Goal: Information Seeking & Learning: Learn about a topic

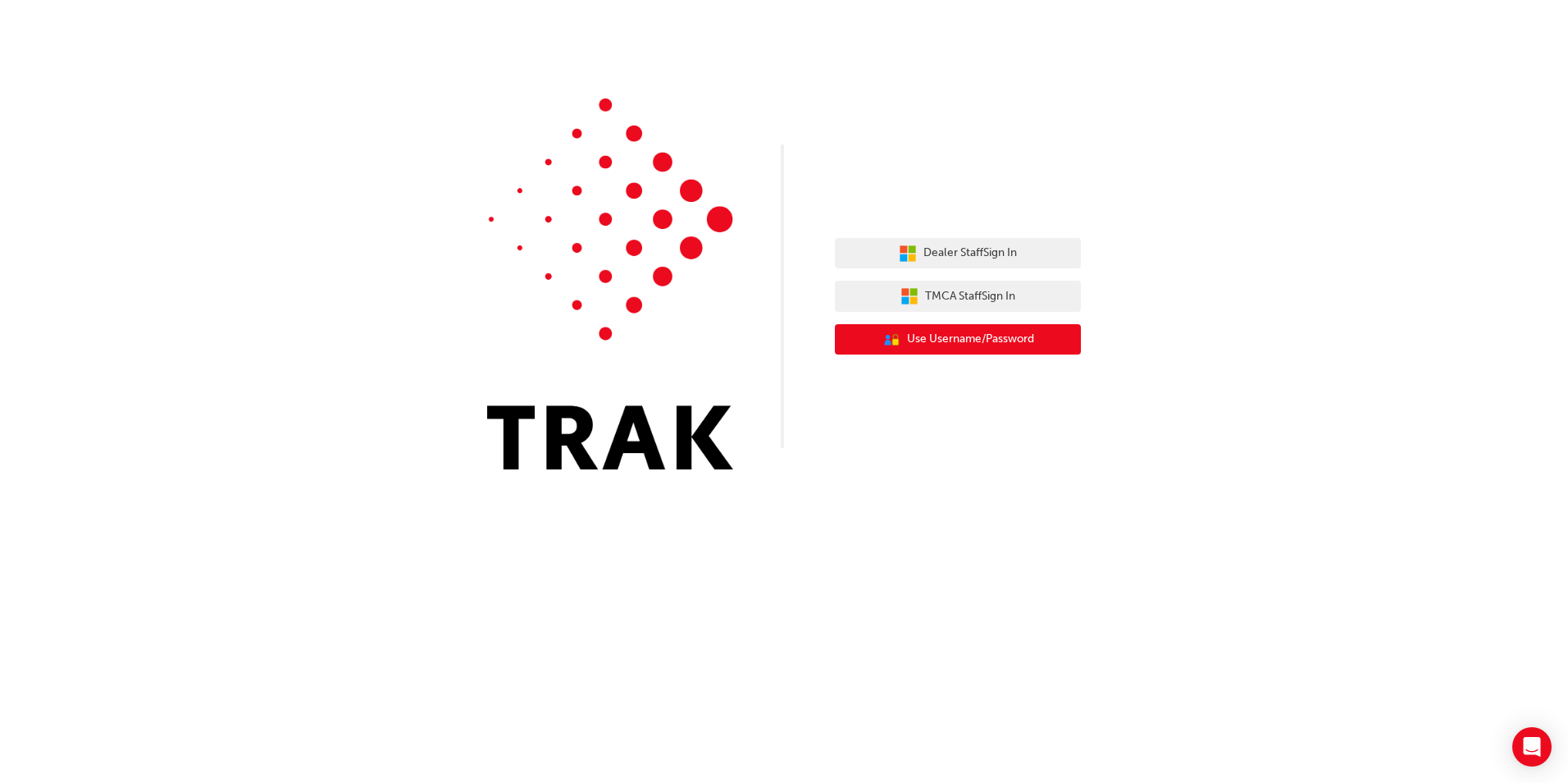
click at [953, 345] on span "Use Username/Password" at bounding box center [970, 339] width 127 height 19
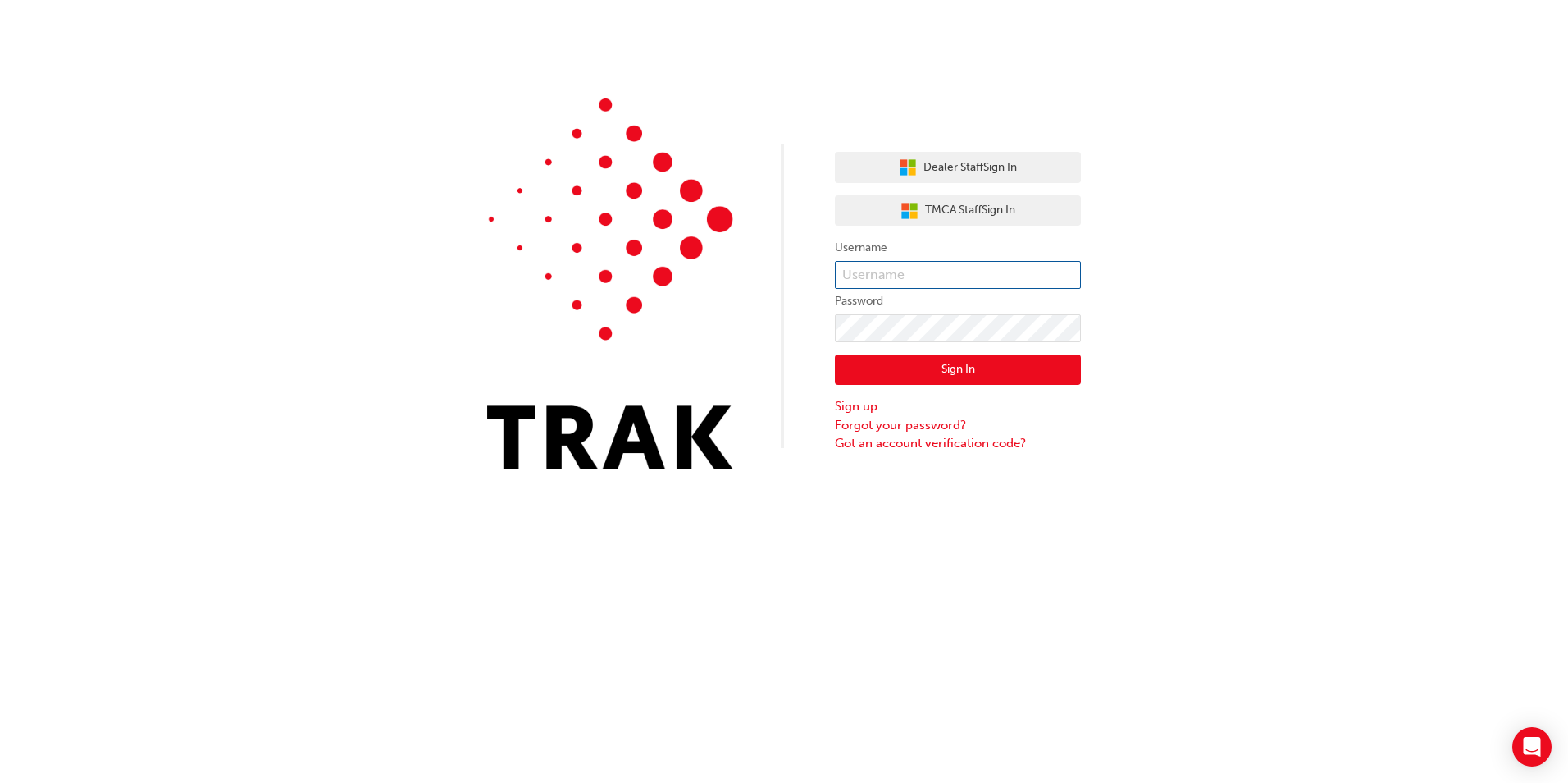
type input "jhinsey@bunburytoyota.com.au"
click at [966, 367] on button "Sign In" at bounding box center [958, 369] width 246 height 32
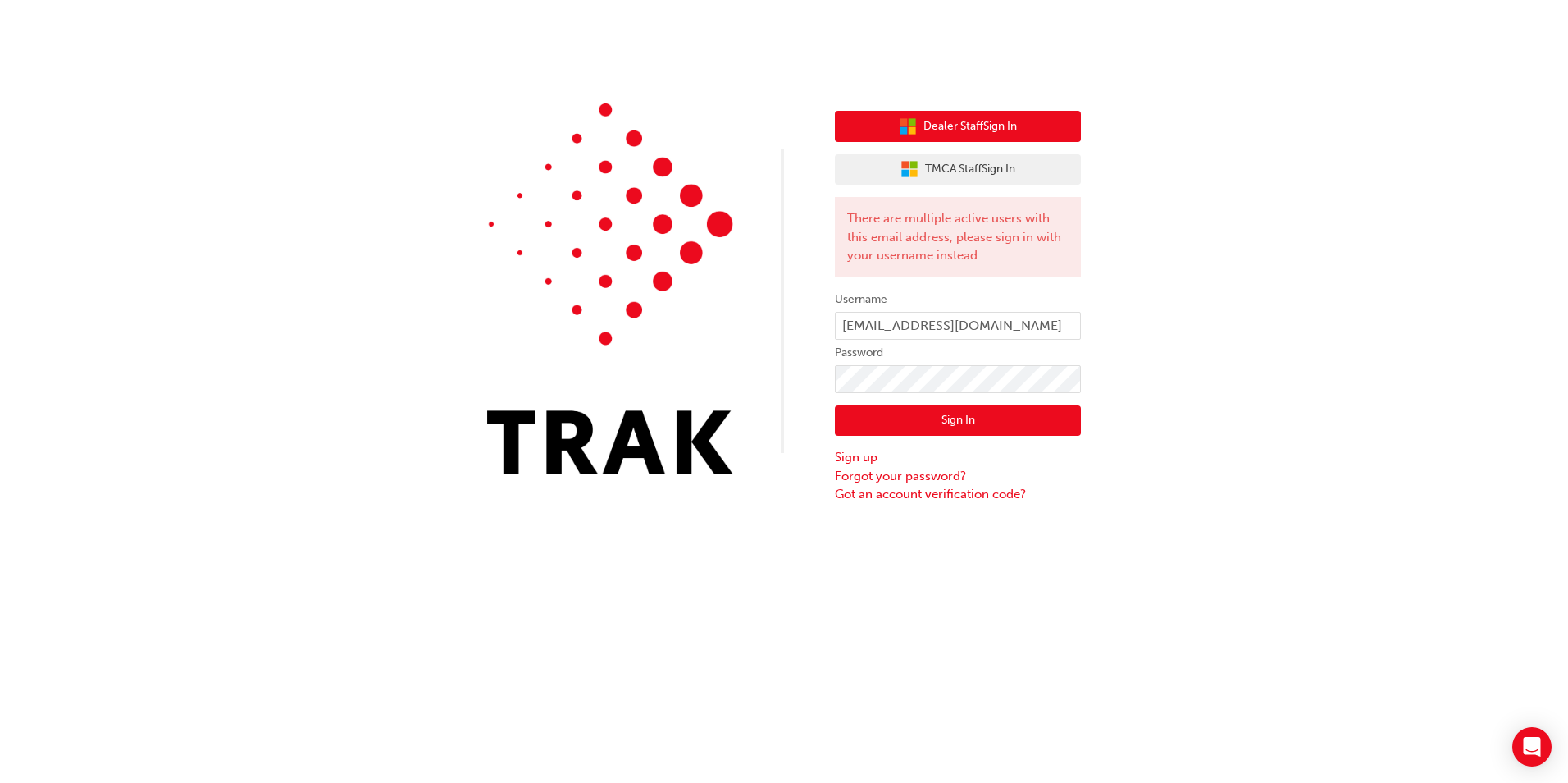
click at [923, 131] on span "Dealer Staff Sign In" at bounding box center [970, 127] width 94 height 19
click at [947, 426] on button "Sign In" at bounding box center [958, 420] width 246 height 32
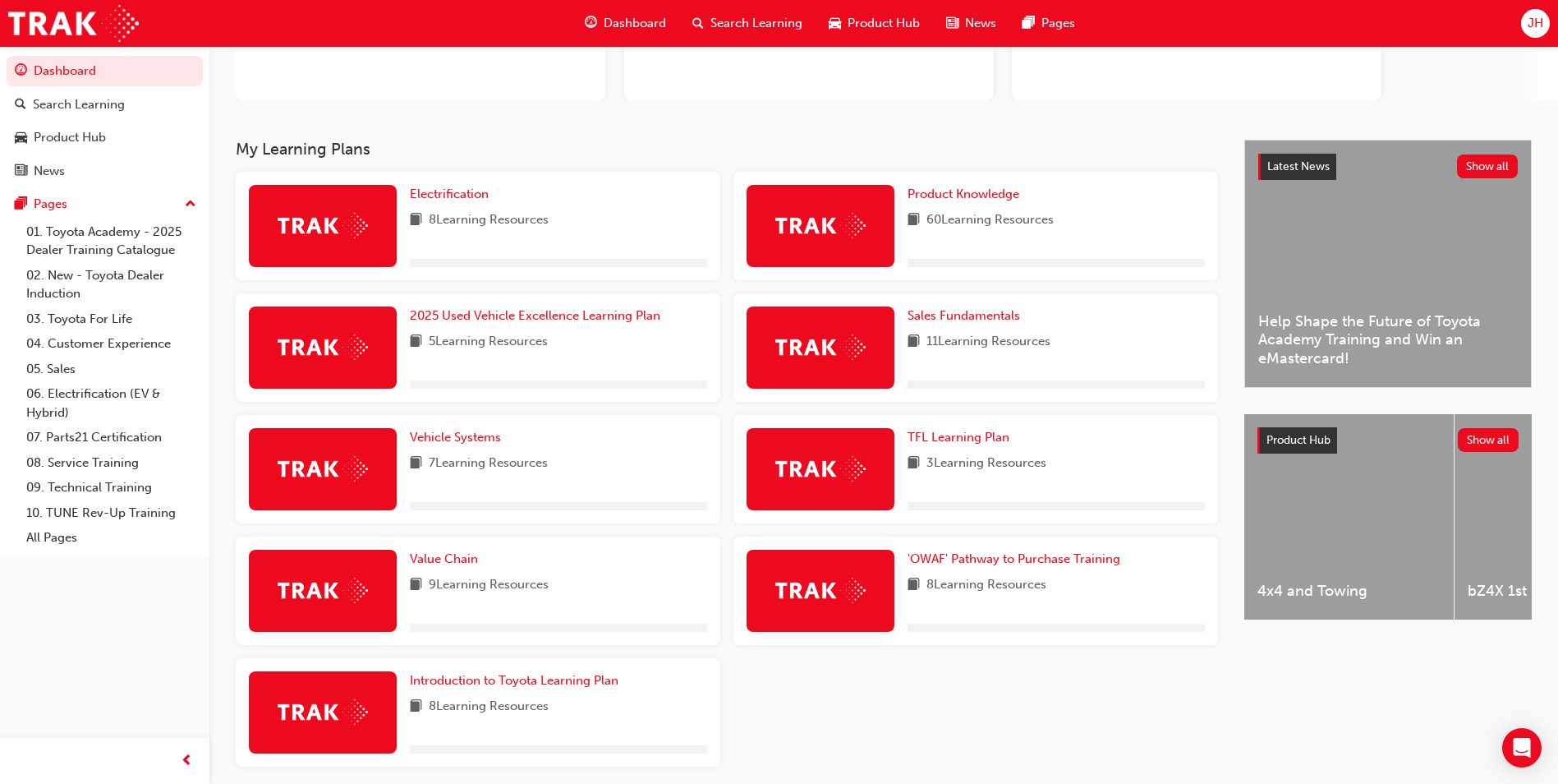
scroll to position [284, 0]
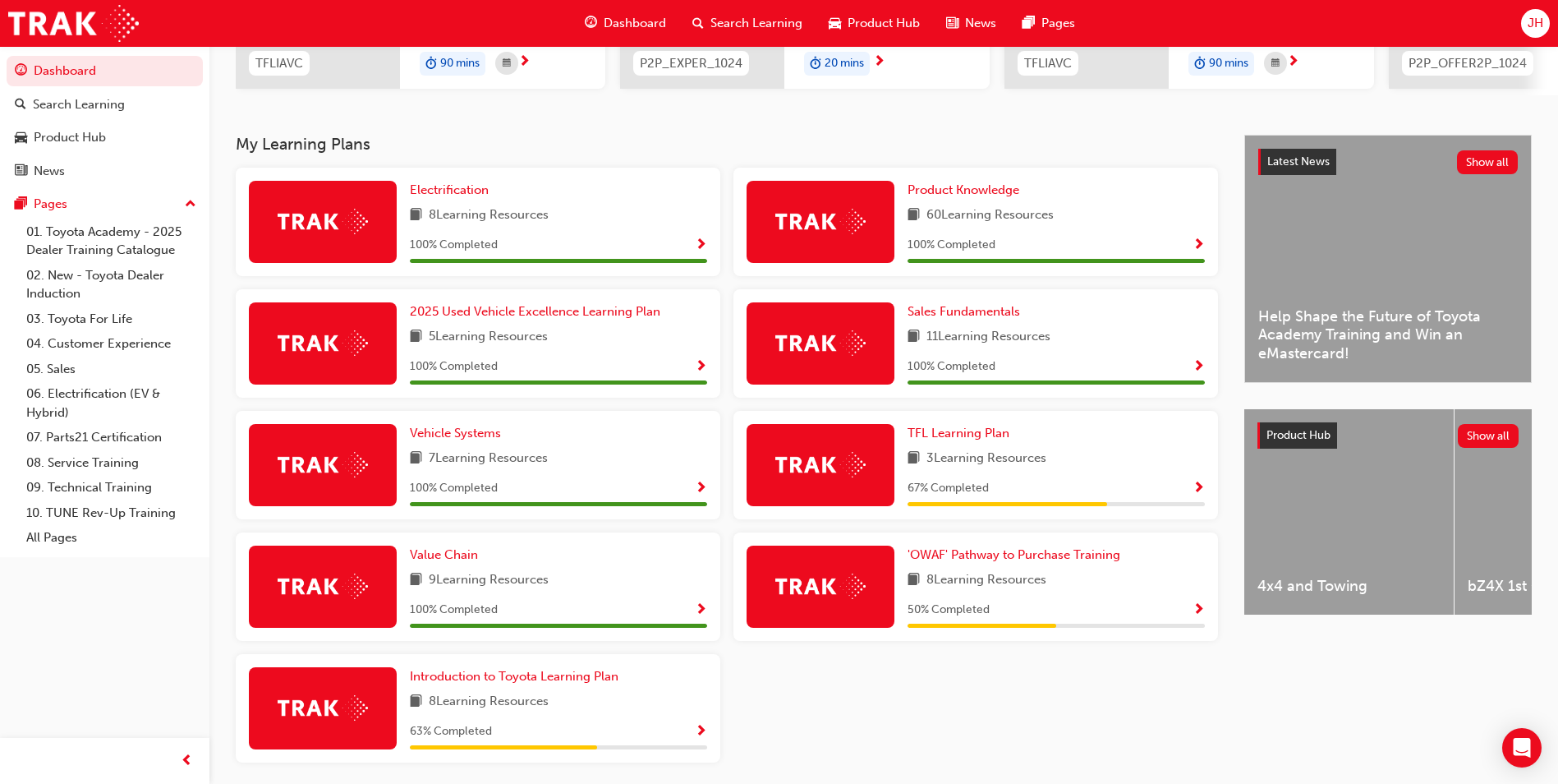
click at [840, 593] on img at bounding box center [821, 586] width 91 height 26
click at [957, 562] on span "'OWAF' Pathway to Purchase Training" at bounding box center [1014, 554] width 213 height 15
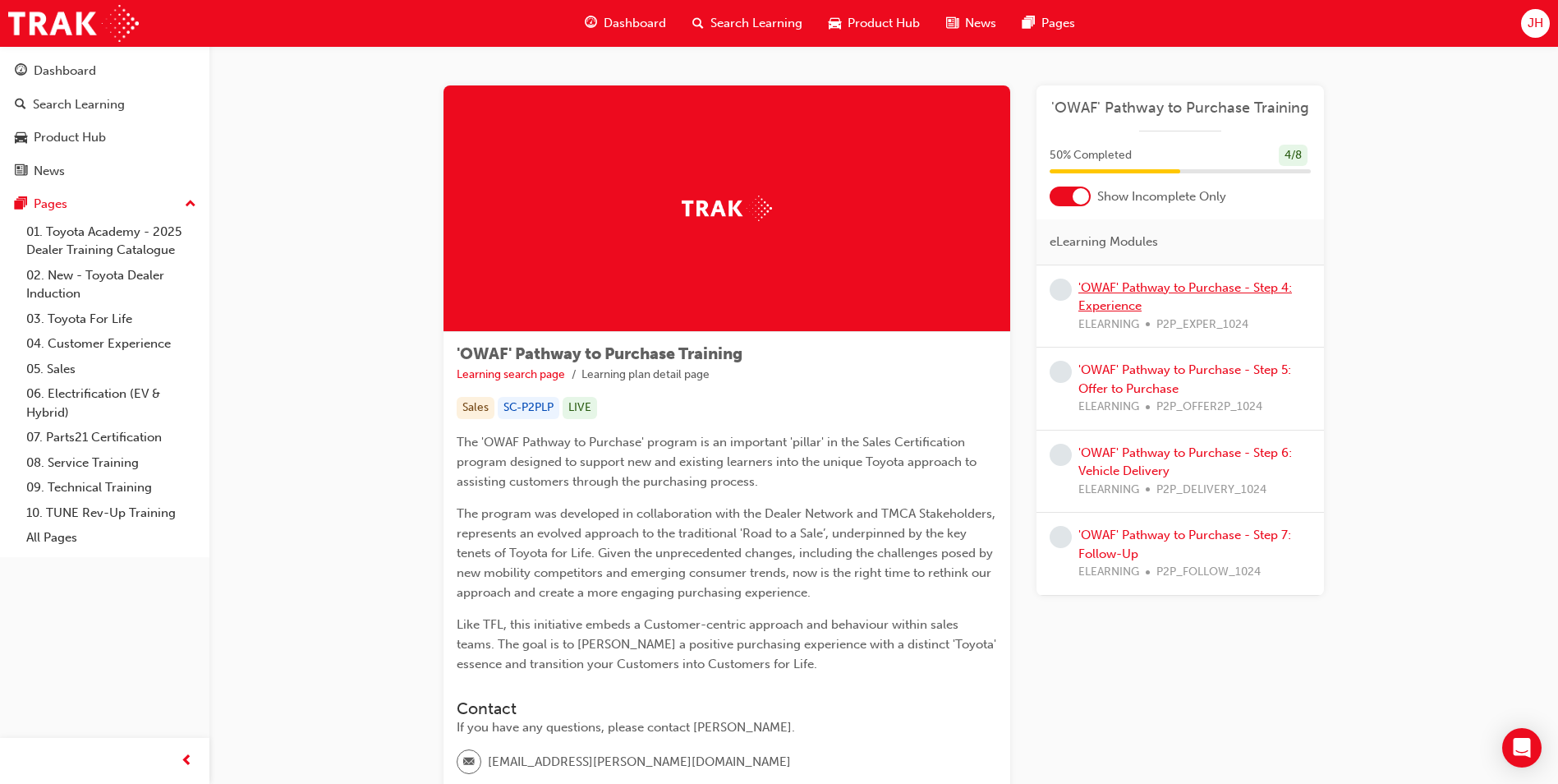
click at [1139, 289] on link "'OWAF' Pathway to Purchase - Step 4: Experience" at bounding box center [1186, 296] width 214 height 33
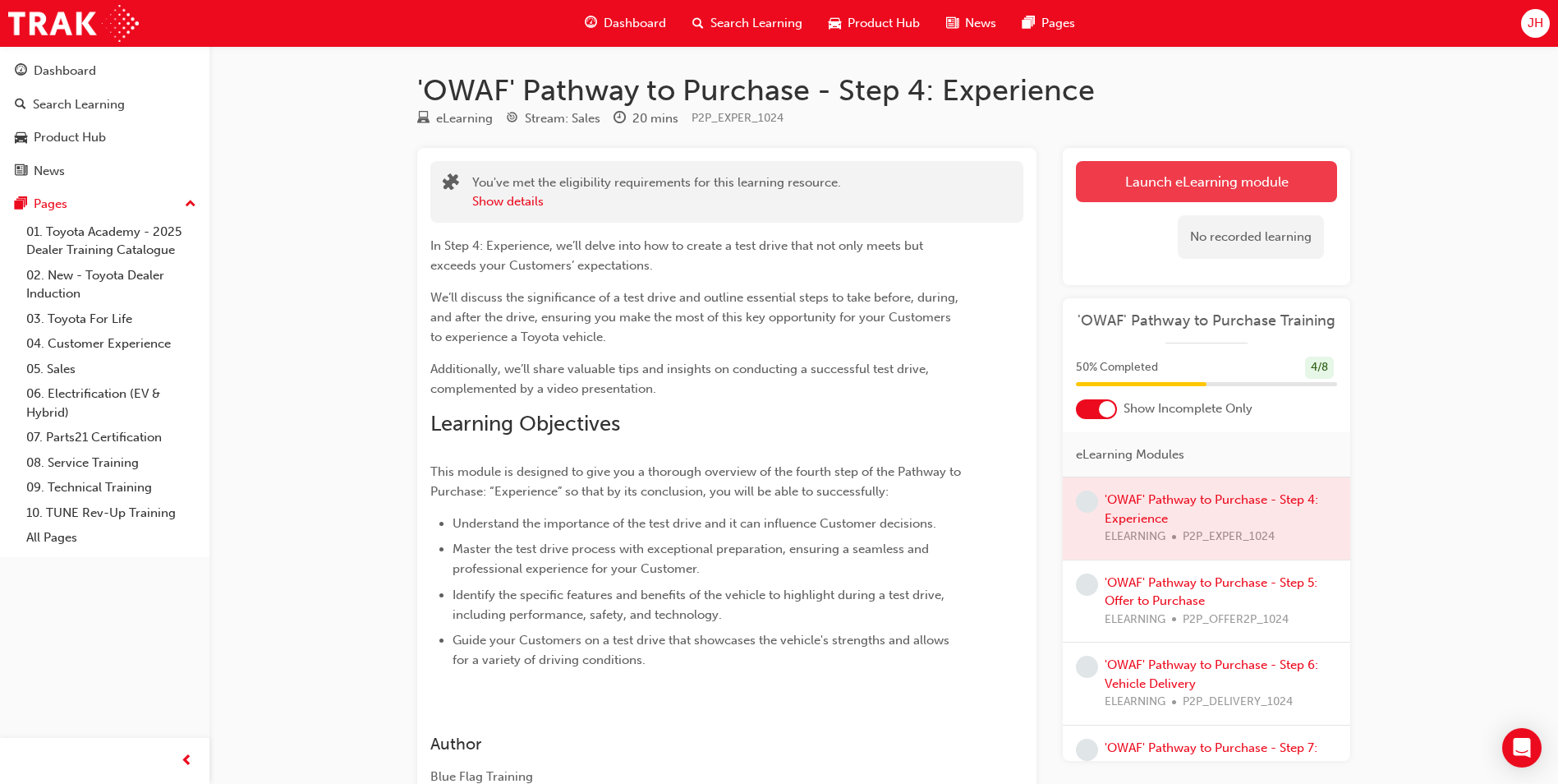
click at [1187, 182] on link "Launch eLearning module" at bounding box center [1207, 182] width 261 height 41
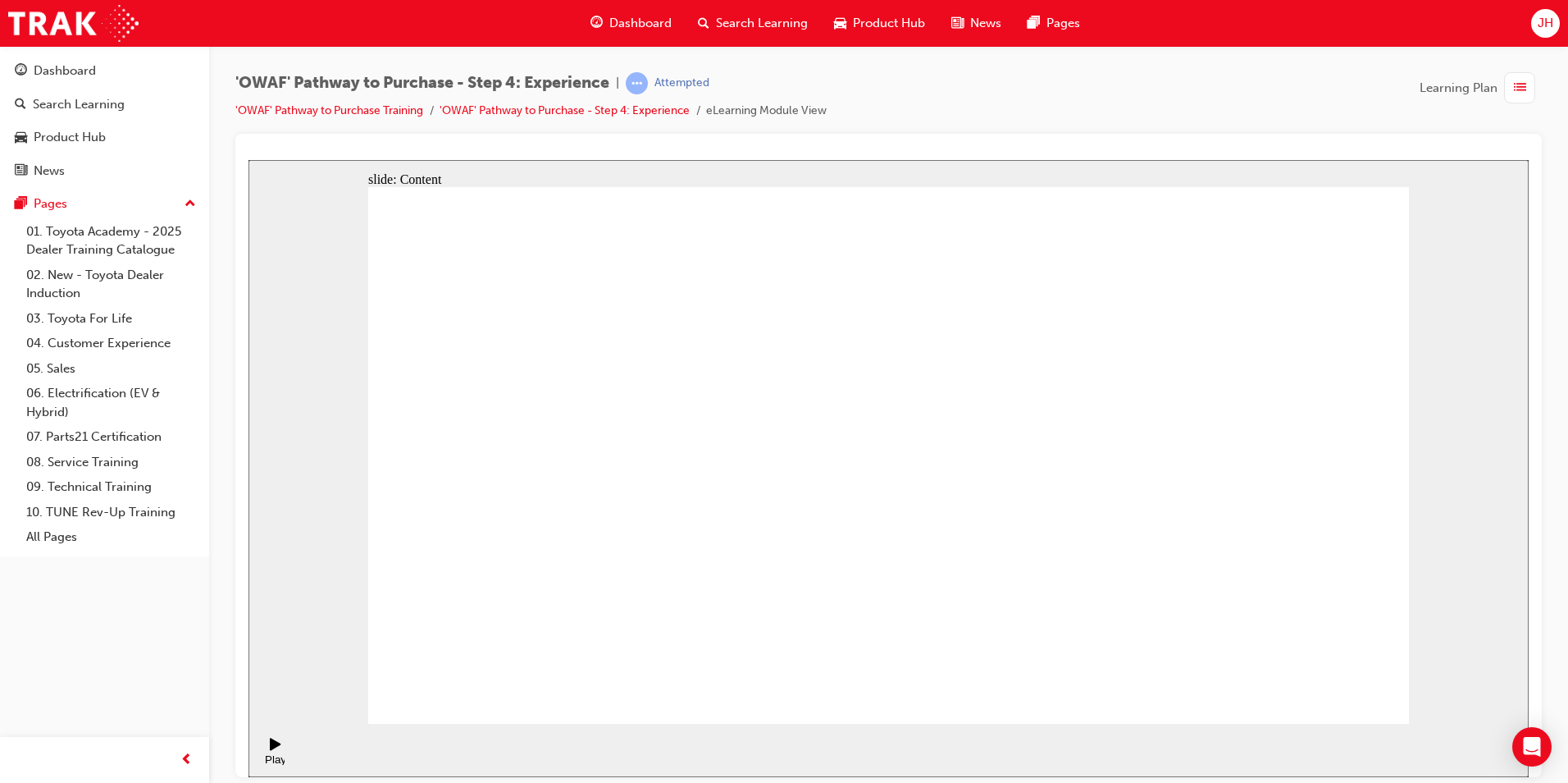
drag, startPoint x: 1164, startPoint y: 356, endPoint x: 1175, endPoint y: 362, distance: 12.5
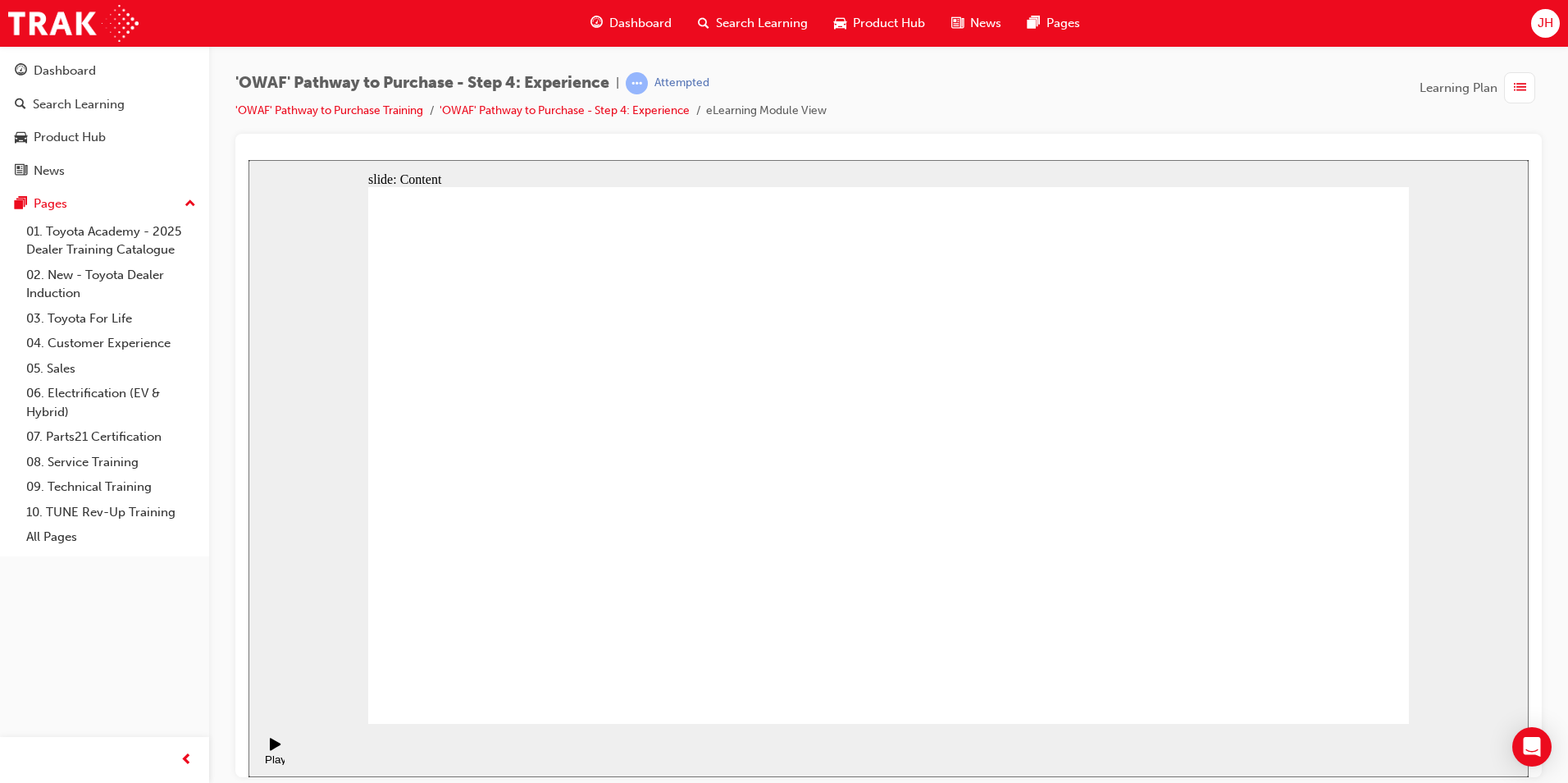
drag, startPoint x: 1175, startPoint y: 362, endPoint x: 1213, endPoint y: 375, distance: 40.2
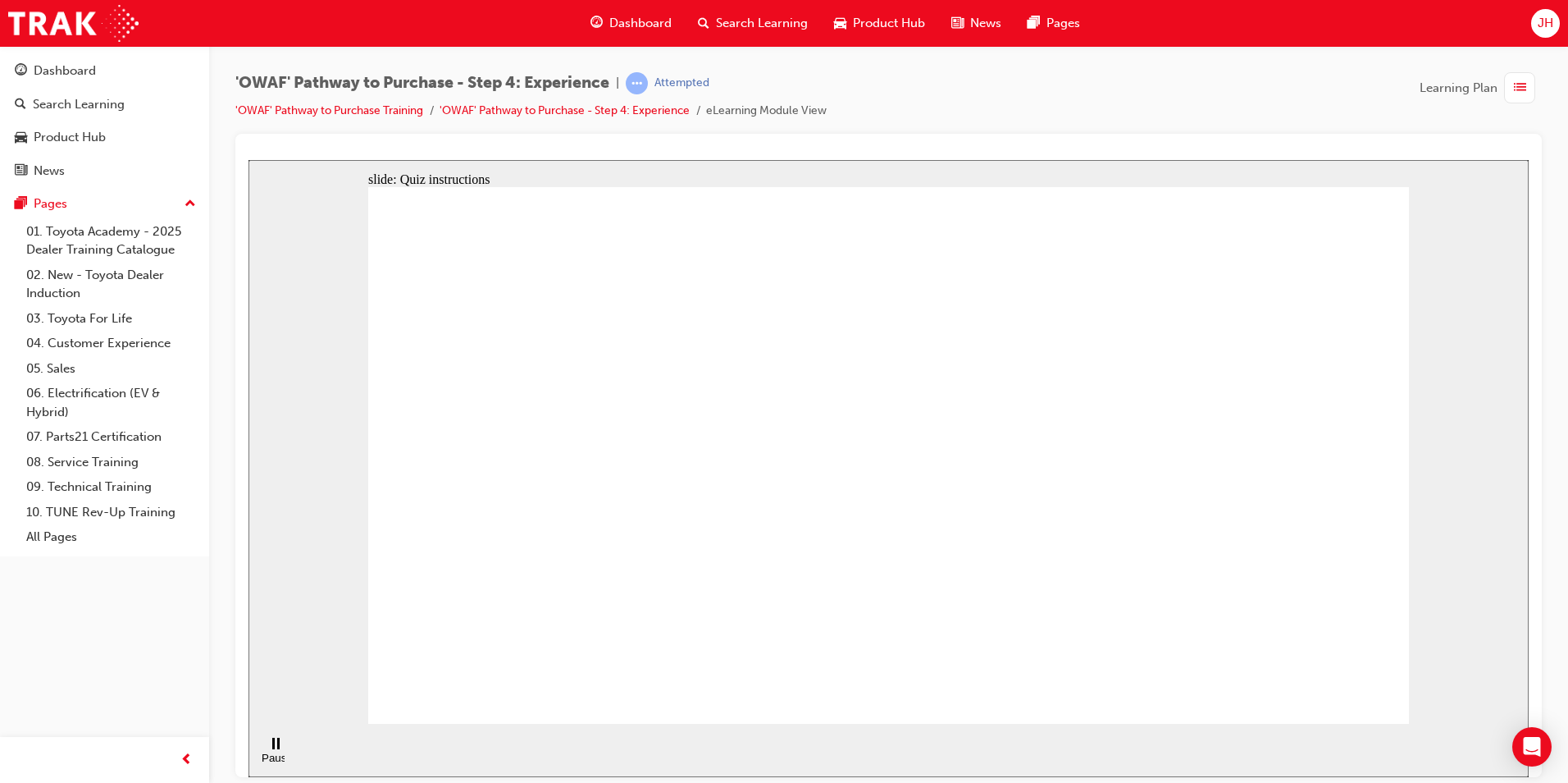
checkbox input "true"
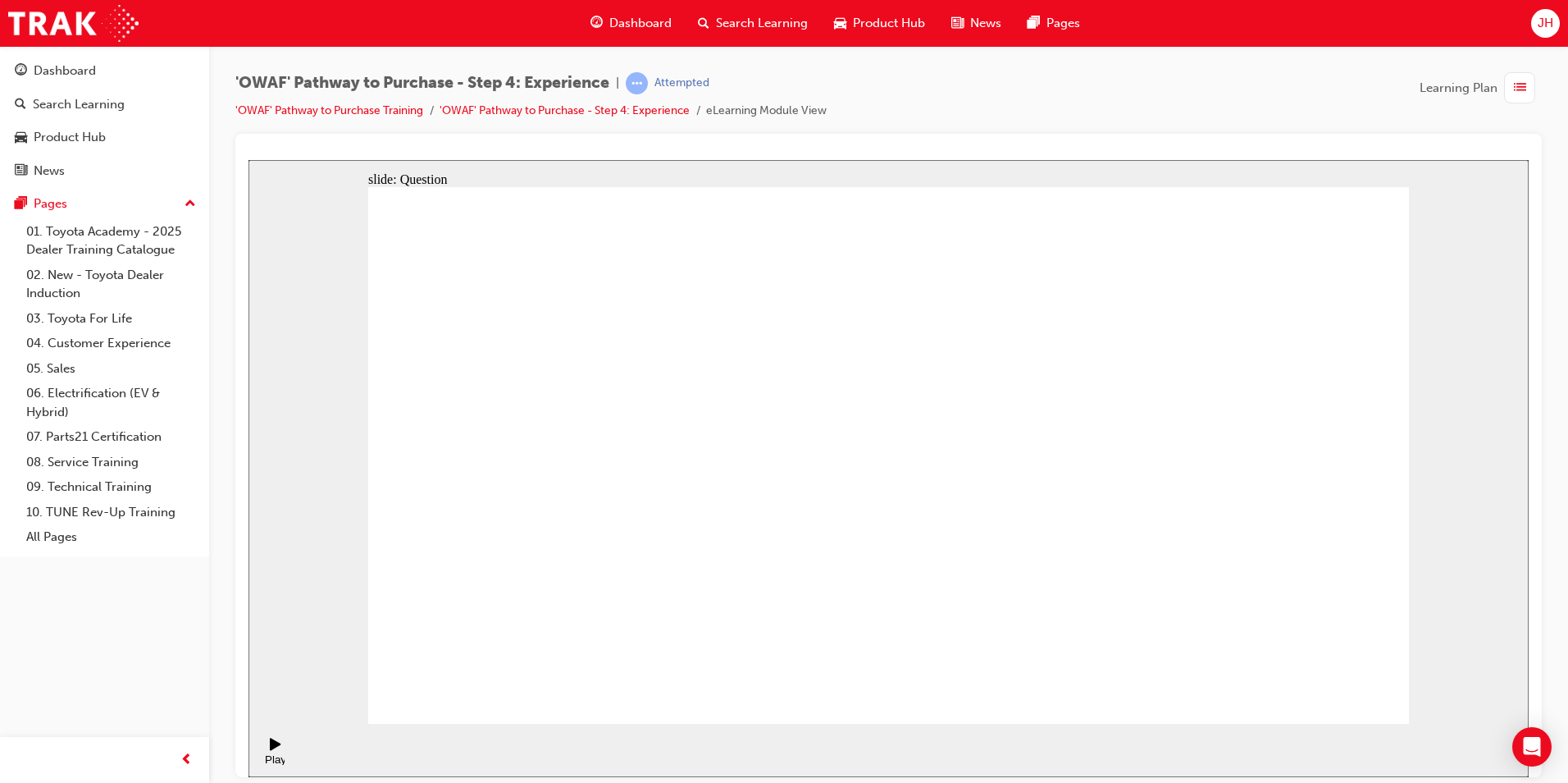
drag, startPoint x: 1248, startPoint y: 483, endPoint x: 585, endPoint y: 541, distance: 665.5
drag, startPoint x: 1233, startPoint y: 485, endPoint x: 612, endPoint y: 515, distance: 621.7
drag, startPoint x: 1237, startPoint y: 475, endPoint x: 922, endPoint y: 483, distance: 315.1
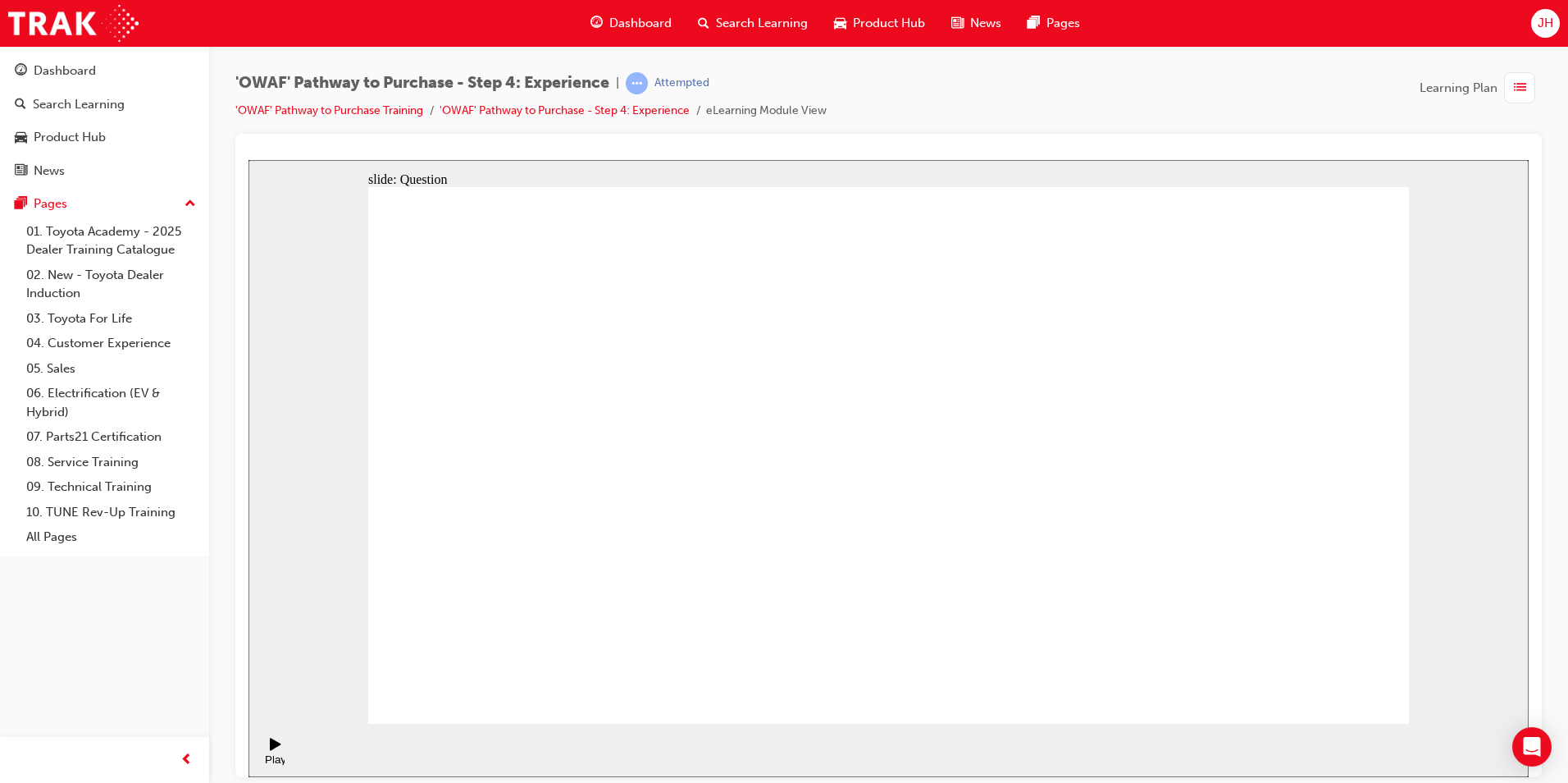
drag, startPoint x: 1265, startPoint y: 461, endPoint x: 636, endPoint y: 467, distance: 629.0
drag, startPoint x: 1245, startPoint y: 473, endPoint x: 589, endPoint y: 494, distance: 656.3
drag, startPoint x: 1254, startPoint y: 464, endPoint x: 975, endPoint y: 484, distance: 279.7
drag, startPoint x: 1263, startPoint y: 477, endPoint x: 595, endPoint y: 485, distance: 668.0
drag, startPoint x: 1241, startPoint y: 449, endPoint x: 617, endPoint y: 457, distance: 624.1
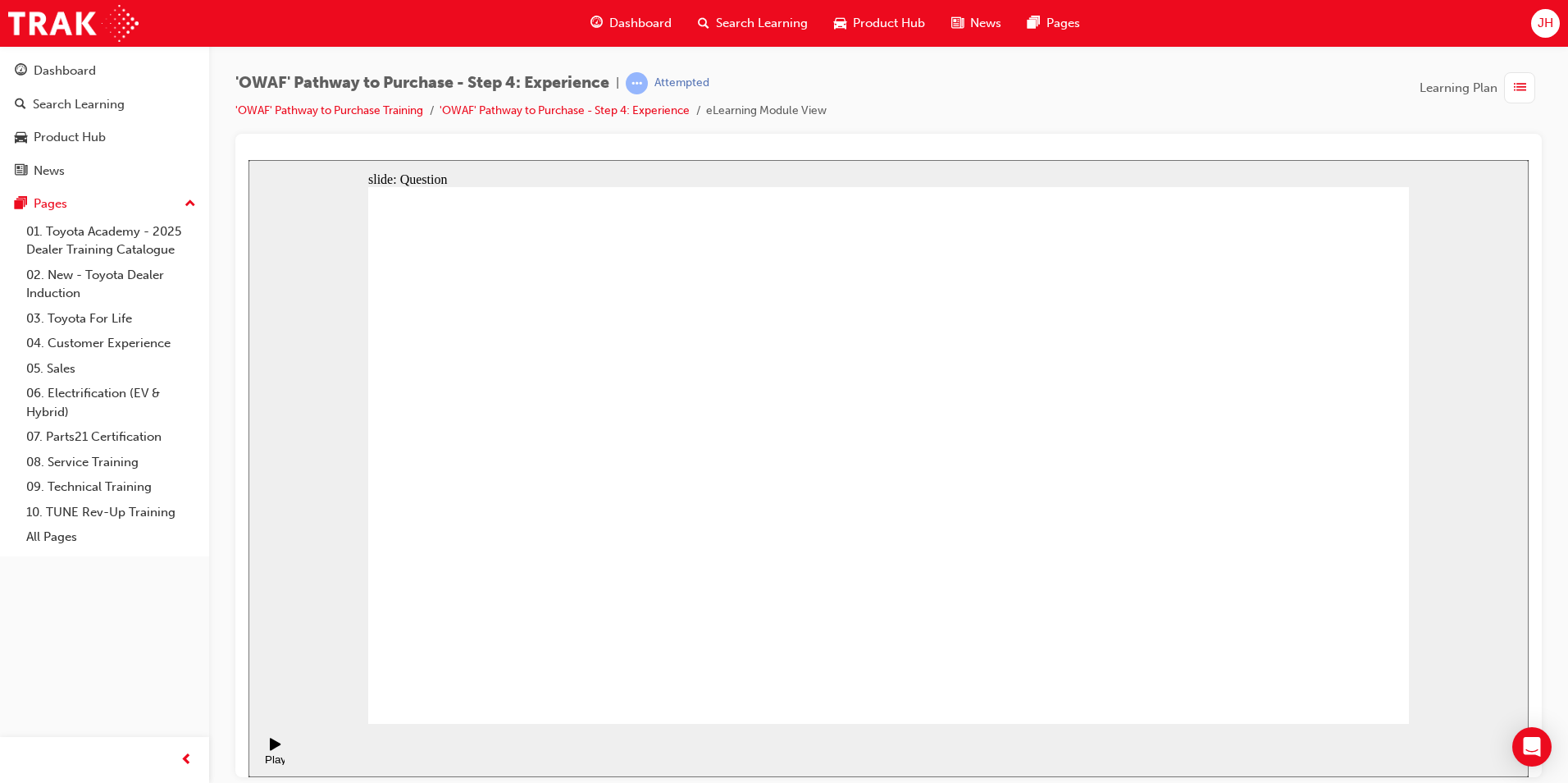
drag, startPoint x: 1252, startPoint y: 484, endPoint x: 596, endPoint y: 532, distance: 657.8
drag, startPoint x: 1243, startPoint y: 492, endPoint x: 640, endPoint y: 519, distance: 603.6
drag, startPoint x: 1247, startPoint y: 490, endPoint x: 957, endPoint y: 513, distance: 290.9
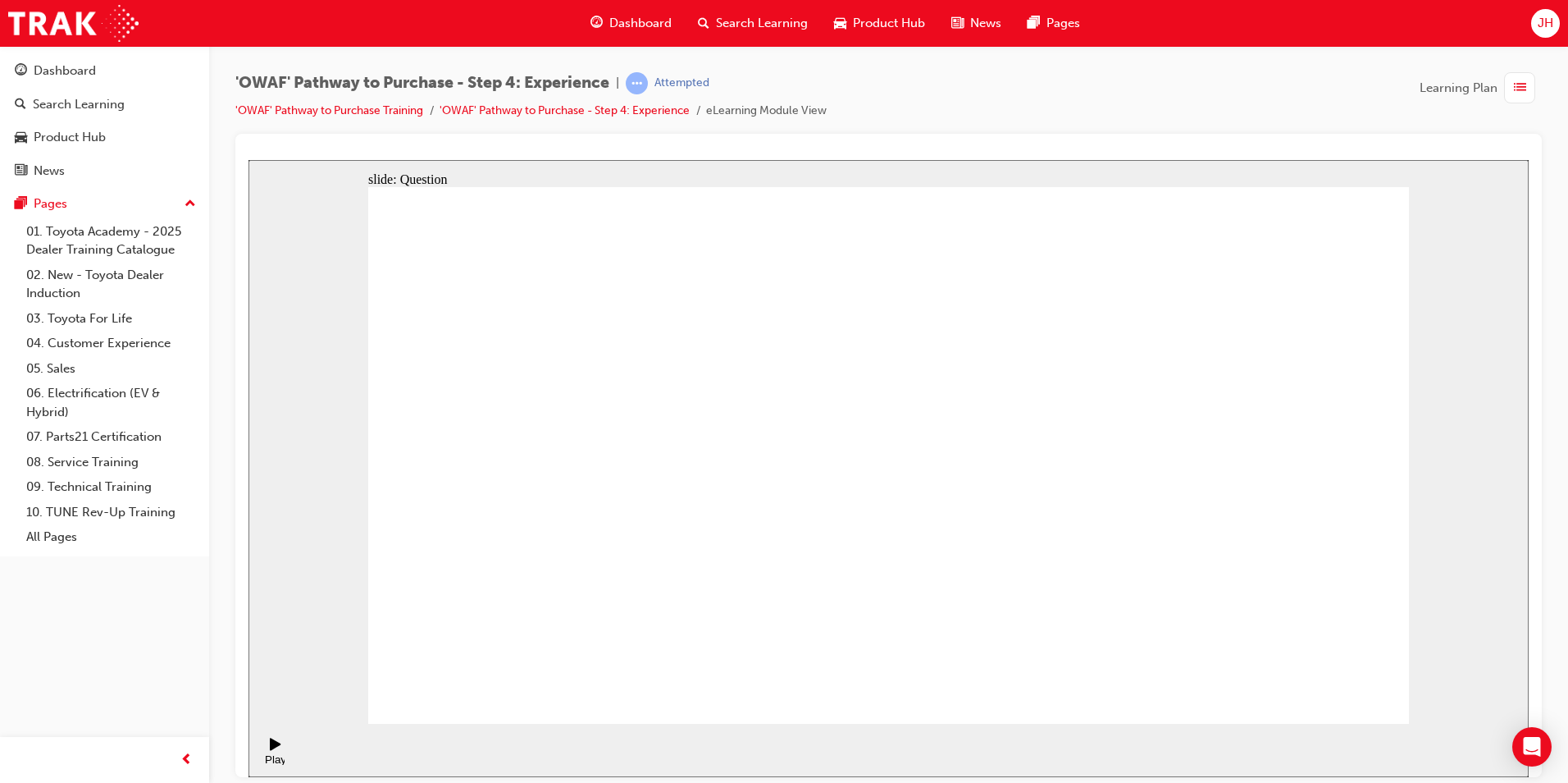
drag, startPoint x: 1233, startPoint y: 483, endPoint x: 631, endPoint y: 499, distance: 602.2
drag, startPoint x: 1247, startPoint y: 490, endPoint x: 948, endPoint y: 521, distance: 300.6
drag, startPoint x: 1266, startPoint y: 494, endPoint x: 976, endPoint y: 538, distance: 293.3
drag, startPoint x: 1255, startPoint y: 498, endPoint x: 601, endPoint y: 534, distance: 655.0
drag, startPoint x: 1196, startPoint y: 496, endPoint x: 1043, endPoint y: 513, distance: 153.9
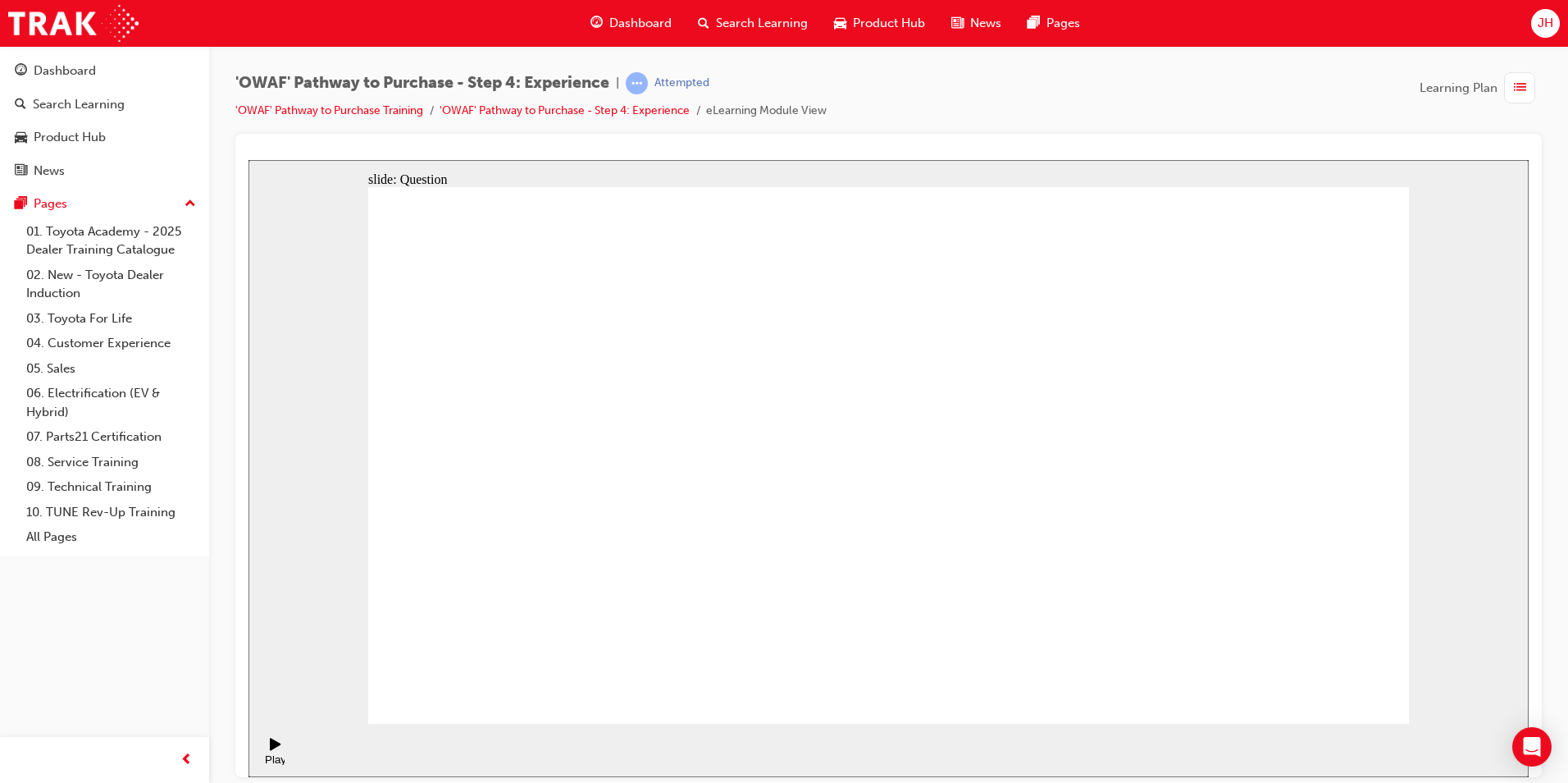
drag, startPoint x: 1002, startPoint y: 595, endPoint x: 882, endPoint y: 420, distance: 212.2
drag, startPoint x: 1317, startPoint y: 569, endPoint x: 1212, endPoint y: 421, distance: 181.5
drag, startPoint x: 1216, startPoint y: 583, endPoint x: 981, endPoint y: 432, distance: 279.3
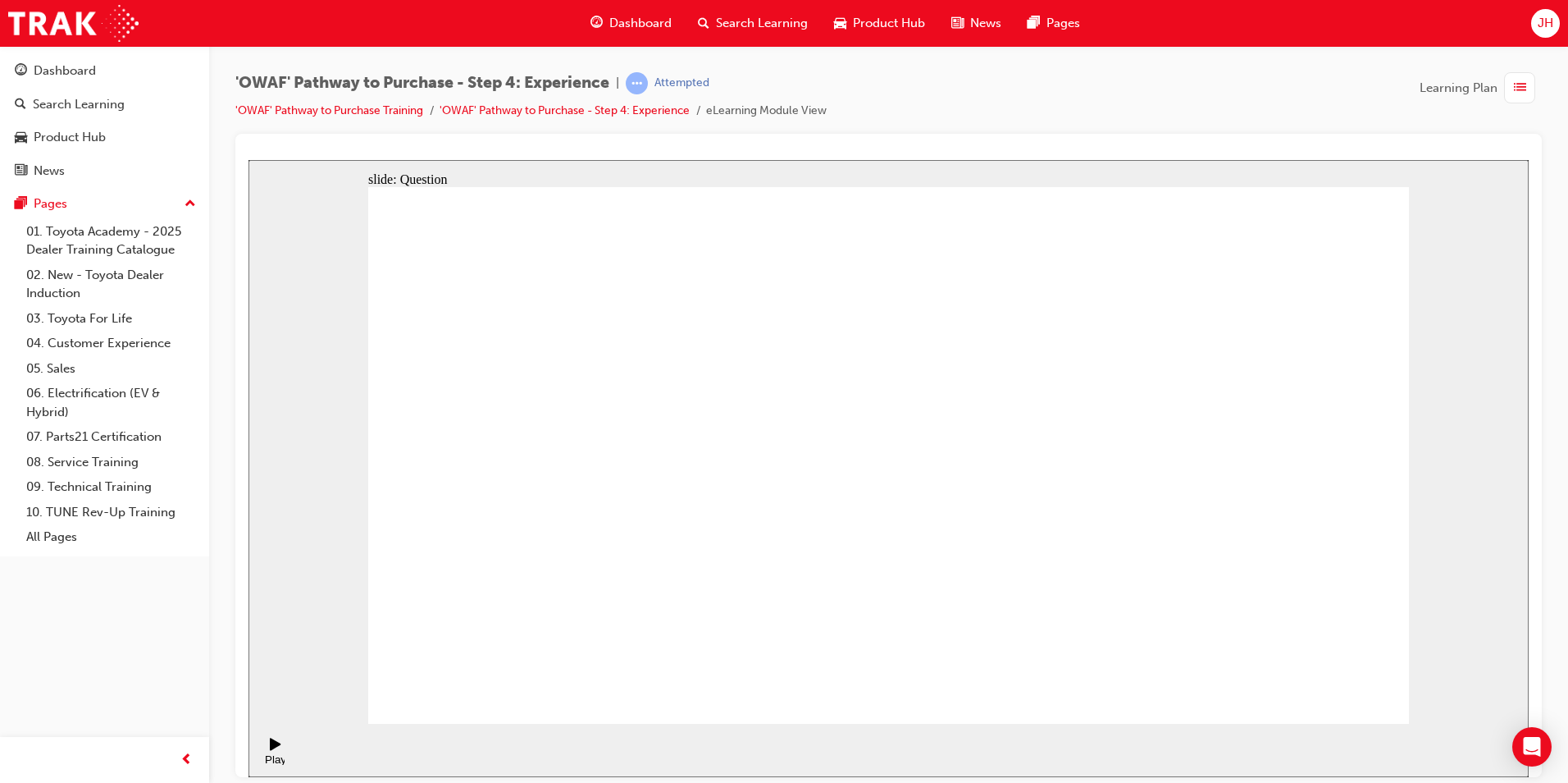
drag, startPoint x: 873, startPoint y: 603, endPoint x: 1085, endPoint y: 425, distance: 276.8
drag, startPoint x: 1087, startPoint y: 569, endPoint x: 1309, endPoint y: 411, distance: 272.5
drag, startPoint x: 697, startPoint y: 626, endPoint x: 842, endPoint y: 395, distance: 272.7
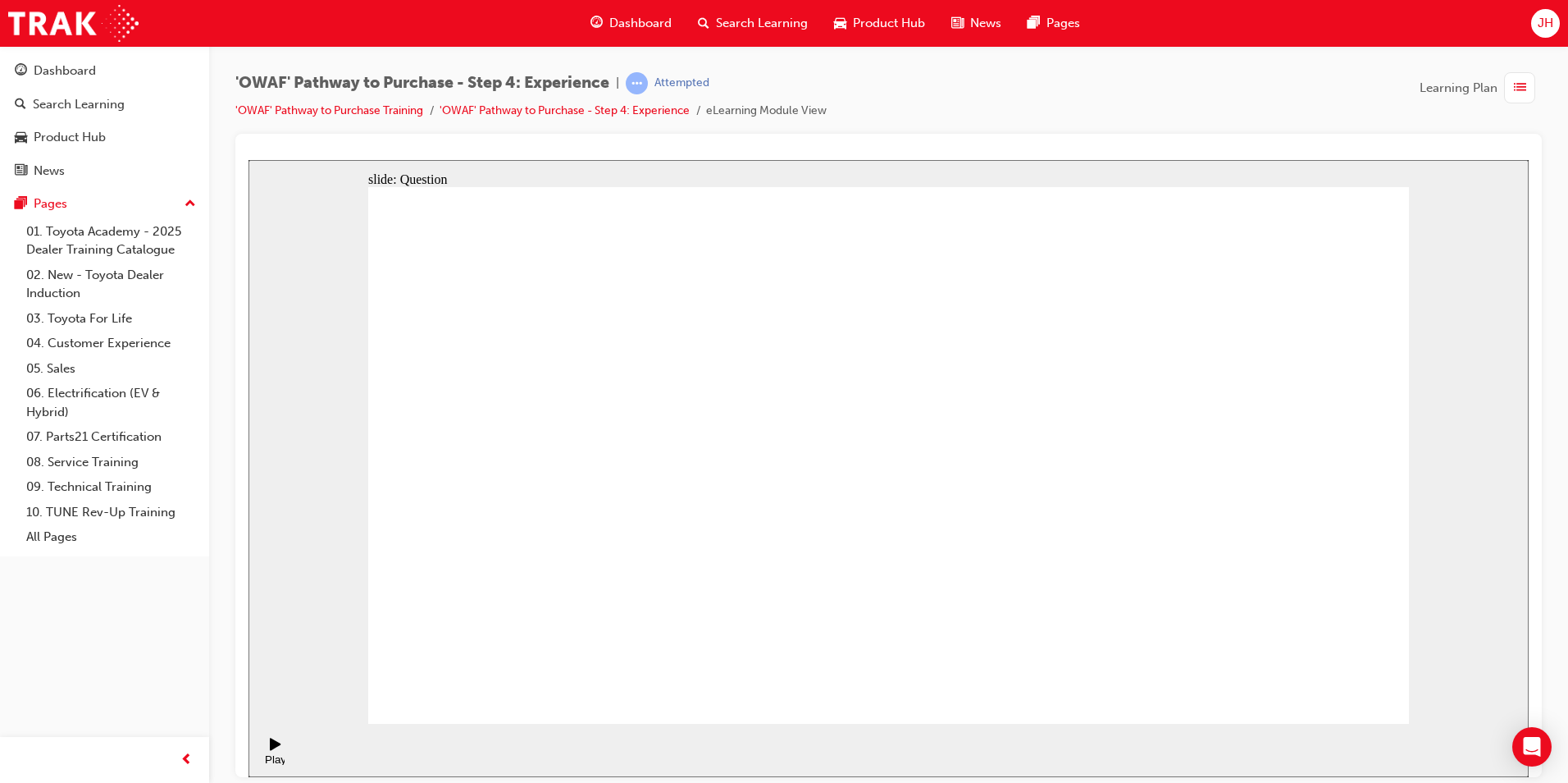
drag, startPoint x: 1033, startPoint y: 629, endPoint x: 1115, endPoint y: 403, distance: 240.4
drag, startPoint x: 880, startPoint y: 577, endPoint x: 1131, endPoint y: 461, distance: 276.5
drag, startPoint x: 1131, startPoint y: 444, endPoint x: 921, endPoint y: 559, distance: 239.4
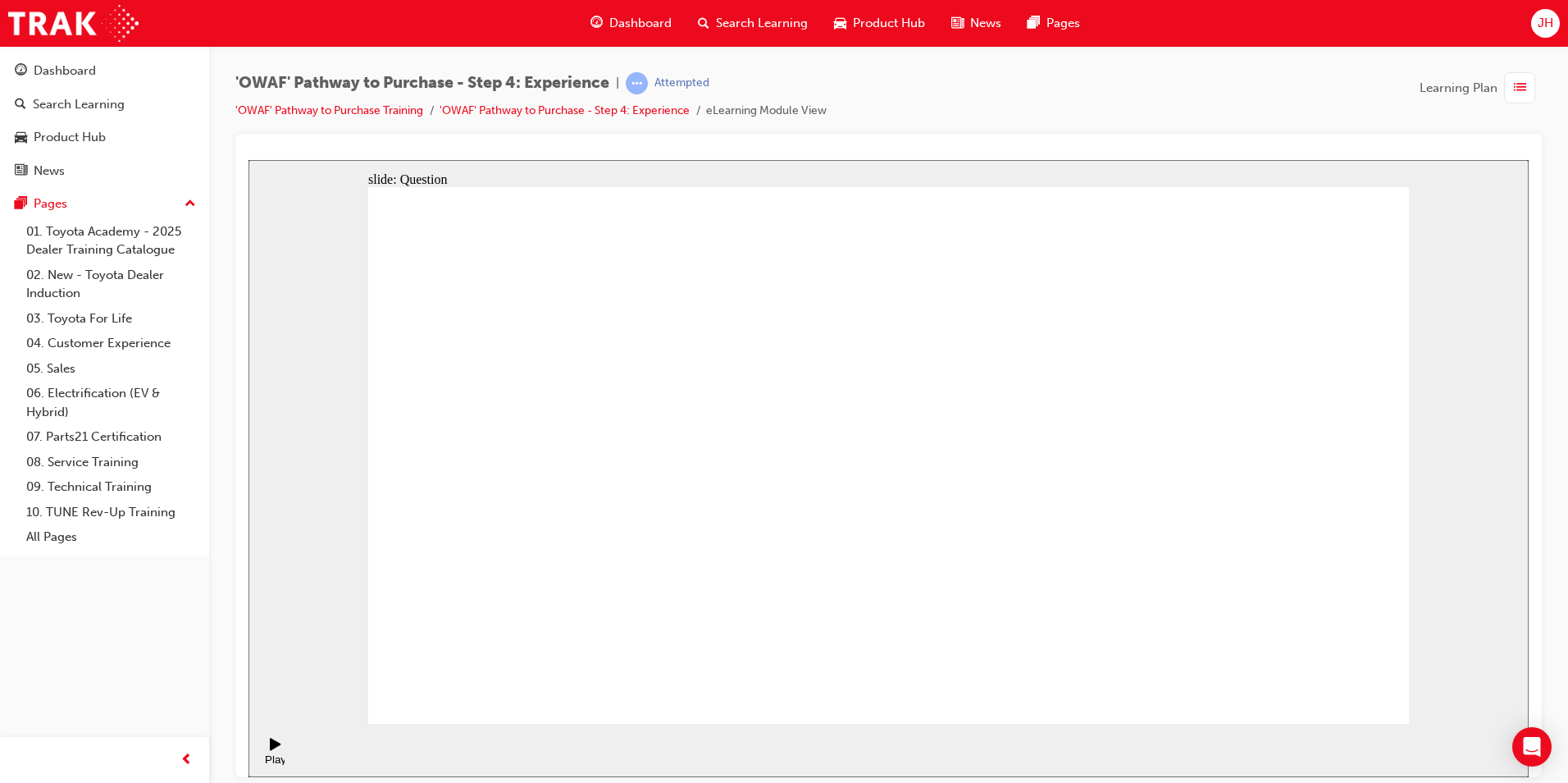
drag, startPoint x: 1145, startPoint y: 388, endPoint x: 1120, endPoint y: 436, distance: 54.1
drag, startPoint x: 900, startPoint y: 577, endPoint x: 1168, endPoint y: 406, distance: 317.9
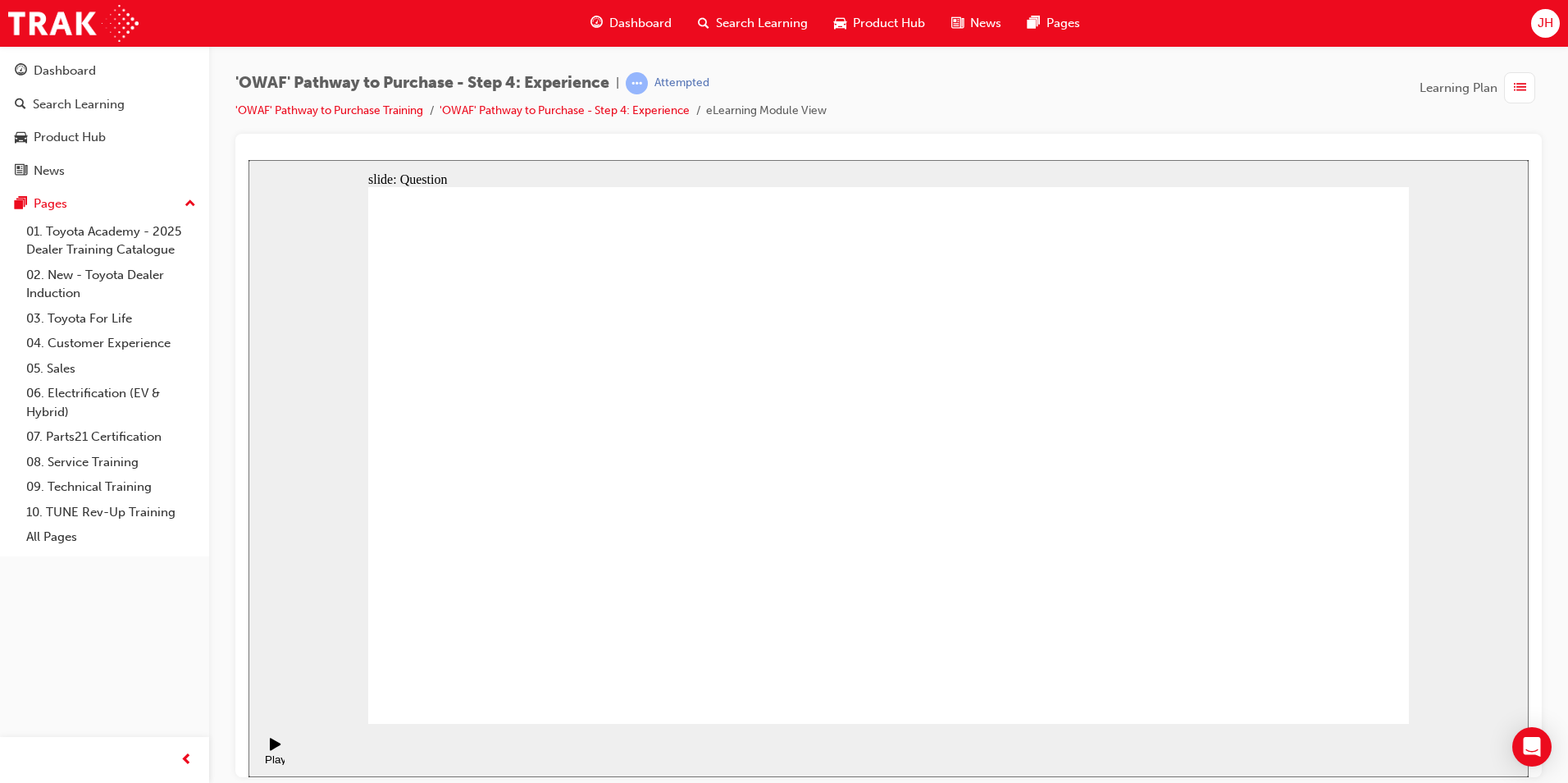
radio input "true"
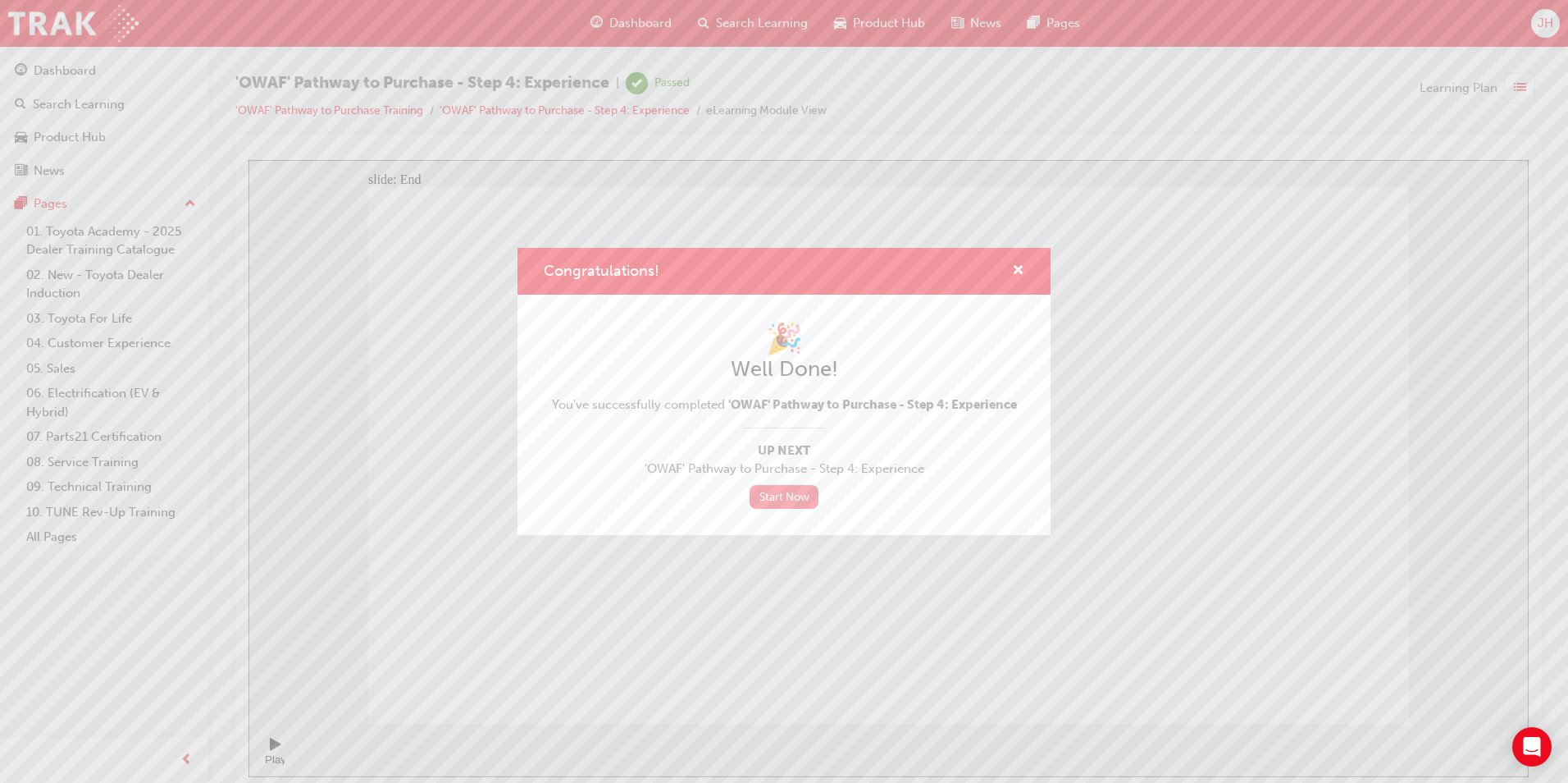
click at [780, 497] on link "Start Now" at bounding box center [784, 496] width 69 height 24
click at [784, 499] on link "Start Now" at bounding box center [784, 496] width 69 height 24
click at [1018, 271] on span "cross-icon" at bounding box center [1018, 271] width 12 height 14
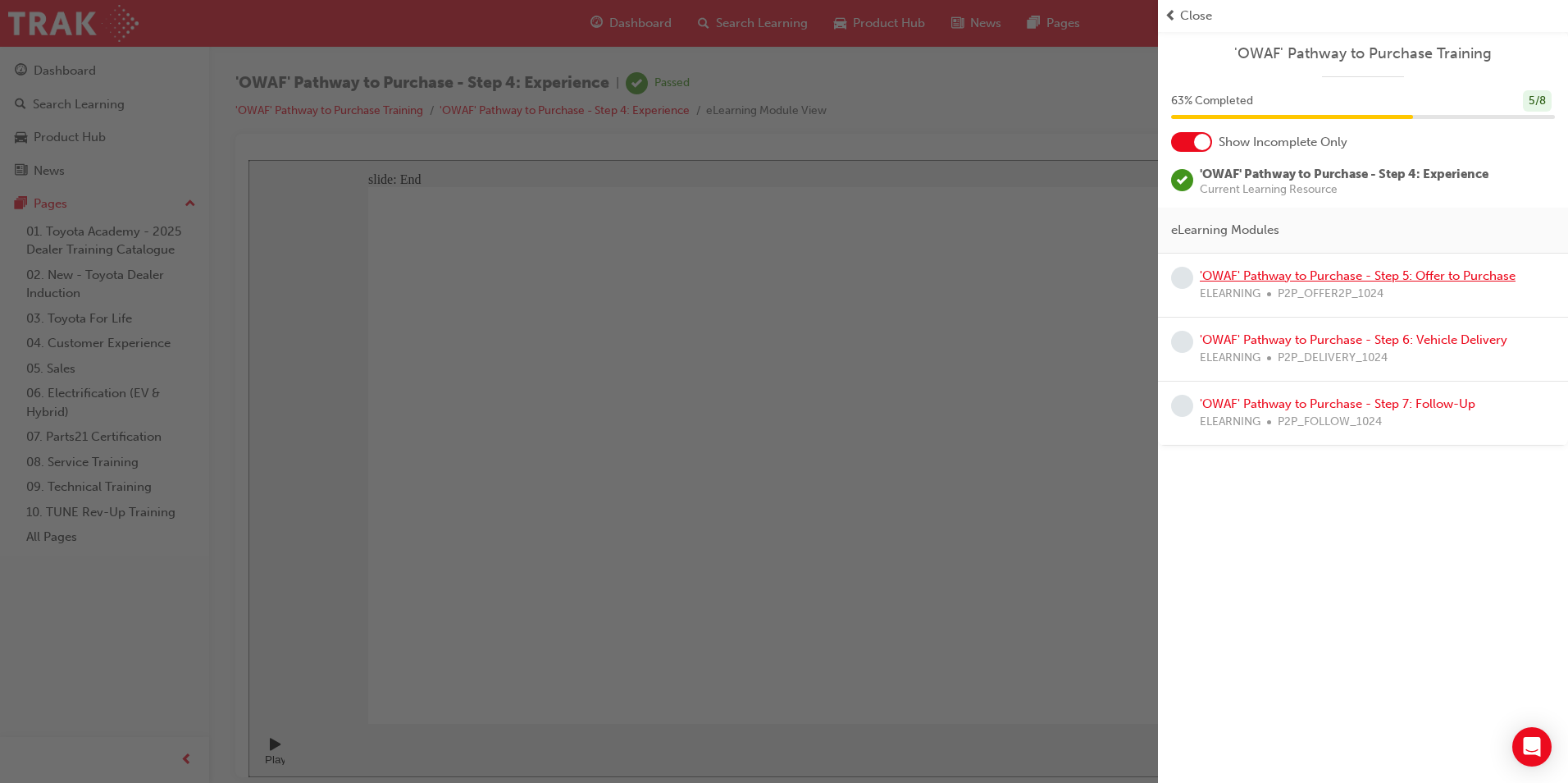
click at [1276, 282] on link "'OWAF' Pathway to Purchase - Step 5: Offer to Purchase" at bounding box center [1357, 275] width 315 height 14
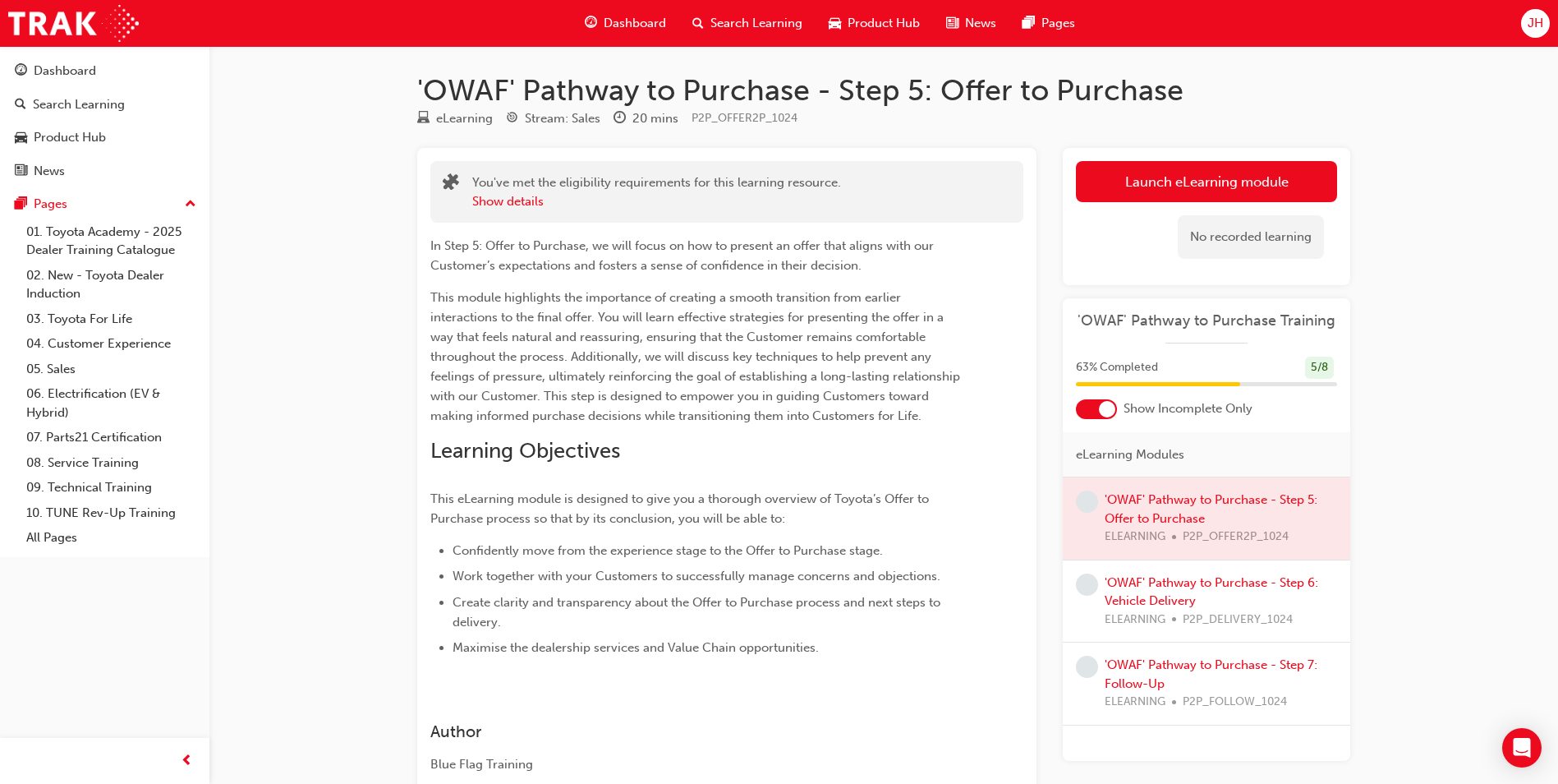
click at [1173, 517] on div at bounding box center [1207, 518] width 288 height 82
click at [1169, 515] on div at bounding box center [1207, 518] width 288 height 82
click at [1090, 501] on span "learningRecordVerb_NONE-icon" at bounding box center [1087, 501] width 22 height 22
click at [1225, 506] on div at bounding box center [1207, 518] width 288 height 82
click at [1188, 493] on div at bounding box center [1207, 518] width 288 height 82
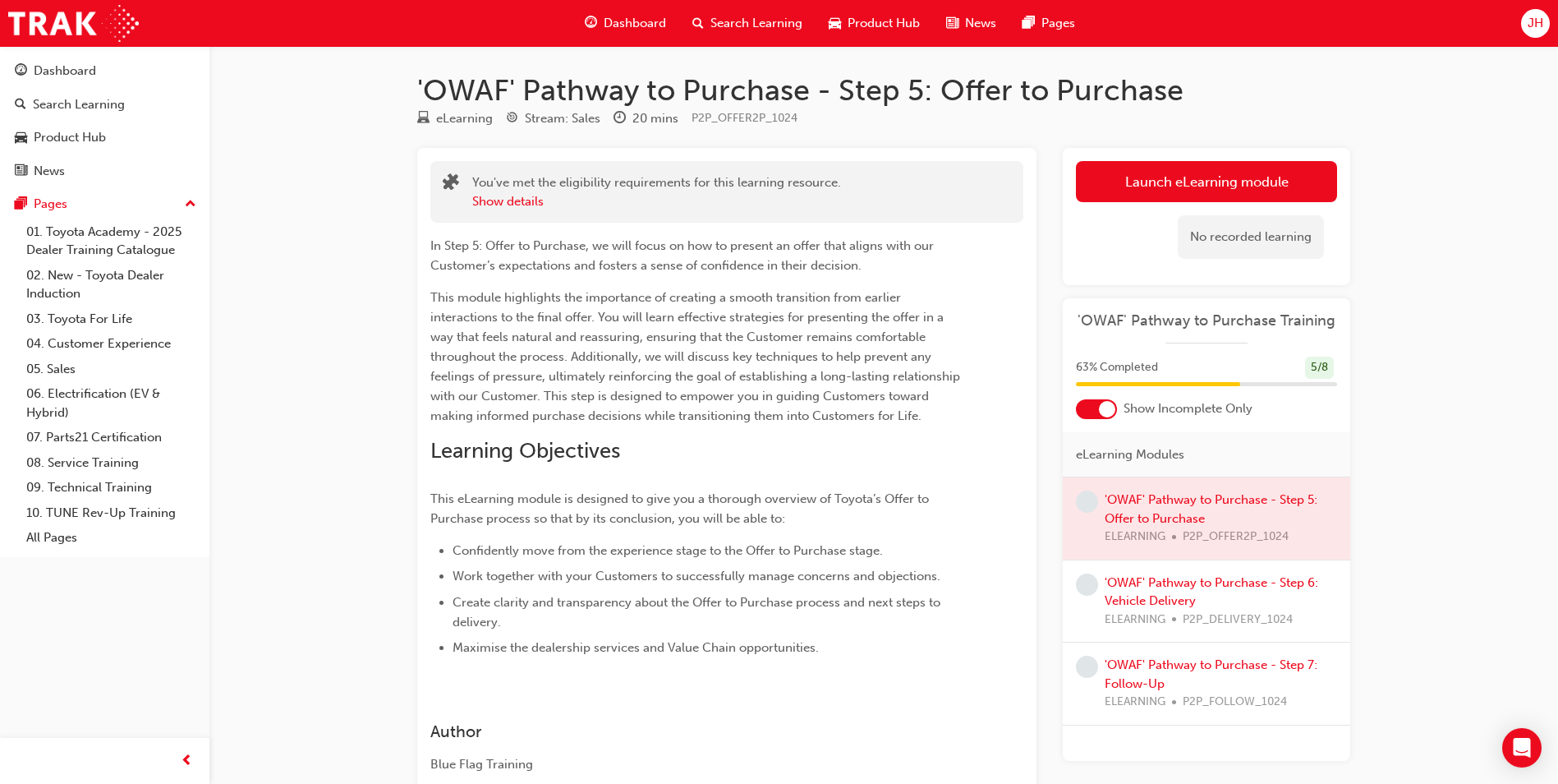
click at [1189, 320] on span "'OWAF' Pathway to Purchase Training" at bounding box center [1207, 321] width 261 height 19
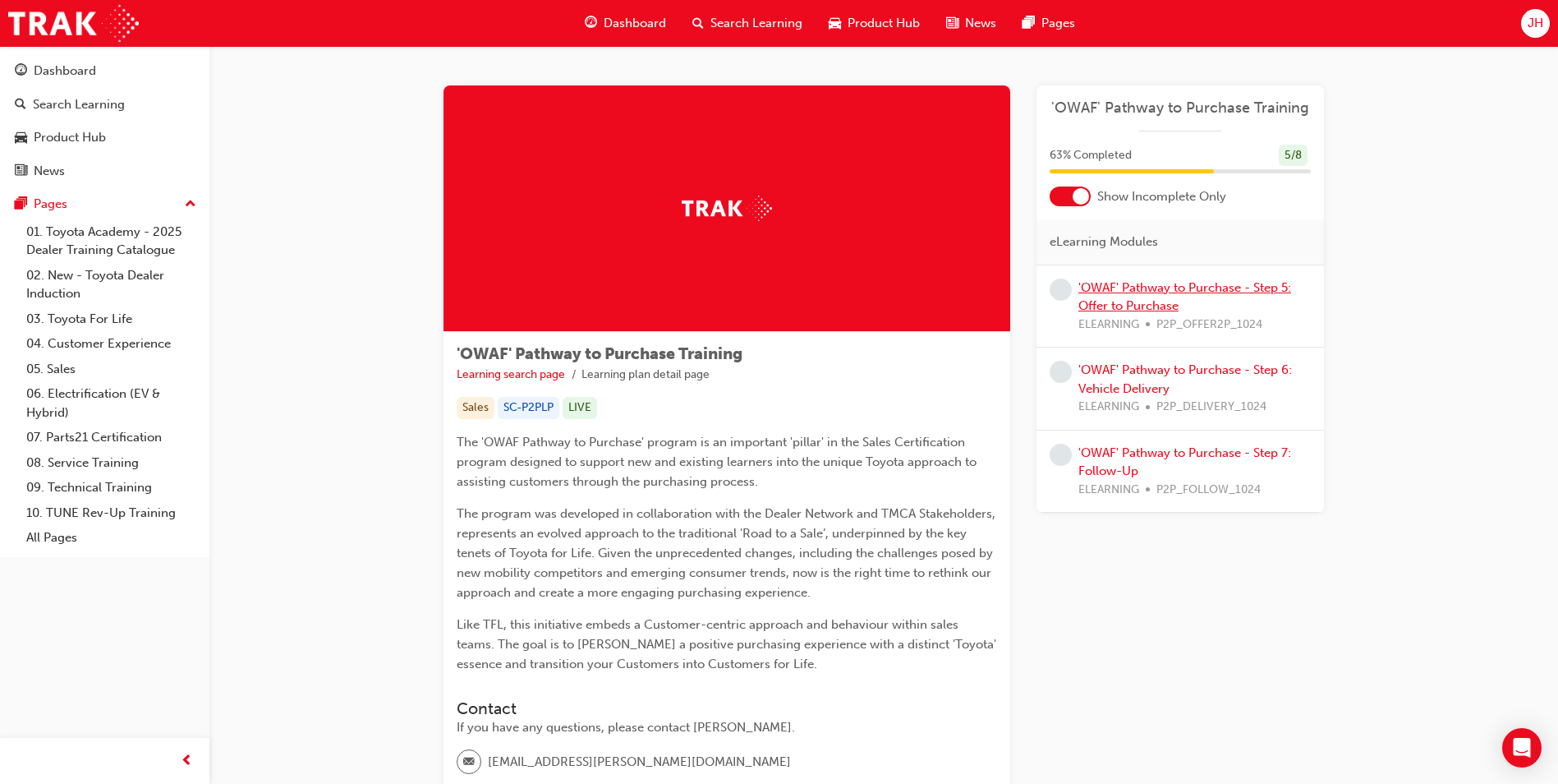
click at [1142, 301] on link "'OWAF' Pathway to Purchase - Step 5: Offer to Purchase" at bounding box center [1185, 296] width 213 height 33
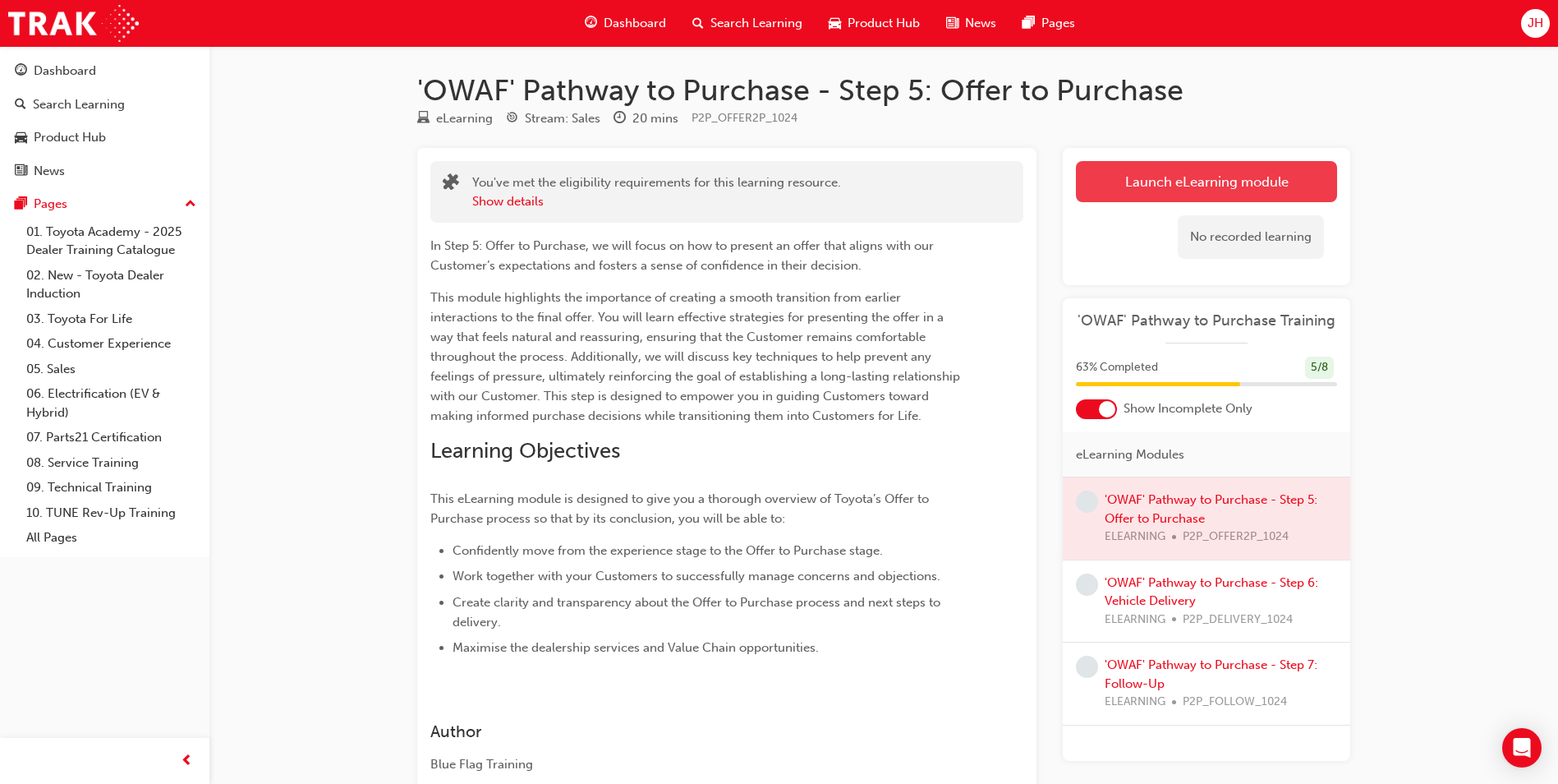
click at [1198, 181] on link "Launch eLearning module" at bounding box center [1207, 182] width 261 height 41
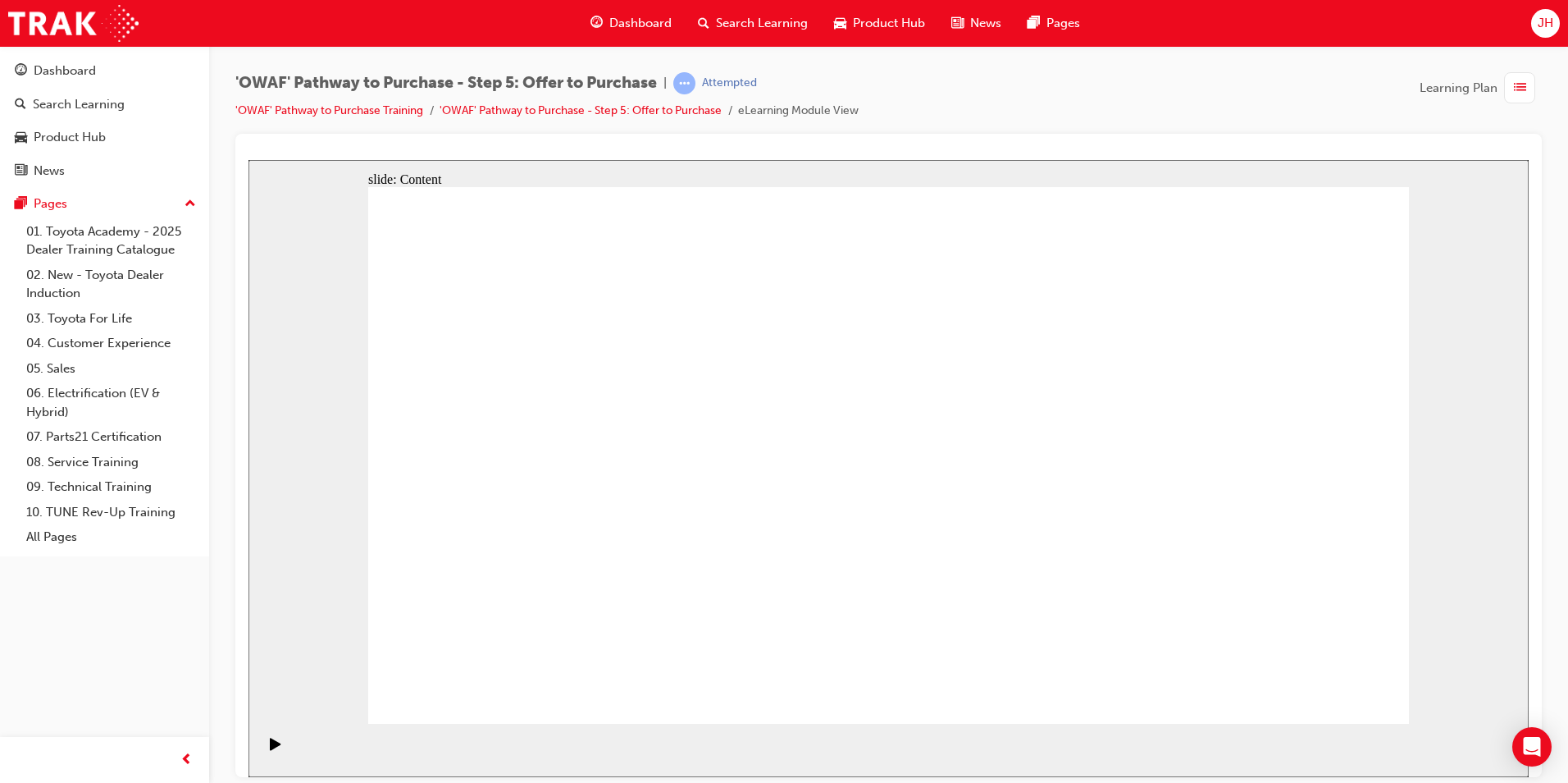
drag, startPoint x: 1125, startPoint y: 359, endPoint x: 1117, endPoint y: 360, distance: 8.1
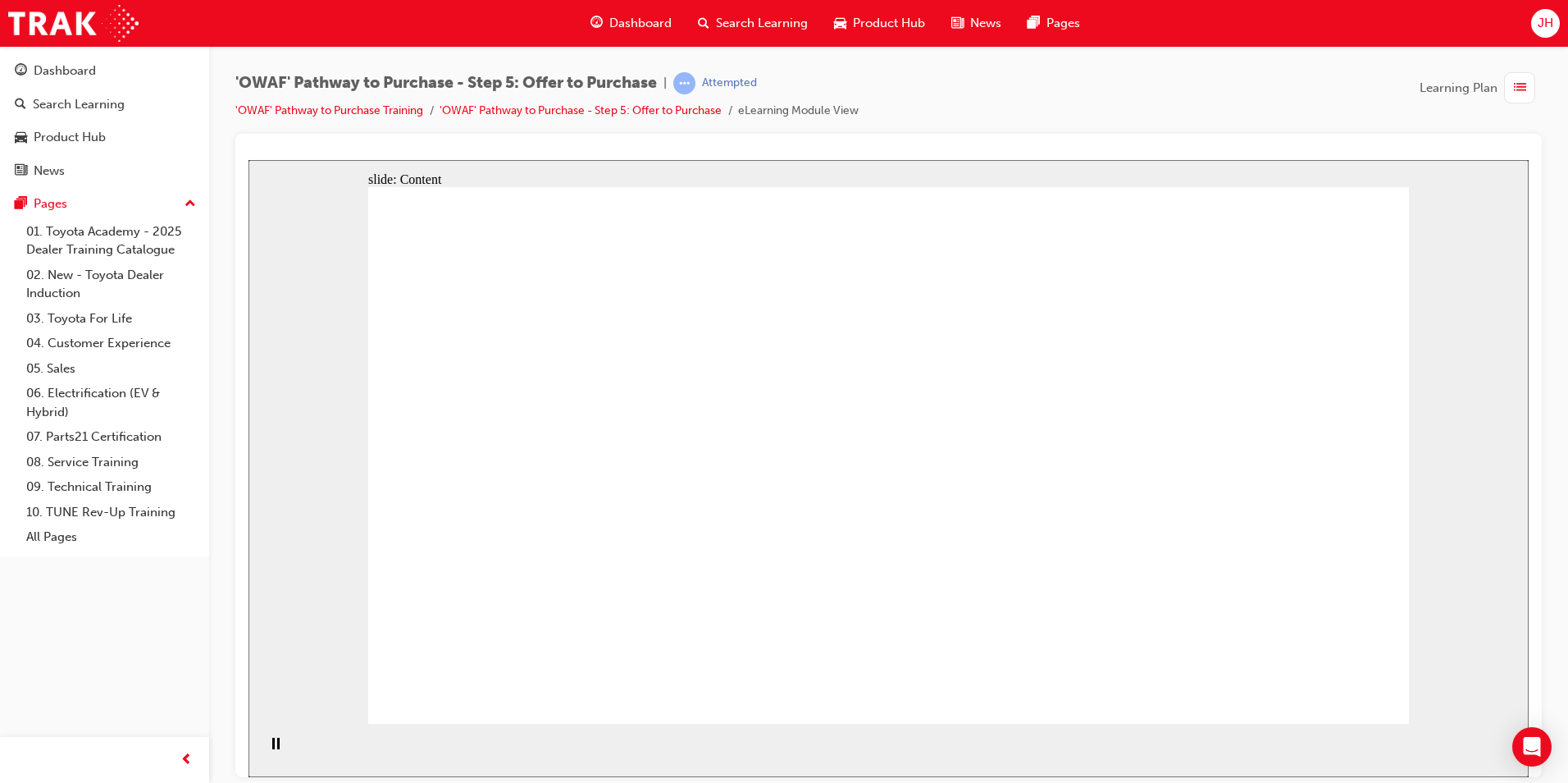
drag, startPoint x: 525, startPoint y: 525, endPoint x: 541, endPoint y: 566, distance: 44.0
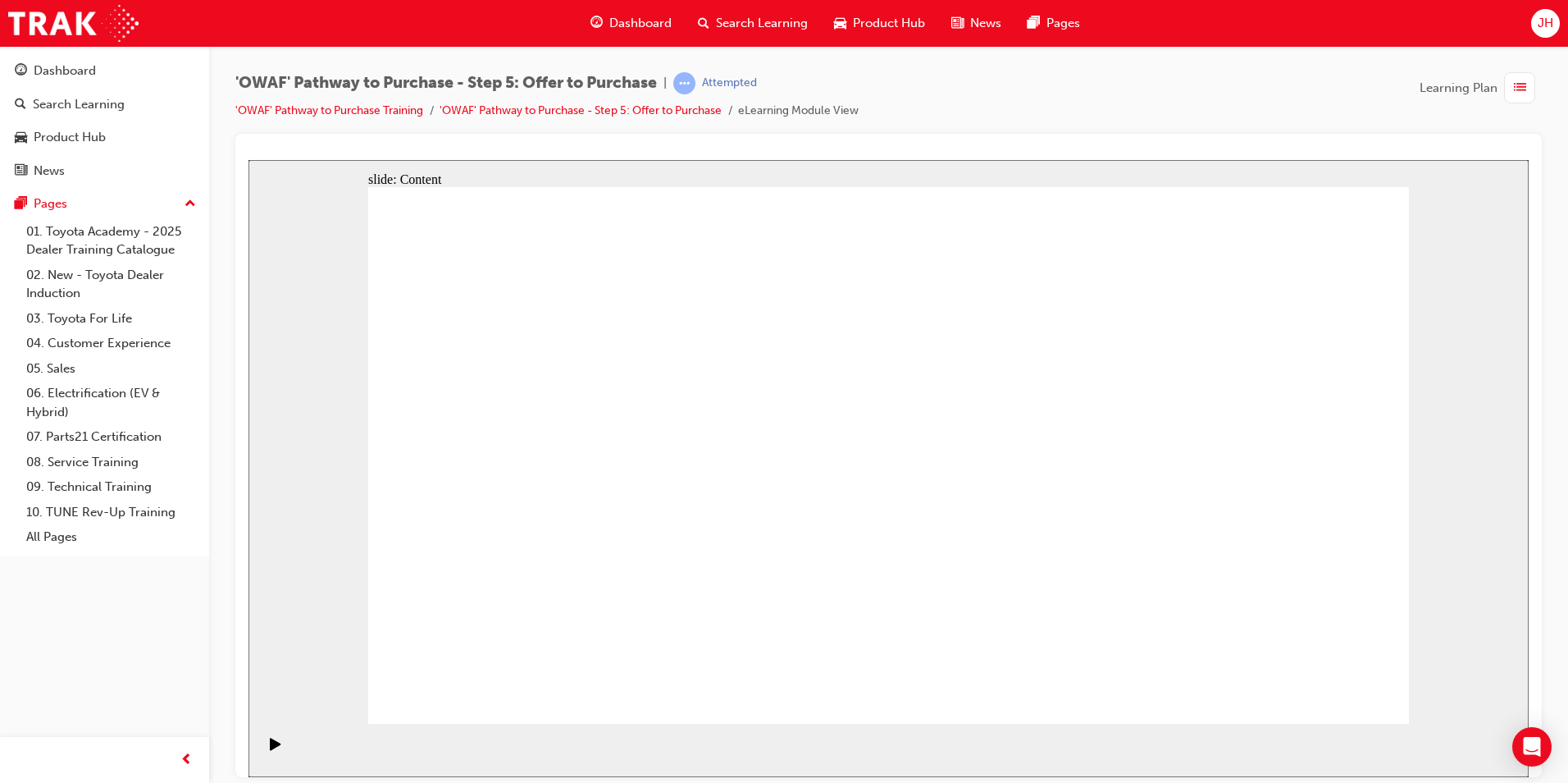
drag, startPoint x: 545, startPoint y: 589, endPoint x: 640, endPoint y: 573, distance: 96.3
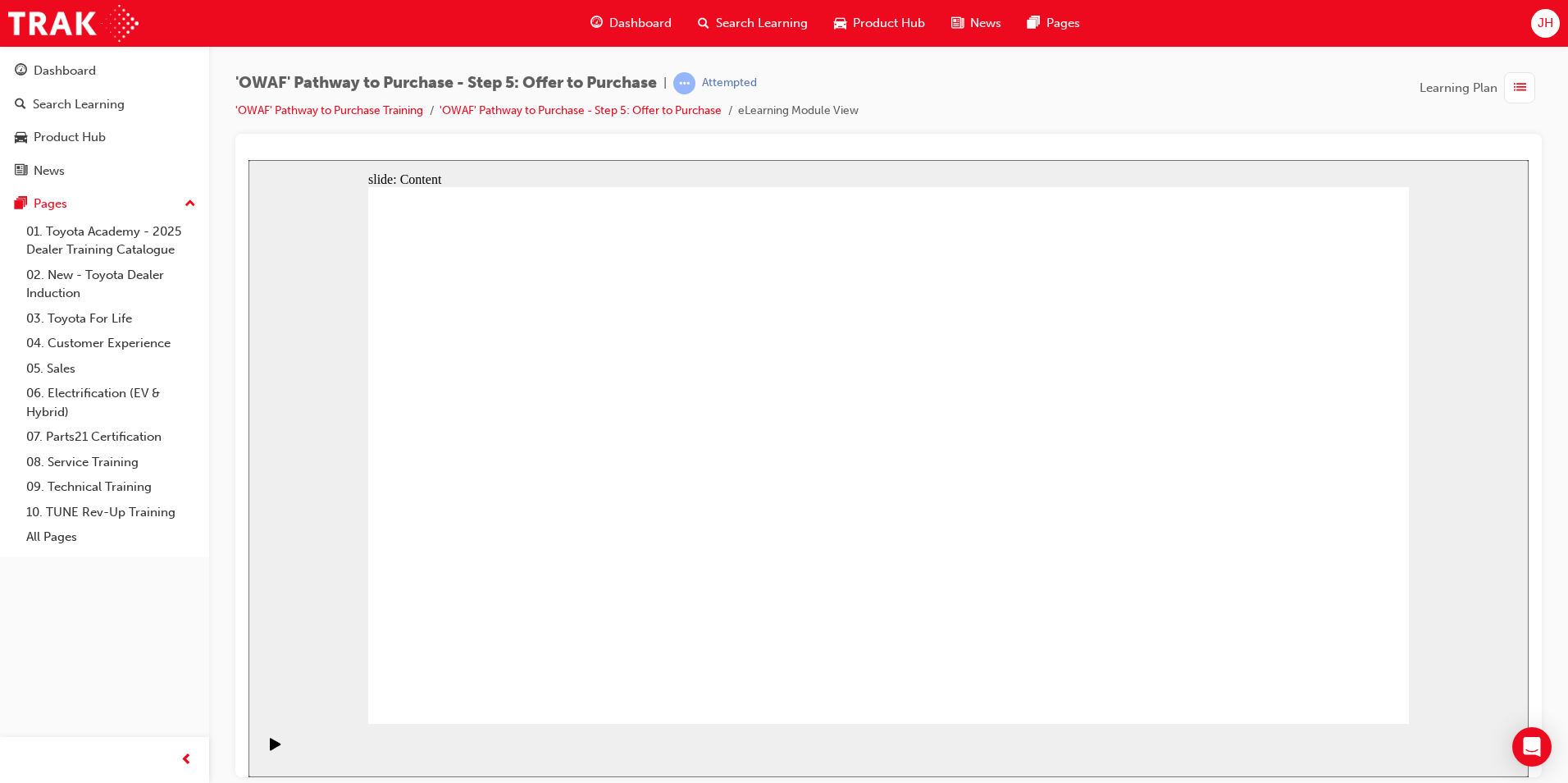
drag, startPoint x: 1306, startPoint y: 691, endPoint x: 1319, endPoint y: 682, distance: 15.8
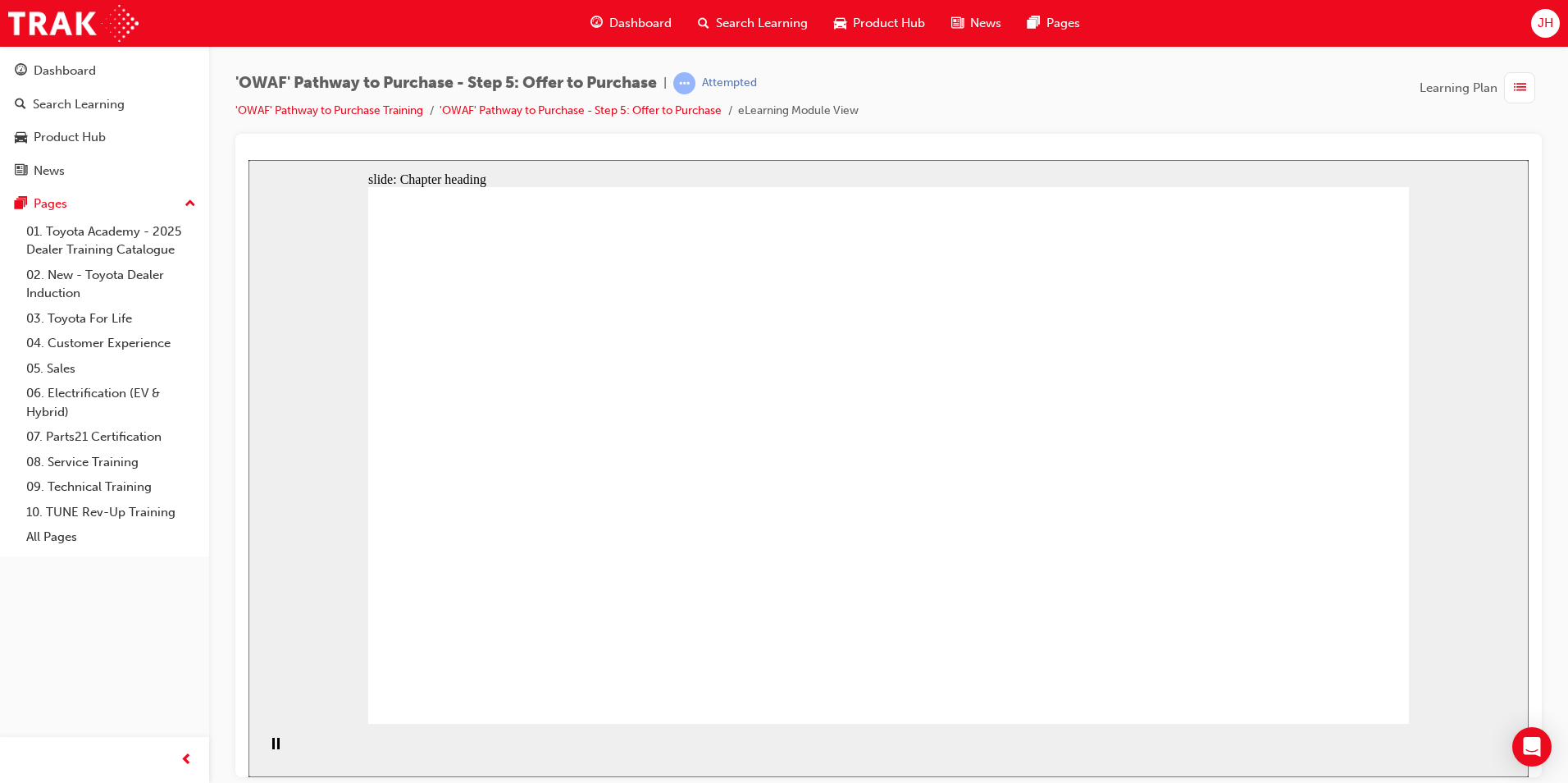
drag, startPoint x: 613, startPoint y: 438, endPoint x: 634, endPoint y: 441, distance: 21.2
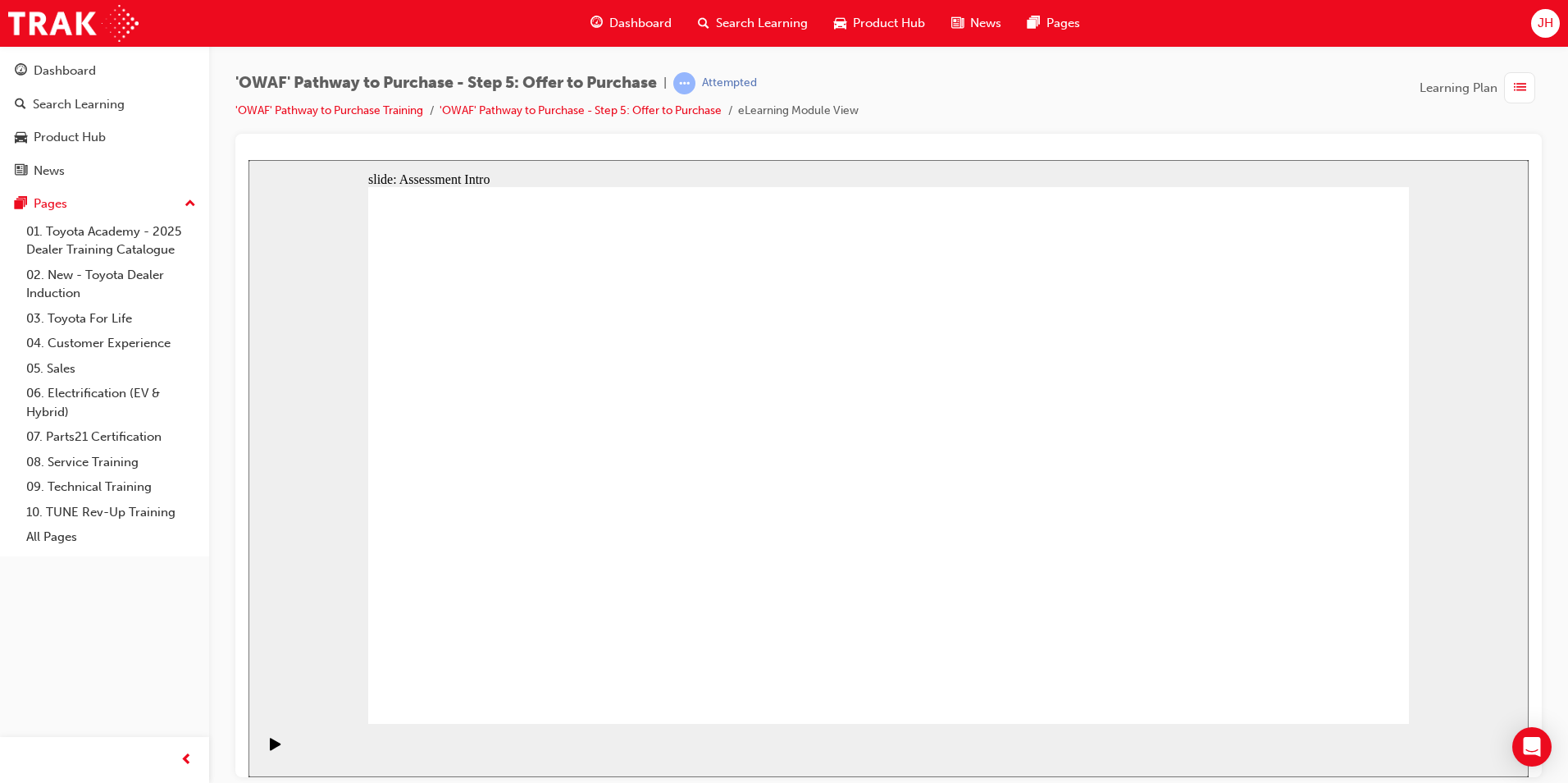
drag, startPoint x: 1102, startPoint y: 533, endPoint x: 1436, endPoint y: 589, distance: 338.7
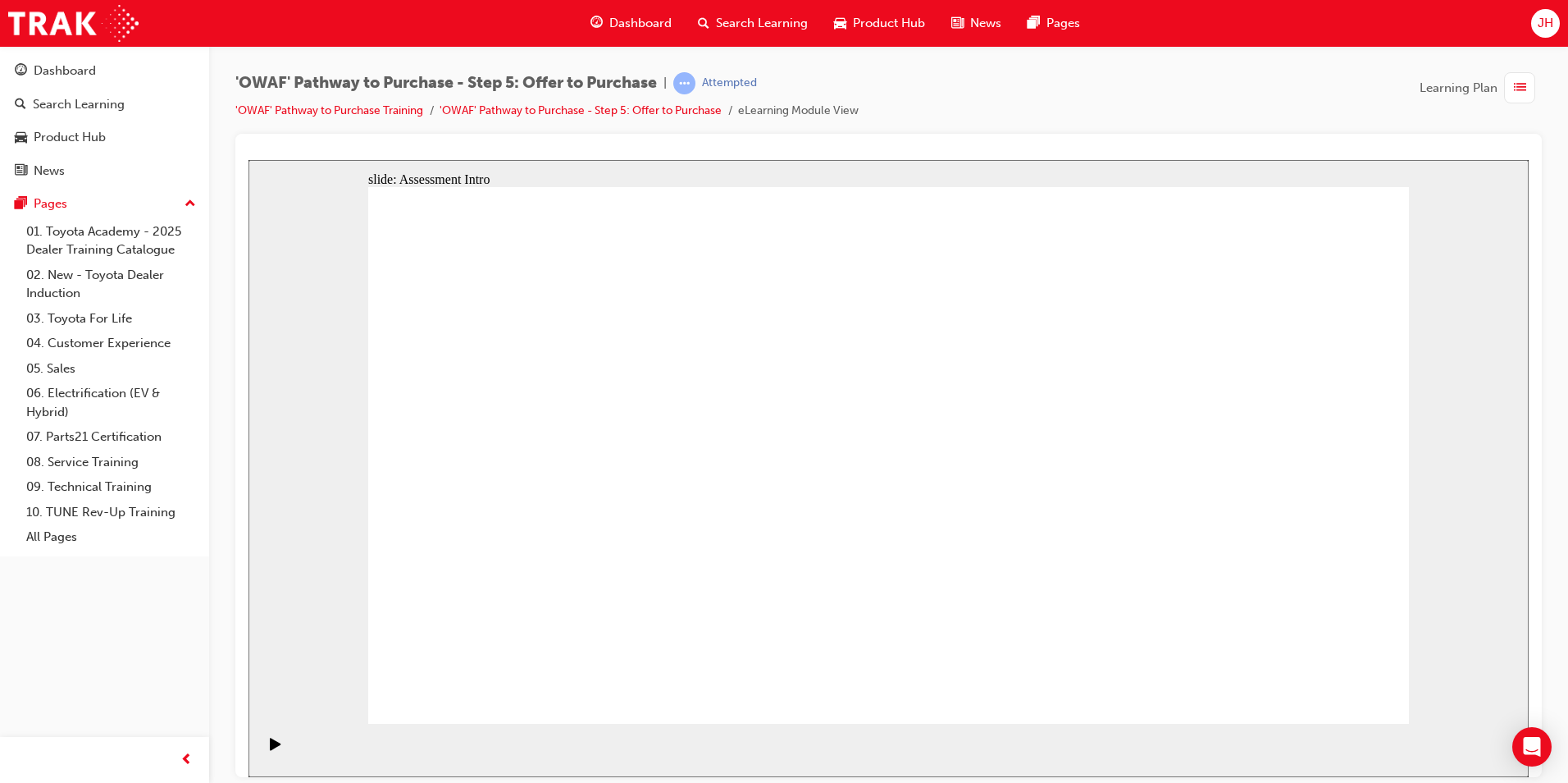
drag, startPoint x: 877, startPoint y: 350, endPoint x: 723, endPoint y: 337, distance: 154.5
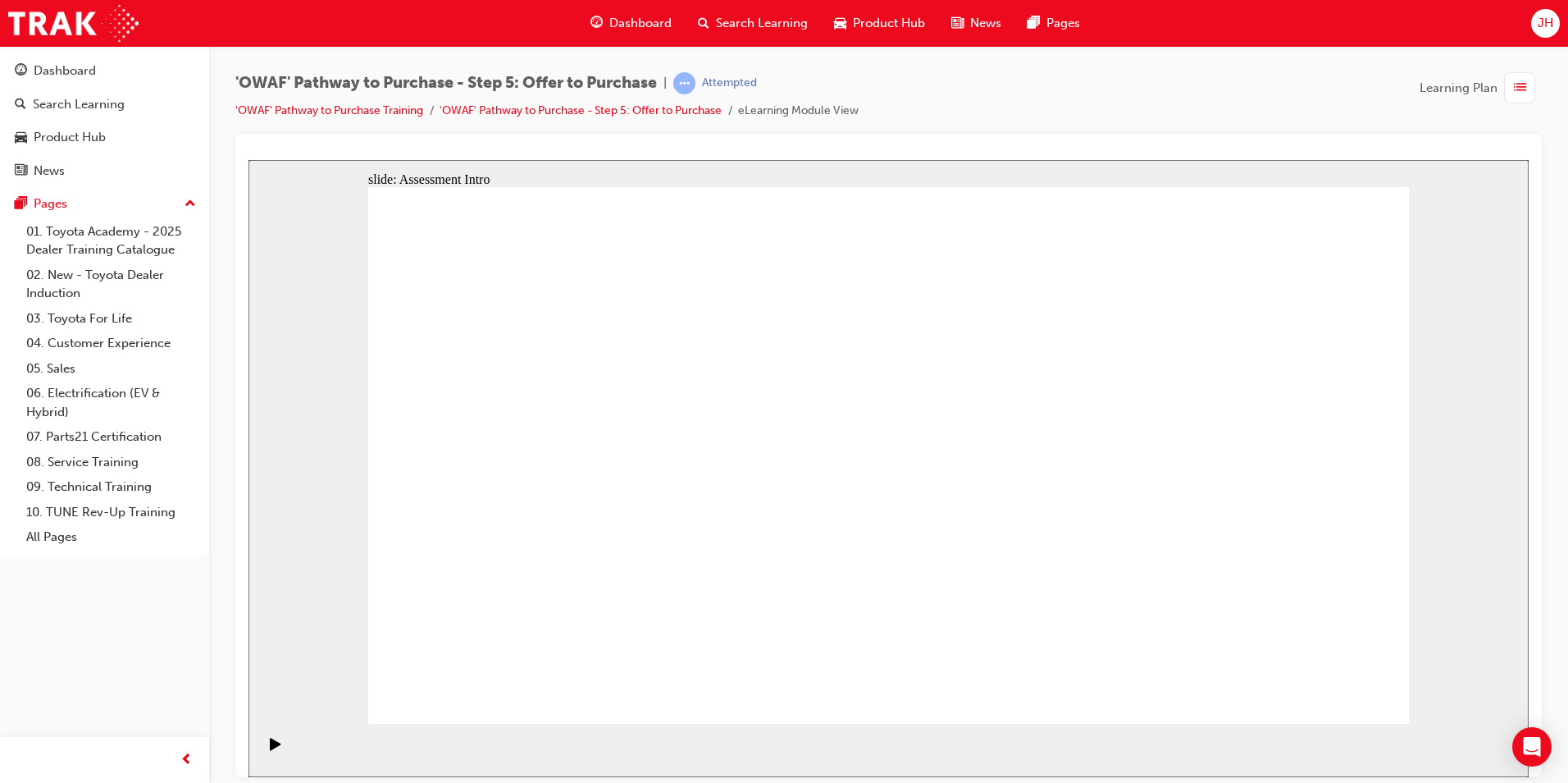
drag, startPoint x: 743, startPoint y: 348, endPoint x: 825, endPoint y: 353, distance: 82.2
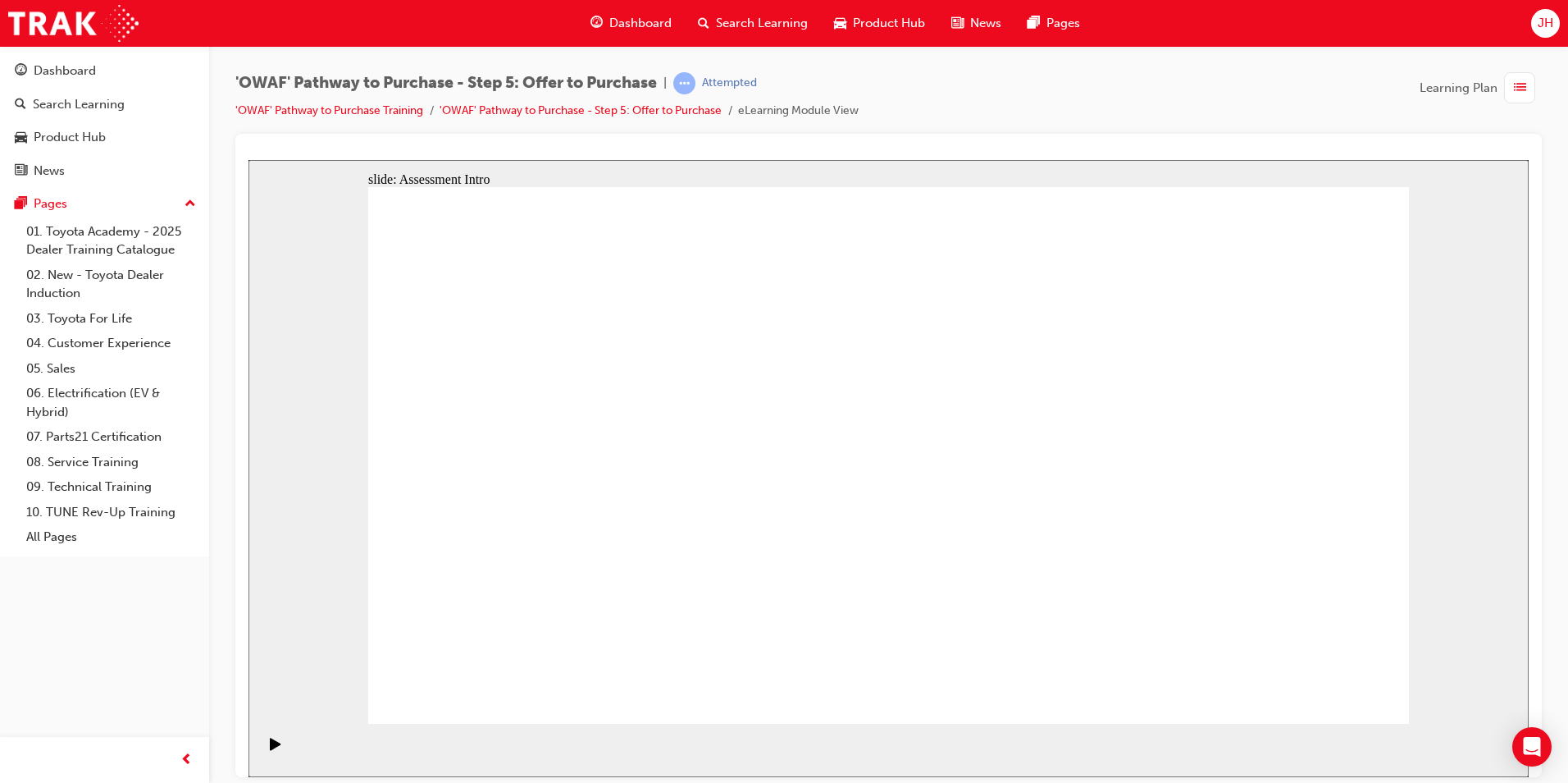
drag, startPoint x: 890, startPoint y: 690, endPoint x: 1119, endPoint y: 696, distance: 229.1
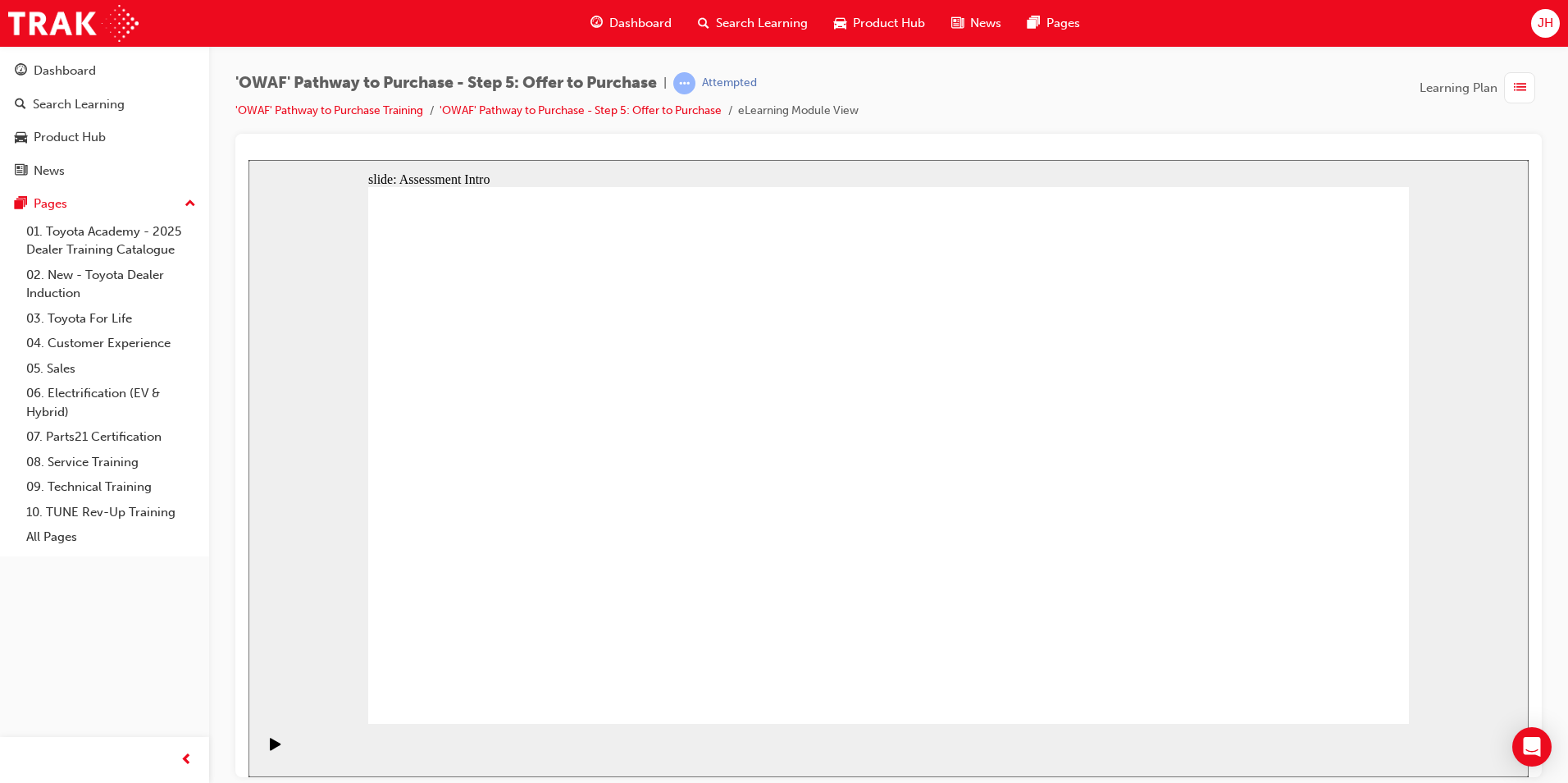
drag, startPoint x: 1054, startPoint y: 370, endPoint x: 1125, endPoint y: 363, distance: 71.3
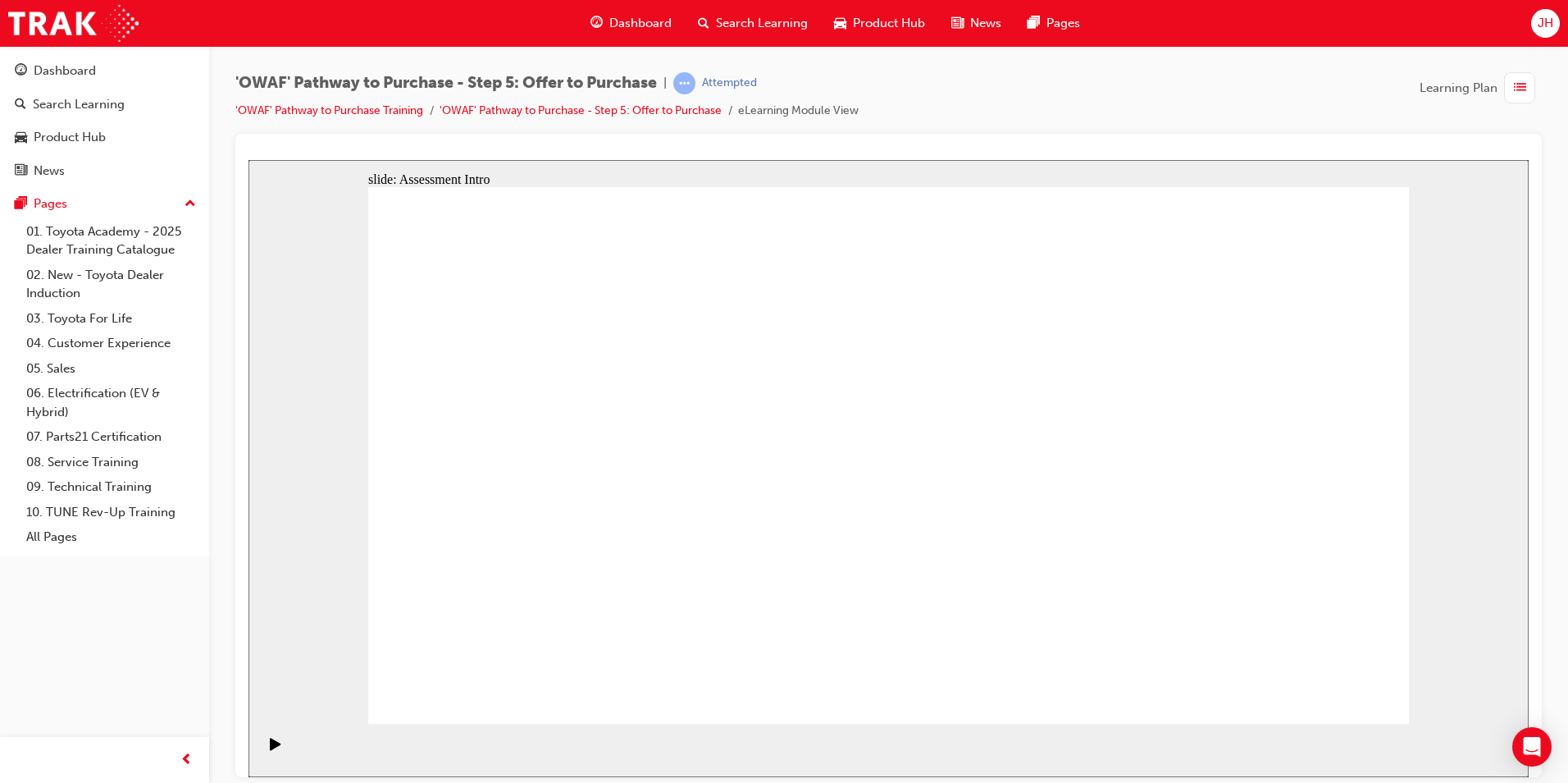
drag, startPoint x: 897, startPoint y: 317, endPoint x: 1013, endPoint y: 317, distance: 116.0
drag, startPoint x: 1042, startPoint y: 316, endPoint x: 1124, endPoint y: 326, distance: 82.6
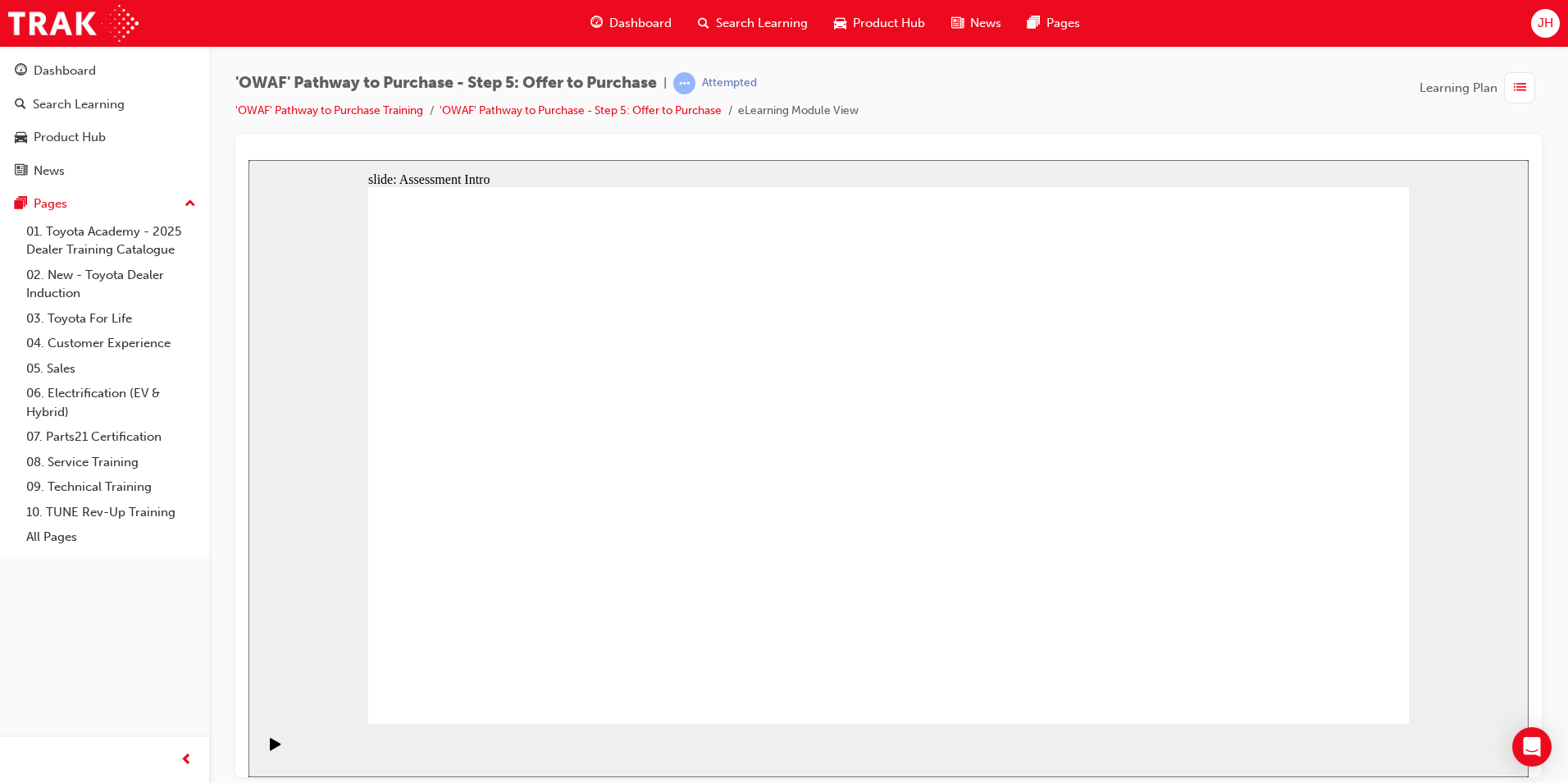
drag, startPoint x: 1185, startPoint y: 314, endPoint x: 1218, endPoint y: 315, distance: 33.0
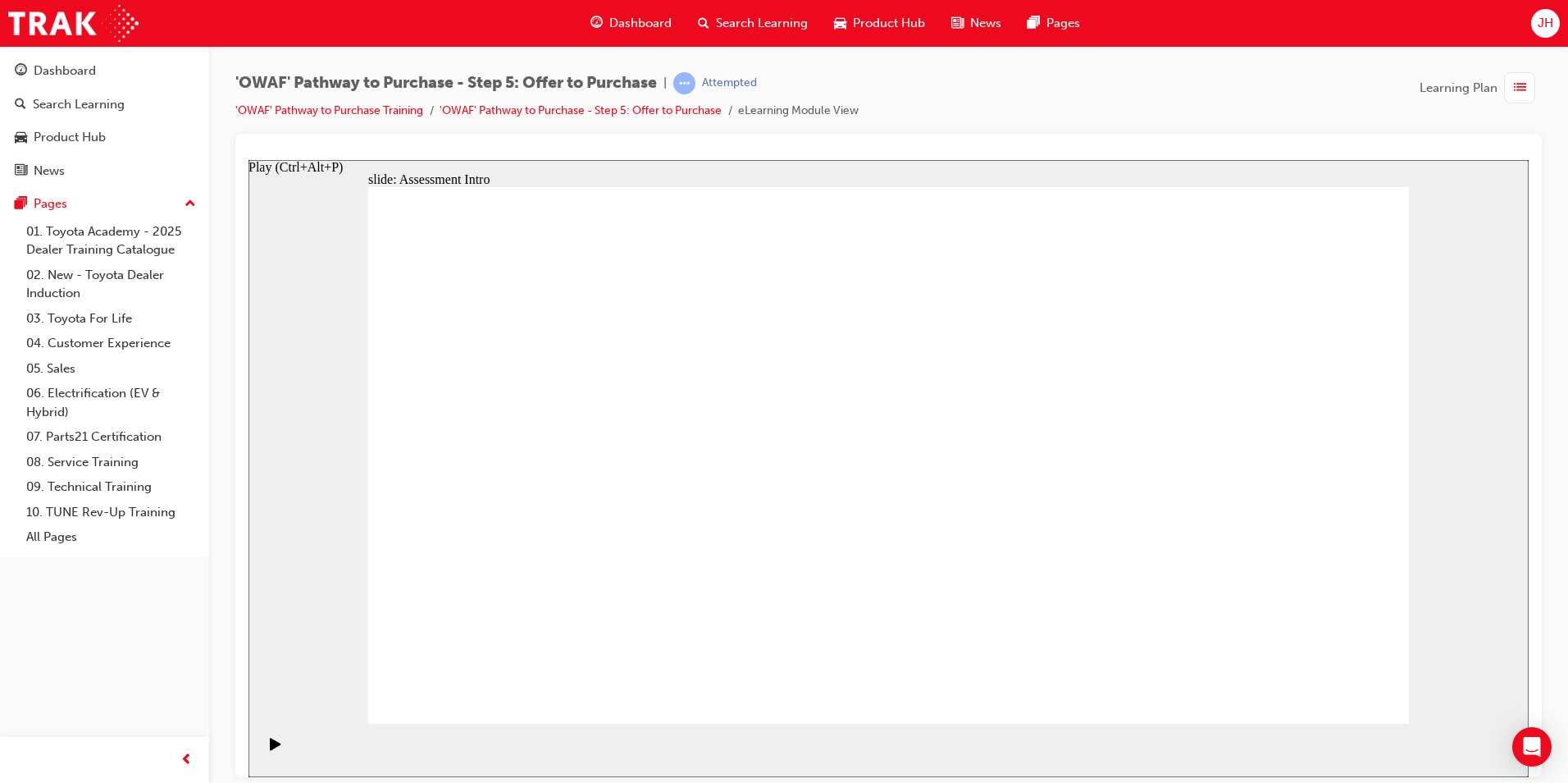
click at [269, 746] on icon "Play (Ctrl+Alt+P)" at bounding box center [275, 743] width 11 height 12
radio input "true"
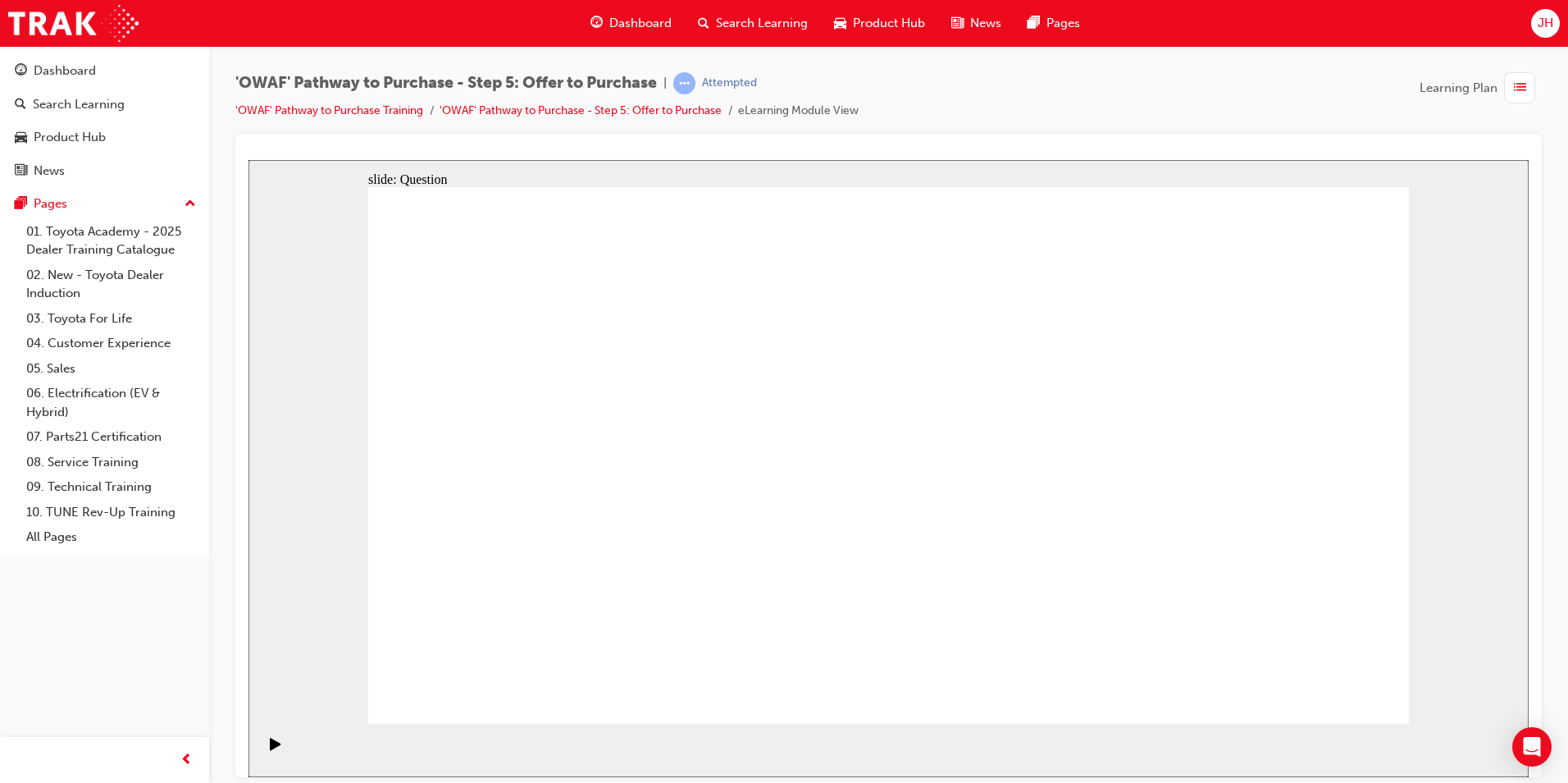
drag, startPoint x: 1257, startPoint y: 417, endPoint x: 545, endPoint y: 556, distance: 725.4
drag, startPoint x: 1114, startPoint y: 428, endPoint x: 790, endPoint y: 568, distance: 353.0
drag, startPoint x: 975, startPoint y: 429, endPoint x: 1033, endPoint y: 560, distance: 143.3
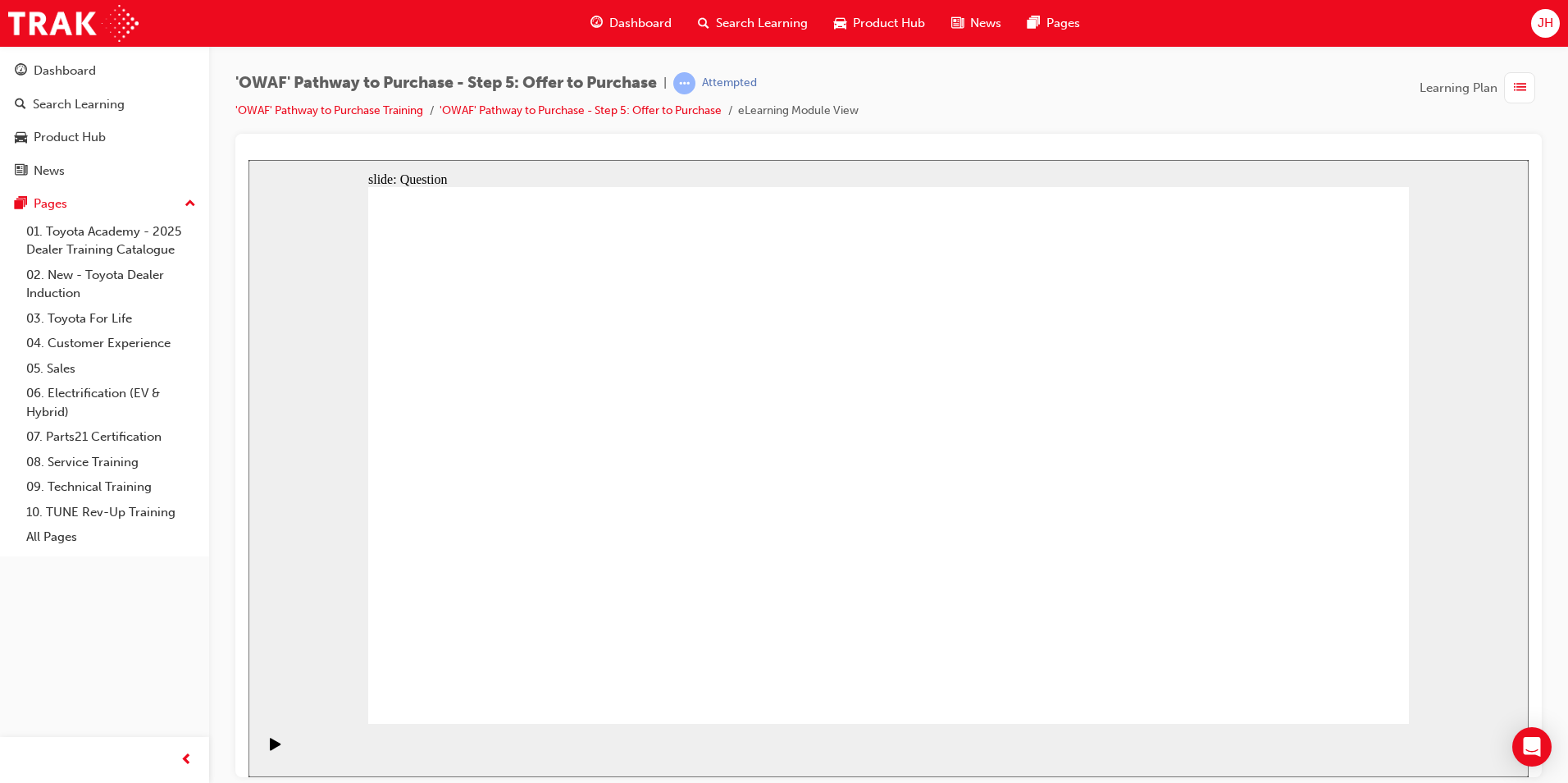
drag, startPoint x: 500, startPoint y: 416, endPoint x: 499, endPoint y: 434, distance: 18.0
drag, startPoint x: 1002, startPoint y: 552, endPoint x: 873, endPoint y: 418, distance: 186.0
drag, startPoint x: 493, startPoint y: 422, endPoint x: 957, endPoint y: 531, distance: 476.6
drag, startPoint x: 795, startPoint y: 423, endPoint x: 1189, endPoint y: 571, distance: 420.9
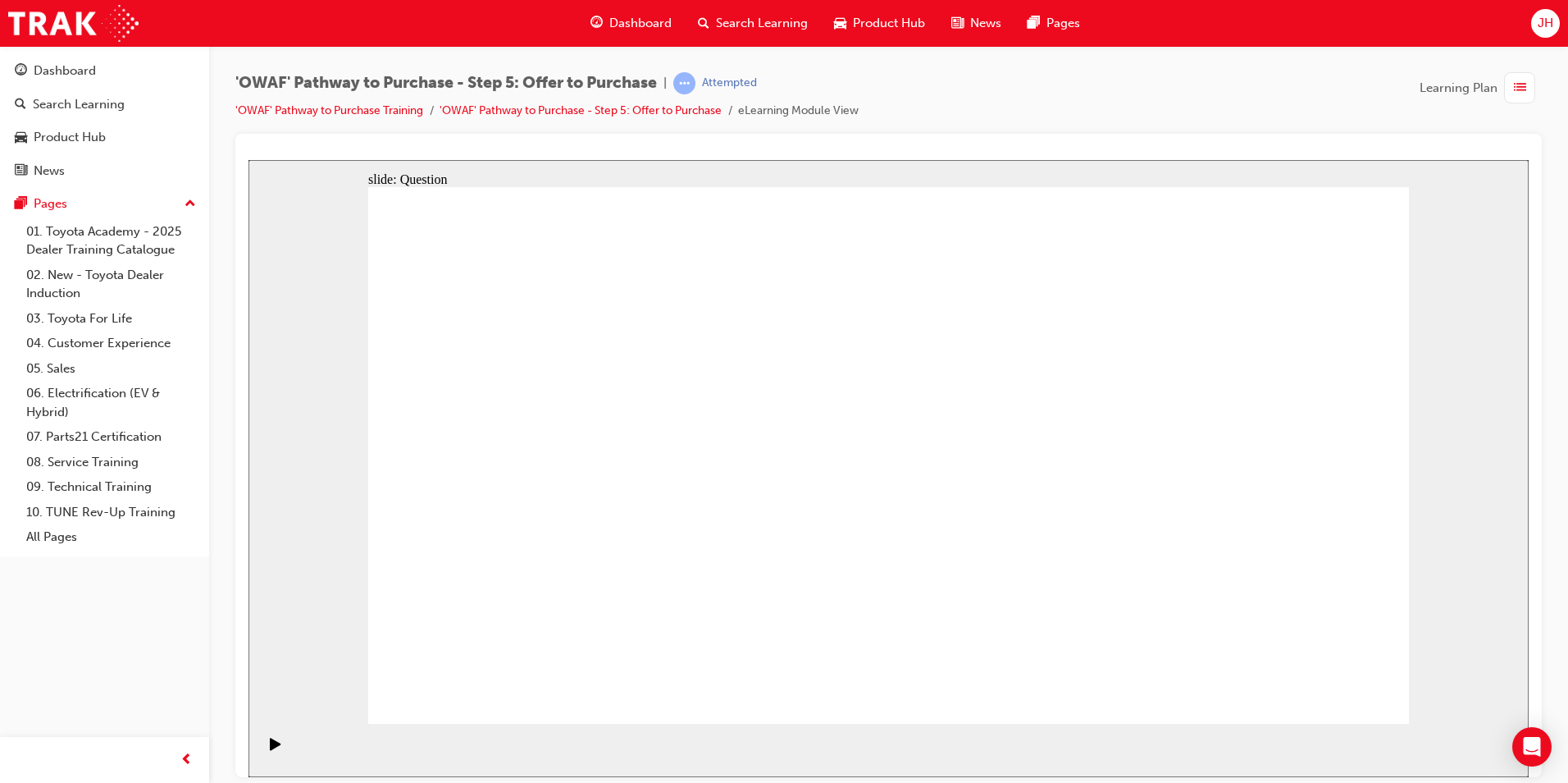
drag, startPoint x: 1091, startPoint y: 421, endPoint x: 837, endPoint y: 418, distance: 254.0
drag, startPoint x: 1091, startPoint y: 502, endPoint x: 852, endPoint y: 488, distance: 239.4
drag, startPoint x: 1069, startPoint y: 582, endPoint x: 828, endPoint y: 557, distance: 242.3
drag, startPoint x: 1261, startPoint y: 414, endPoint x: 568, endPoint y: 408, distance: 693.0
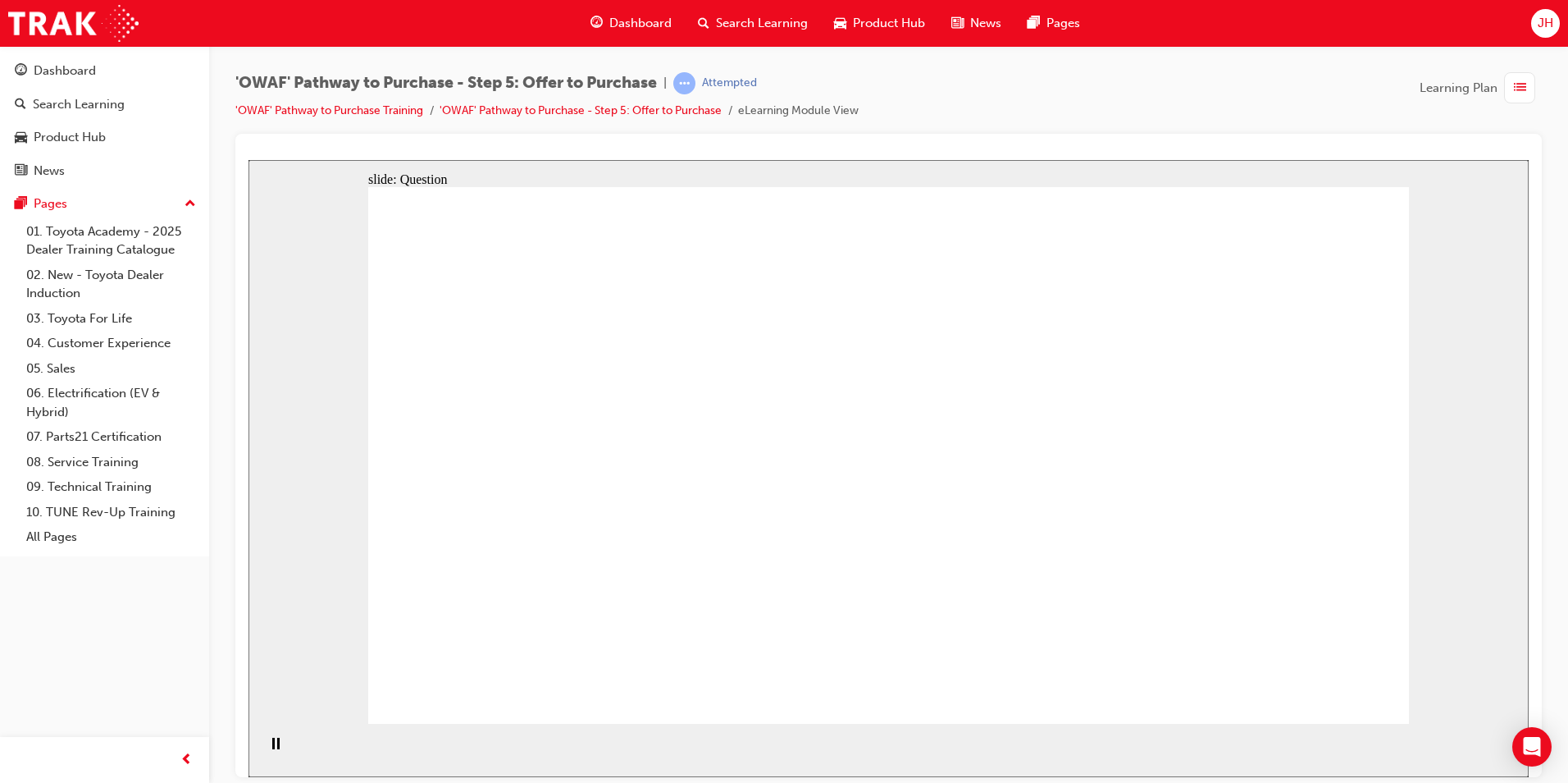
drag, startPoint x: 1278, startPoint y: 499, endPoint x: 570, endPoint y: 490, distance: 708.1
drag, startPoint x: 1275, startPoint y: 584, endPoint x: 583, endPoint y: 568, distance: 692.2
drag, startPoint x: 1068, startPoint y: 508, endPoint x: 827, endPoint y: 497, distance: 241.3
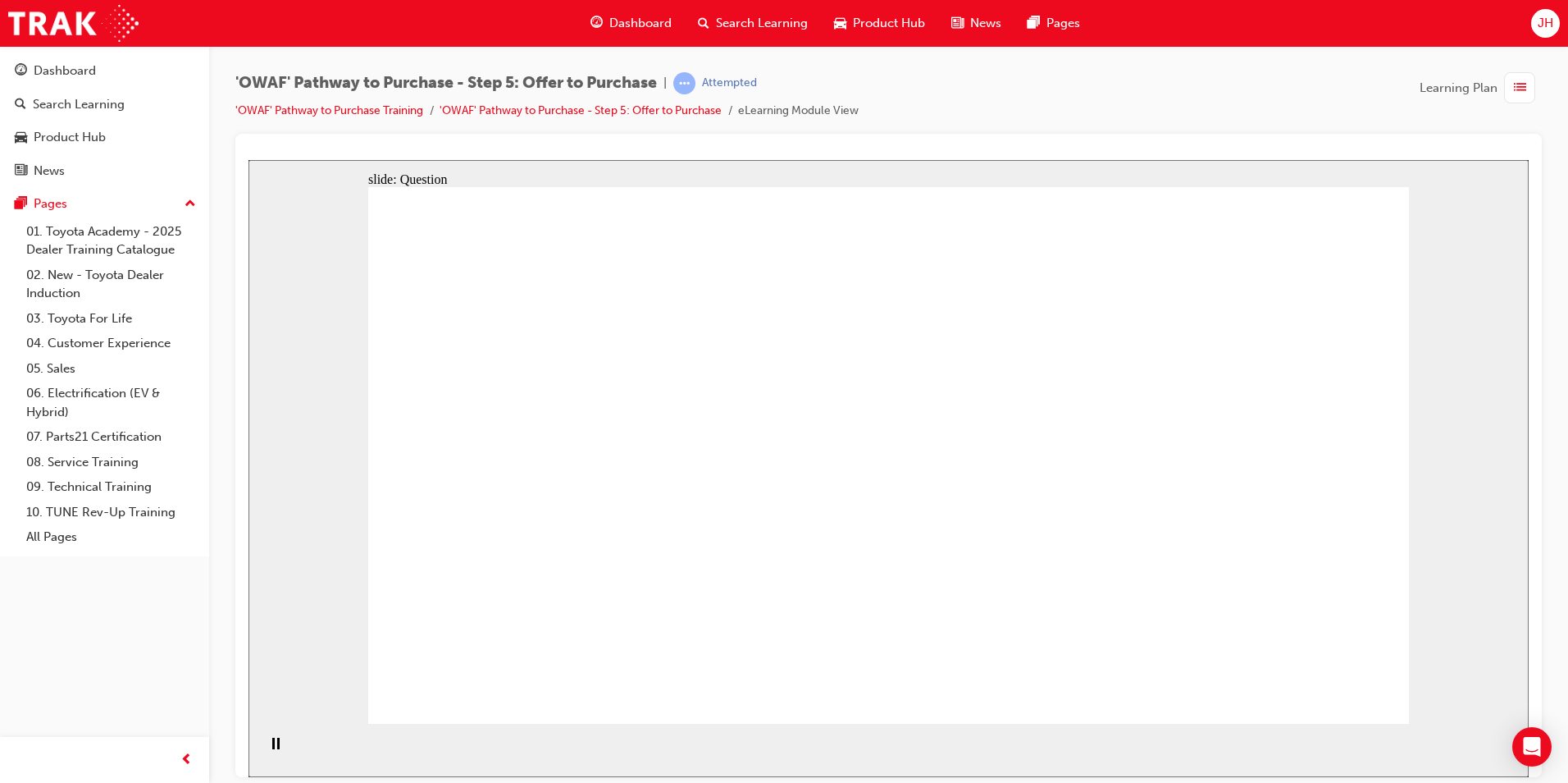
drag, startPoint x: 1072, startPoint y: 413, endPoint x: 667, endPoint y: 576, distance: 436.6
checkbox input "true"
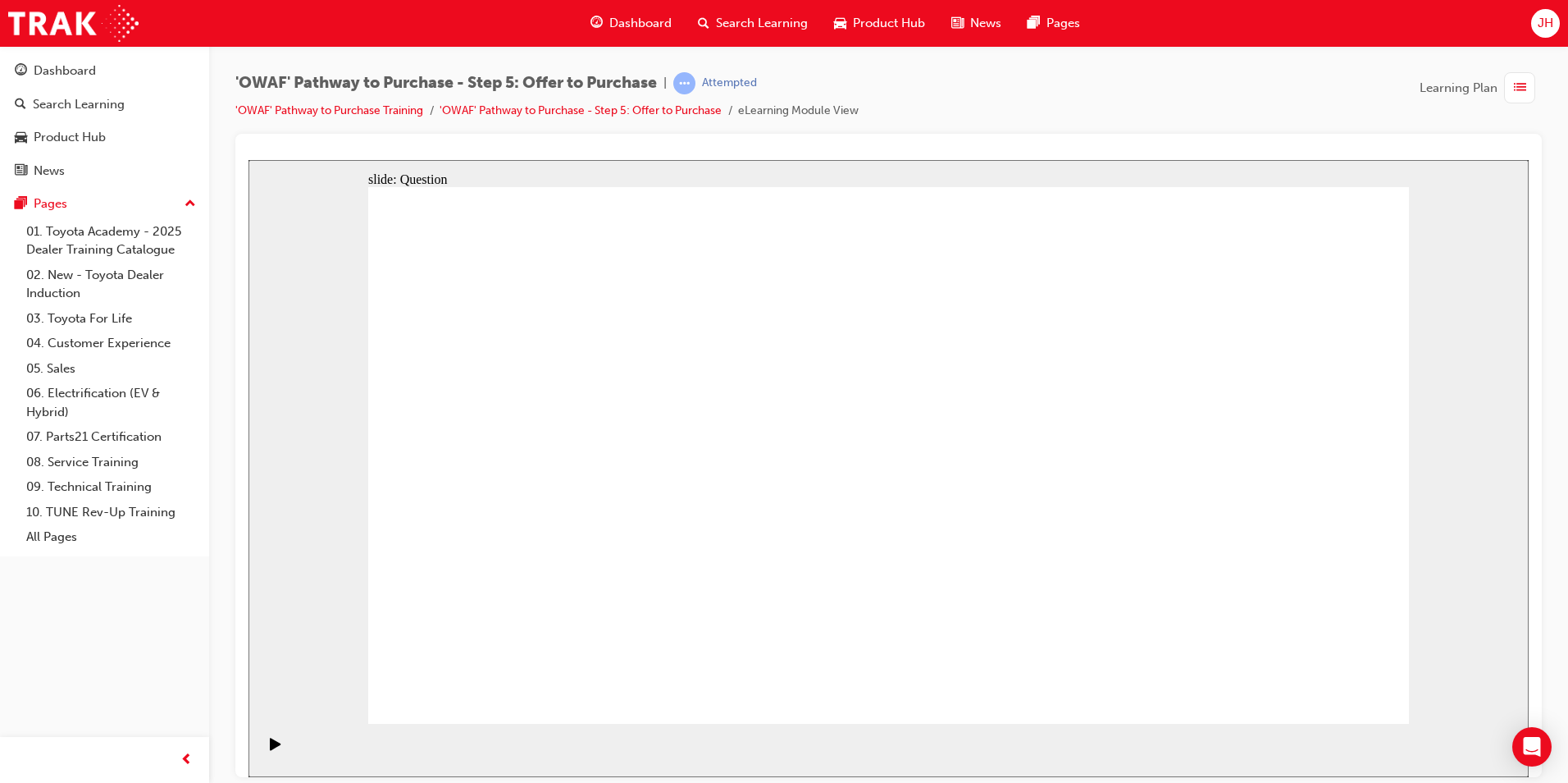
checkbox input "true"
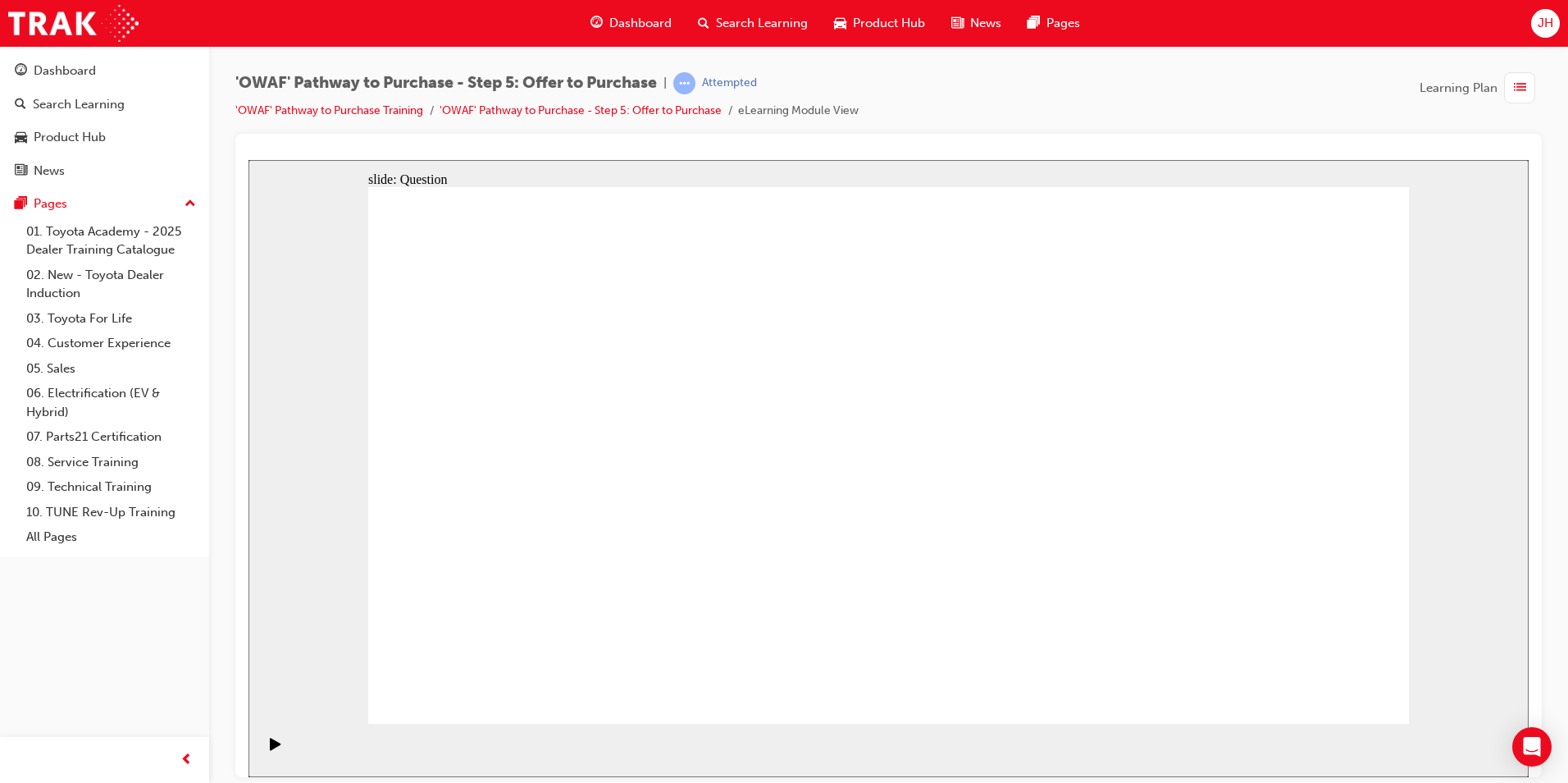
checkbox input "false"
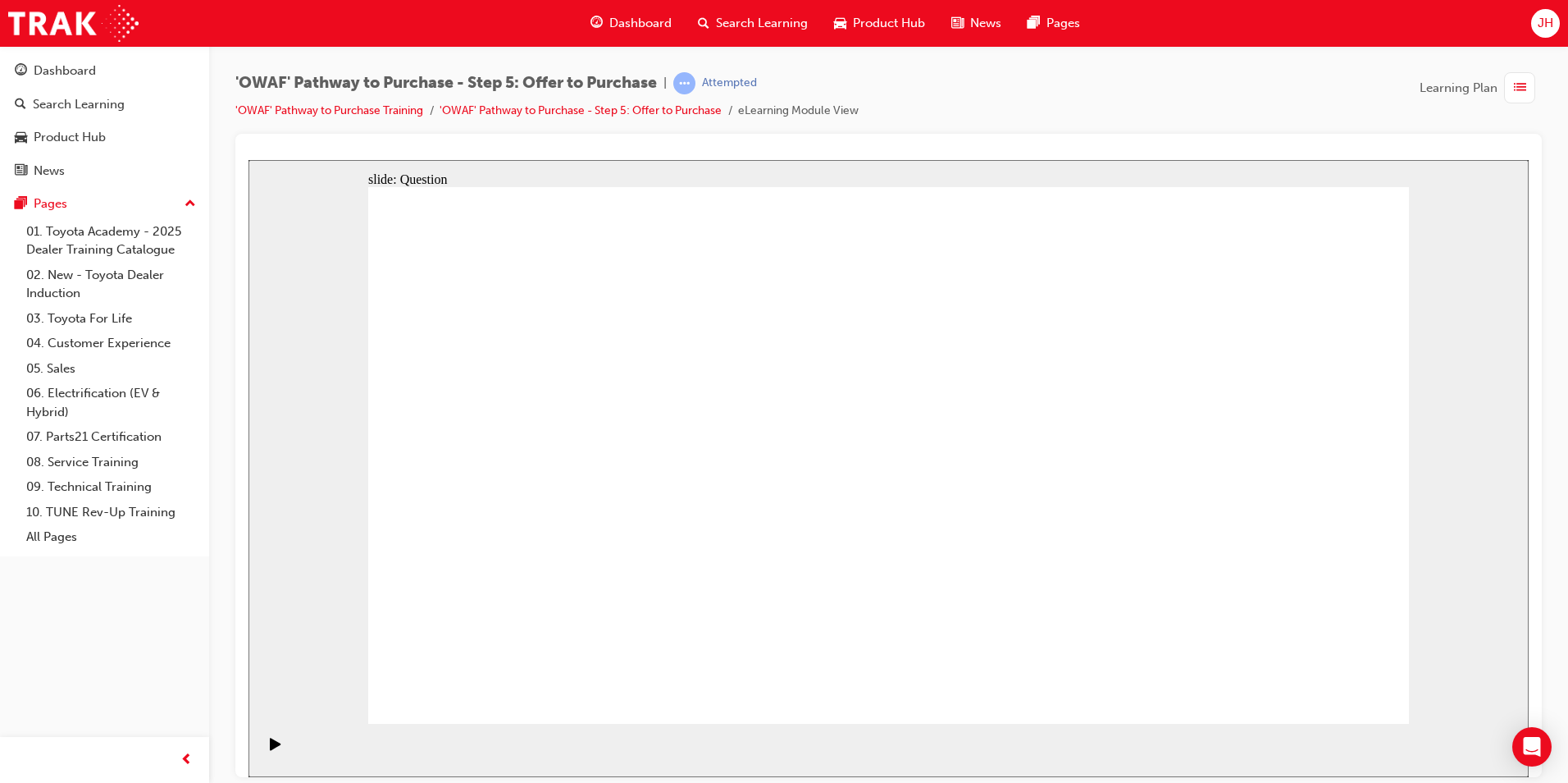
radio input "true"
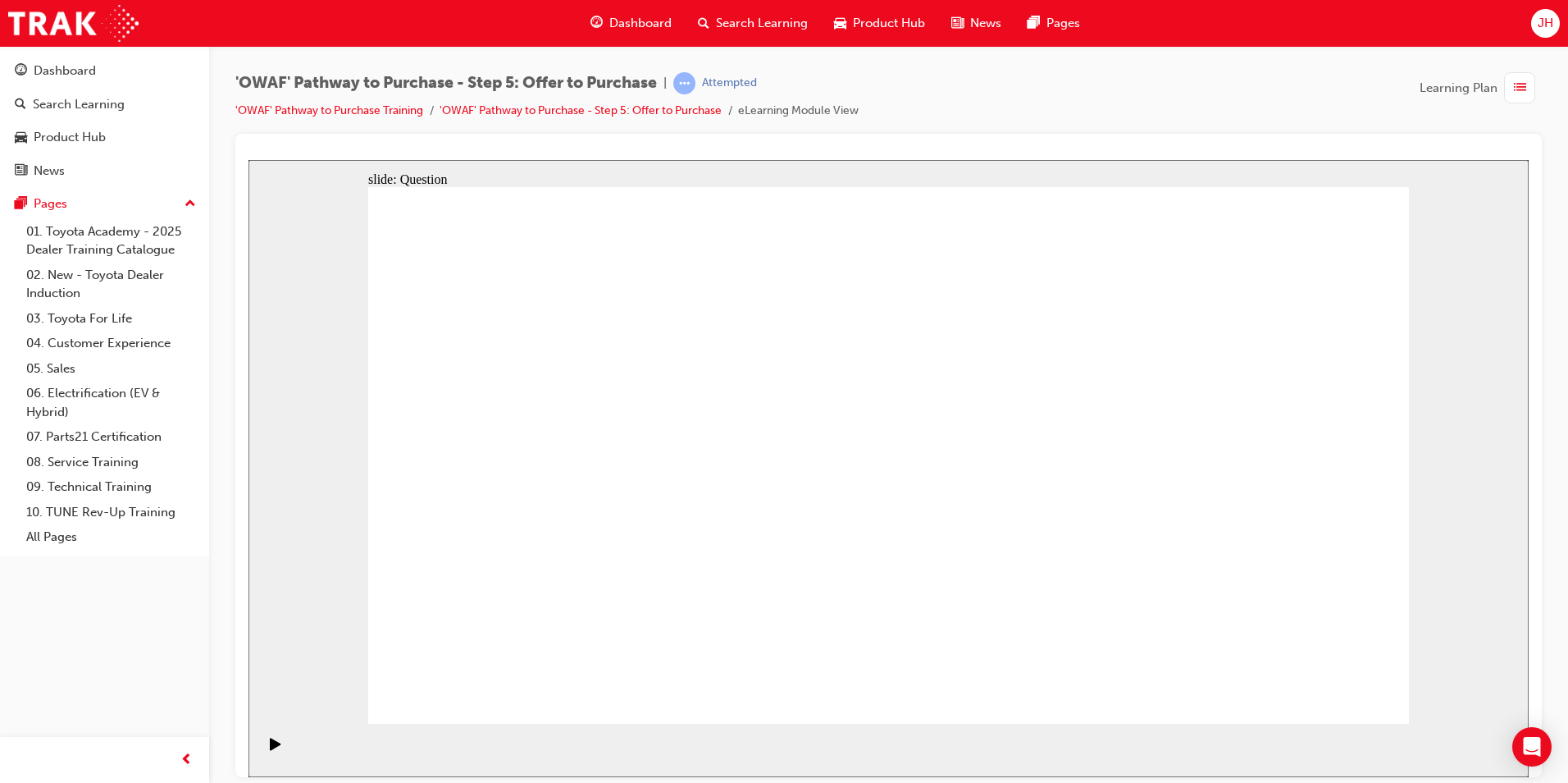
radio input "false"
radio input "true"
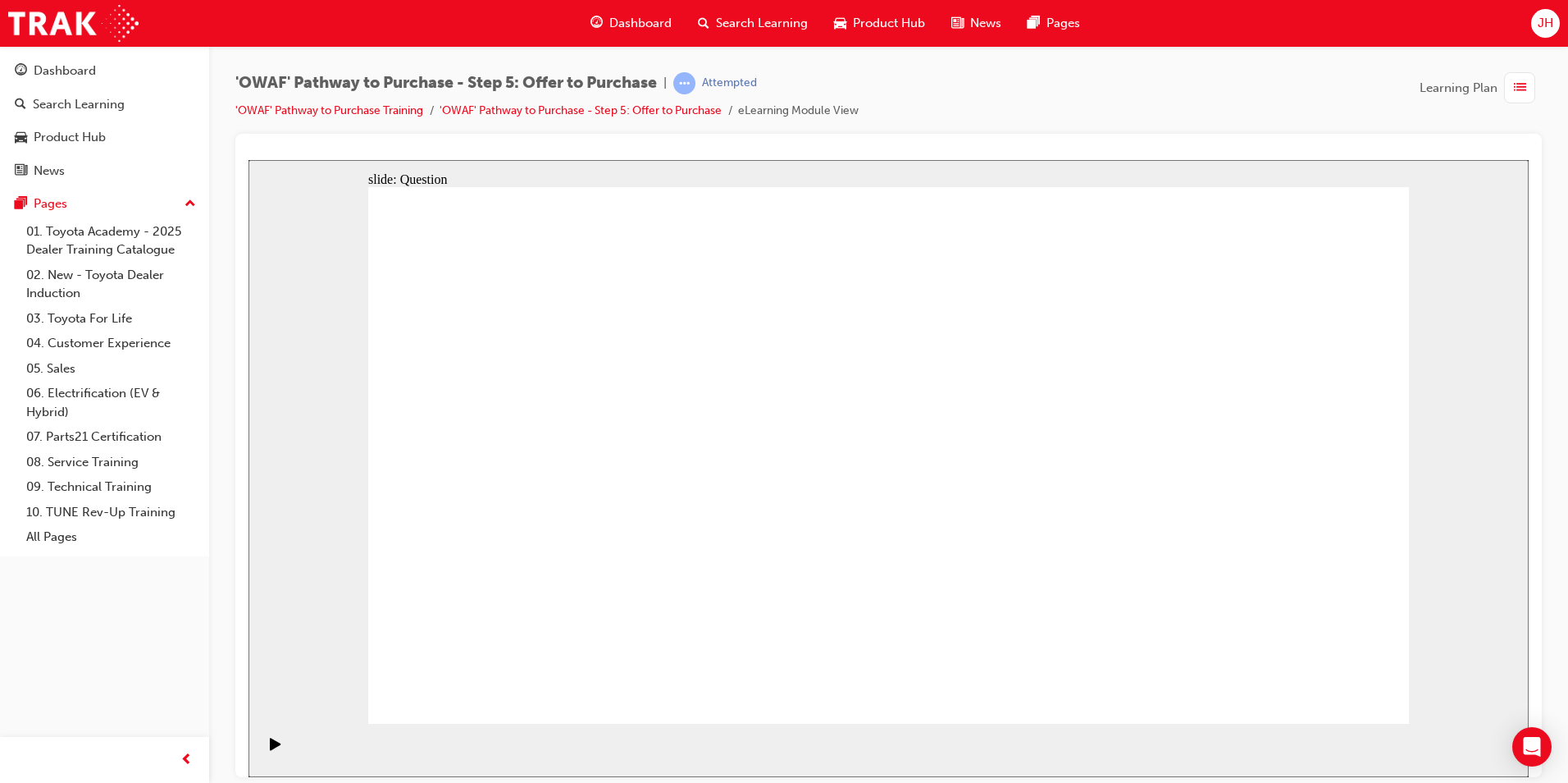
drag, startPoint x: 1125, startPoint y: 429, endPoint x: 581, endPoint y: 568, distance: 561.5
drag, startPoint x: 1237, startPoint y: 434, endPoint x: 753, endPoint y: 583, distance: 506.4
drag, startPoint x: 500, startPoint y: 428, endPoint x: 1008, endPoint y: 566, distance: 526.4
drag, startPoint x: 790, startPoint y: 429, endPoint x: 1239, endPoint y: 577, distance: 472.8
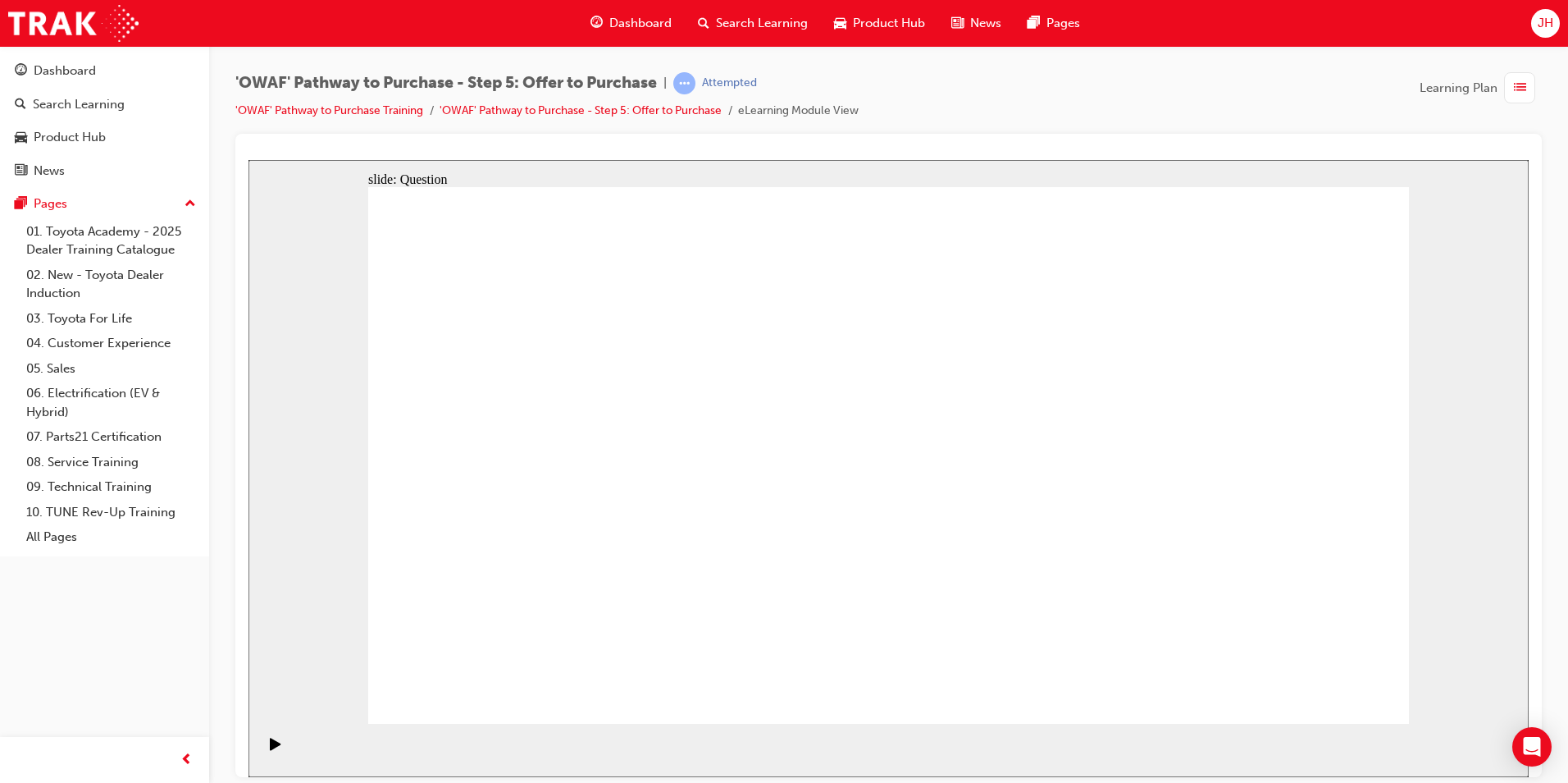
drag, startPoint x: 1266, startPoint y: 423, endPoint x: 564, endPoint y: 553, distance: 713.9
drag, startPoint x: 1125, startPoint y: 426, endPoint x: 775, endPoint y: 554, distance: 372.7
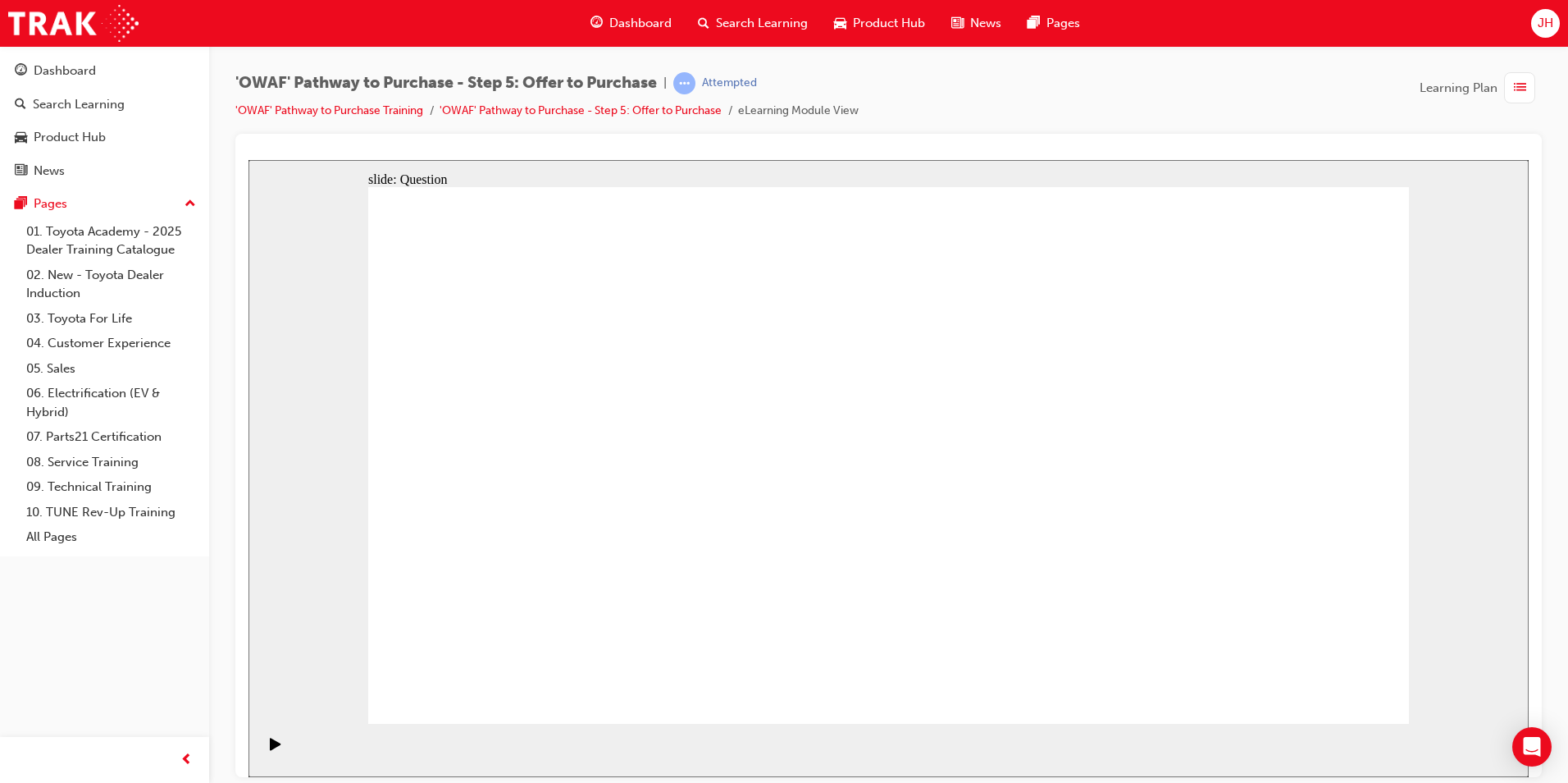
drag, startPoint x: 1111, startPoint y: 419, endPoint x: 848, endPoint y: 452, distance: 265.1
drag, startPoint x: 1276, startPoint y: 426, endPoint x: 563, endPoint y: 425, distance: 713.0
drag, startPoint x: 1261, startPoint y: 498, endPoint x: 865, endPoint y: 515, distance: 396.4
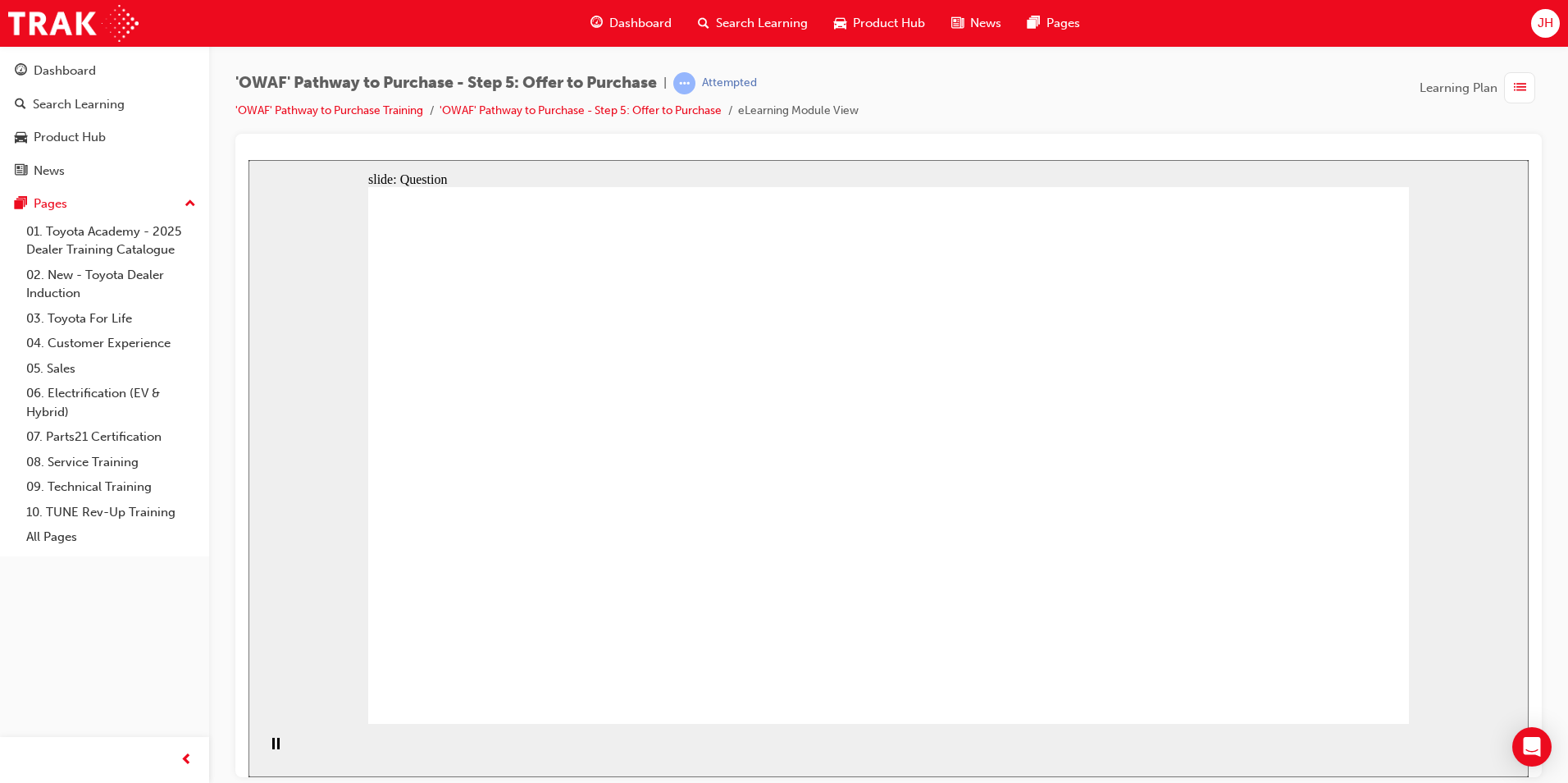
drag, startPoint x: 1254, startPoint y: 585, endPoint x: 523, endPoint y: 511, distance: 734.7
drag, startPoint x: 1114, startPoint y: 584, endPoint x: 472, endPoint y: 587, distance: 642.0
drag, startPoint x: 402, startPoint y: 568, endPoint x: 547, endPoint y: 571, distance: 145.0
drag, startPoint x: 1063, startPoint y: 507, endPoint x: 879, endPoint y: 603, distance: 207.5
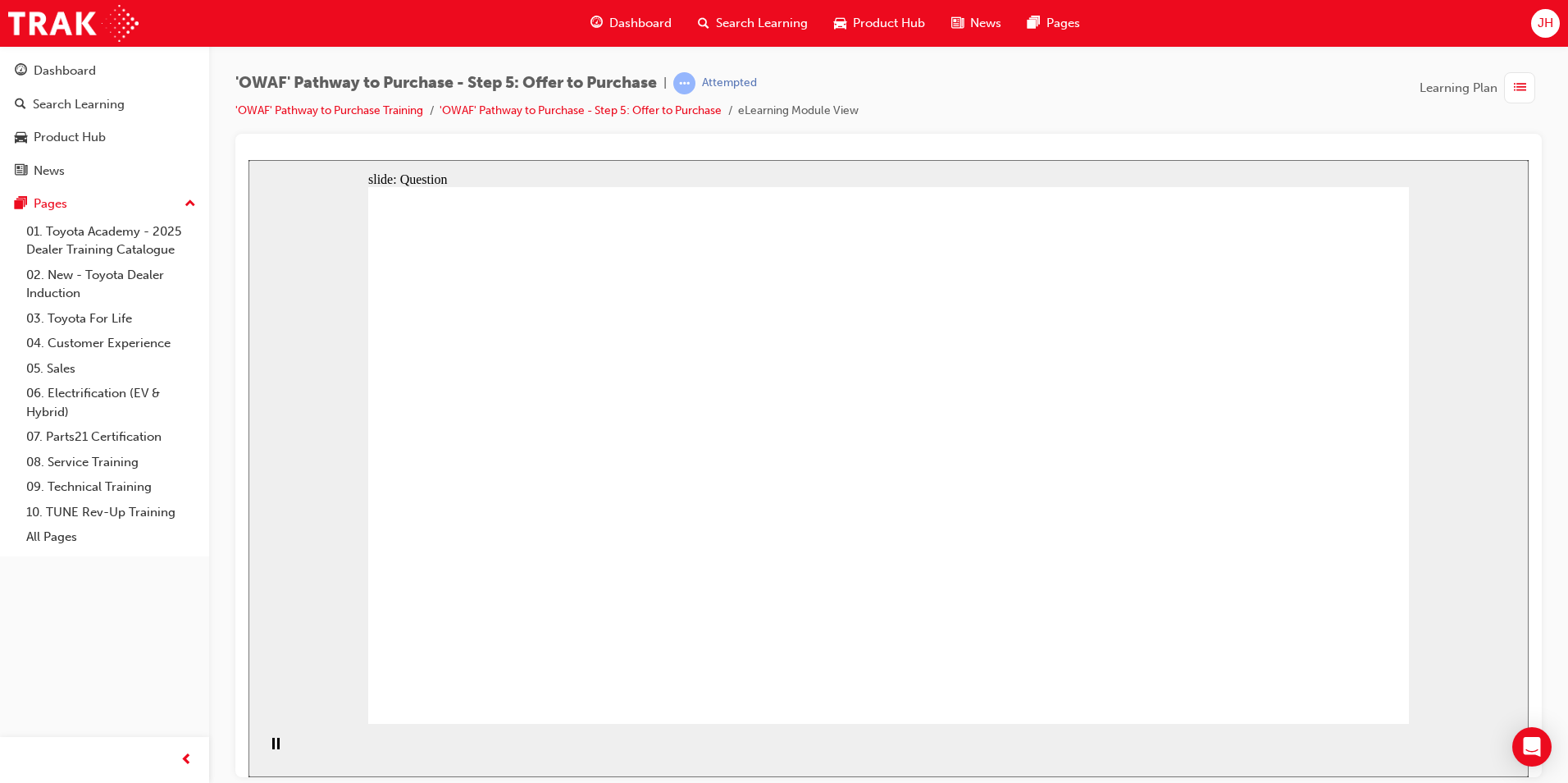
checkbox input "true"
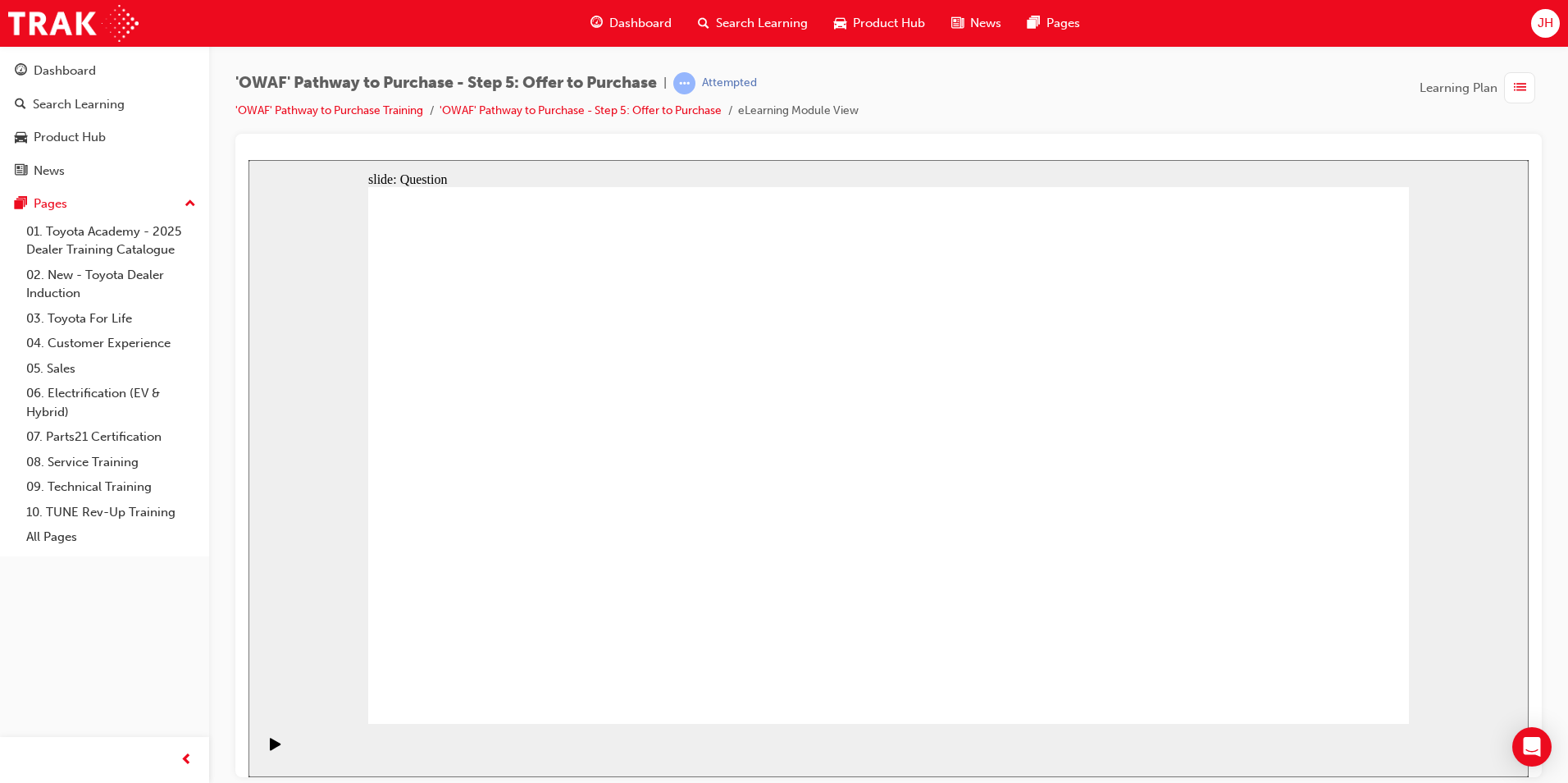
checkbox input "true"
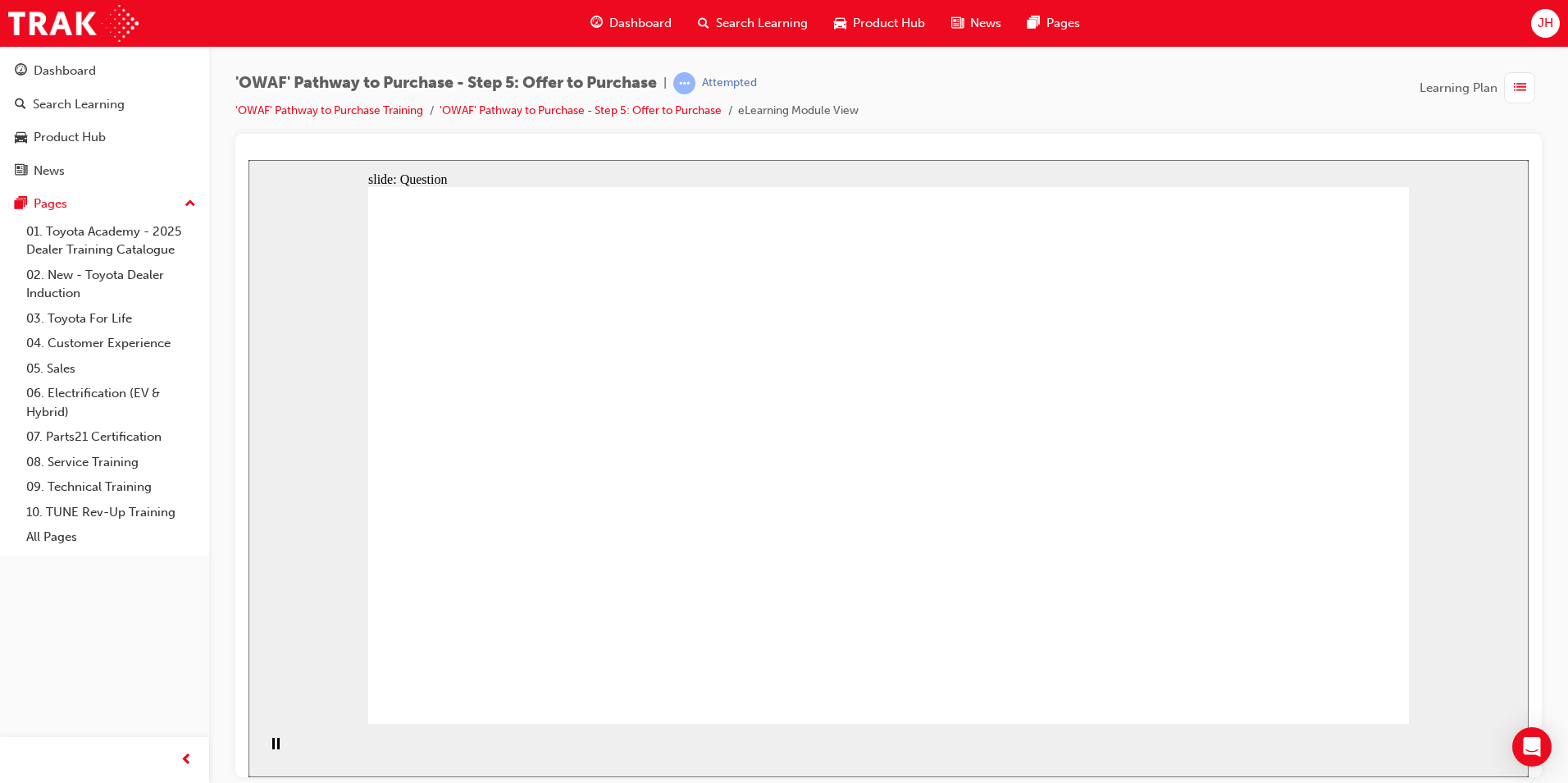
radio input "true"
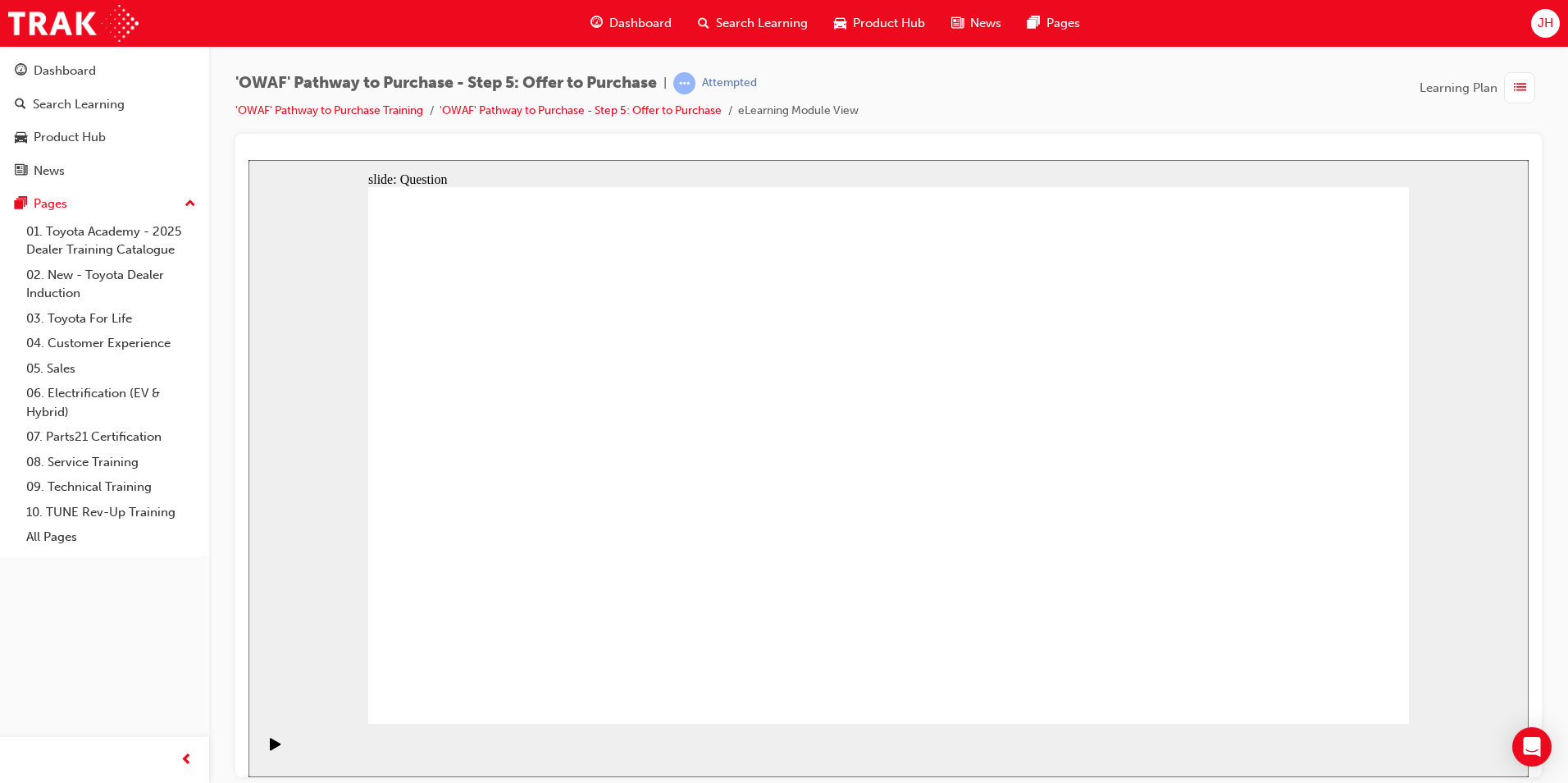
radio input "false"
radio input "true"
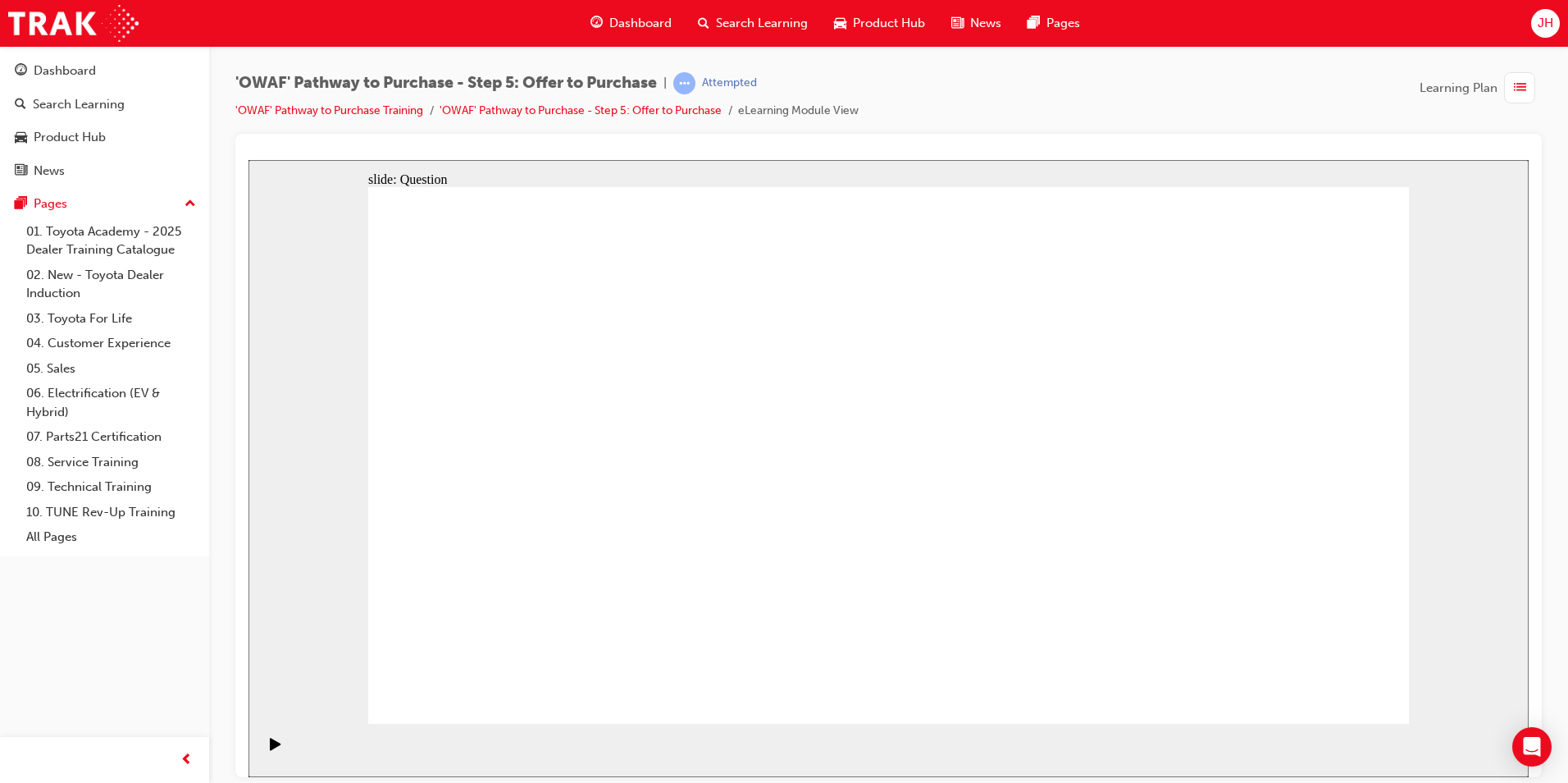
radio input "true"
drag, startPoint x: 1313, startPoint y: 670, endPoint x: 1312, endPoint y: 682, distance: 12.0
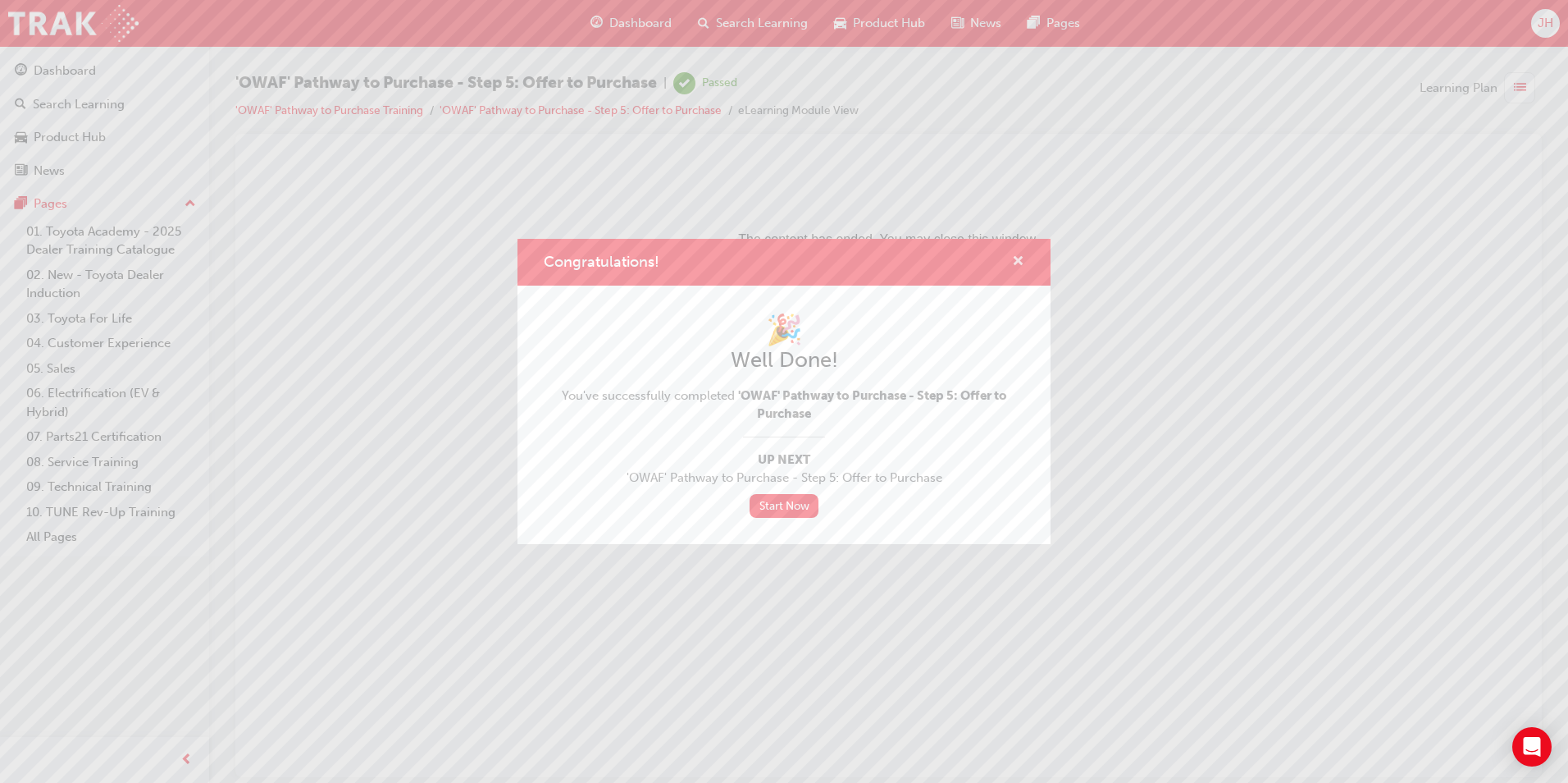
click at [1019, 255] on span "cross-icon" at bounding box center [1018, 262] width 12 height 14
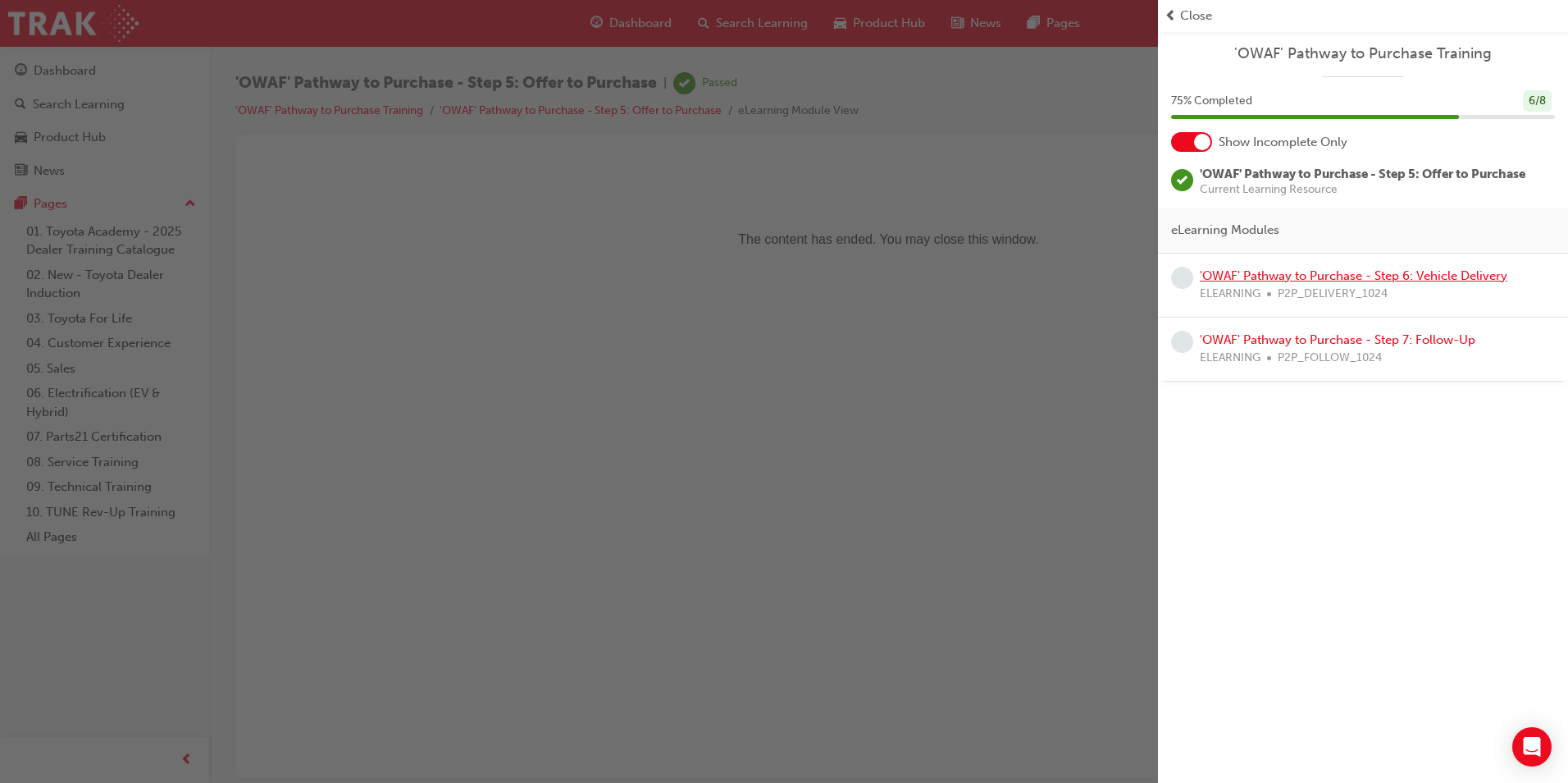
click at [1258, 273] on link "'OWAF' Pathway to Purchase - Step 6: Vehicle Delivery" at bounding box center [1353, 275] width 308 height 14
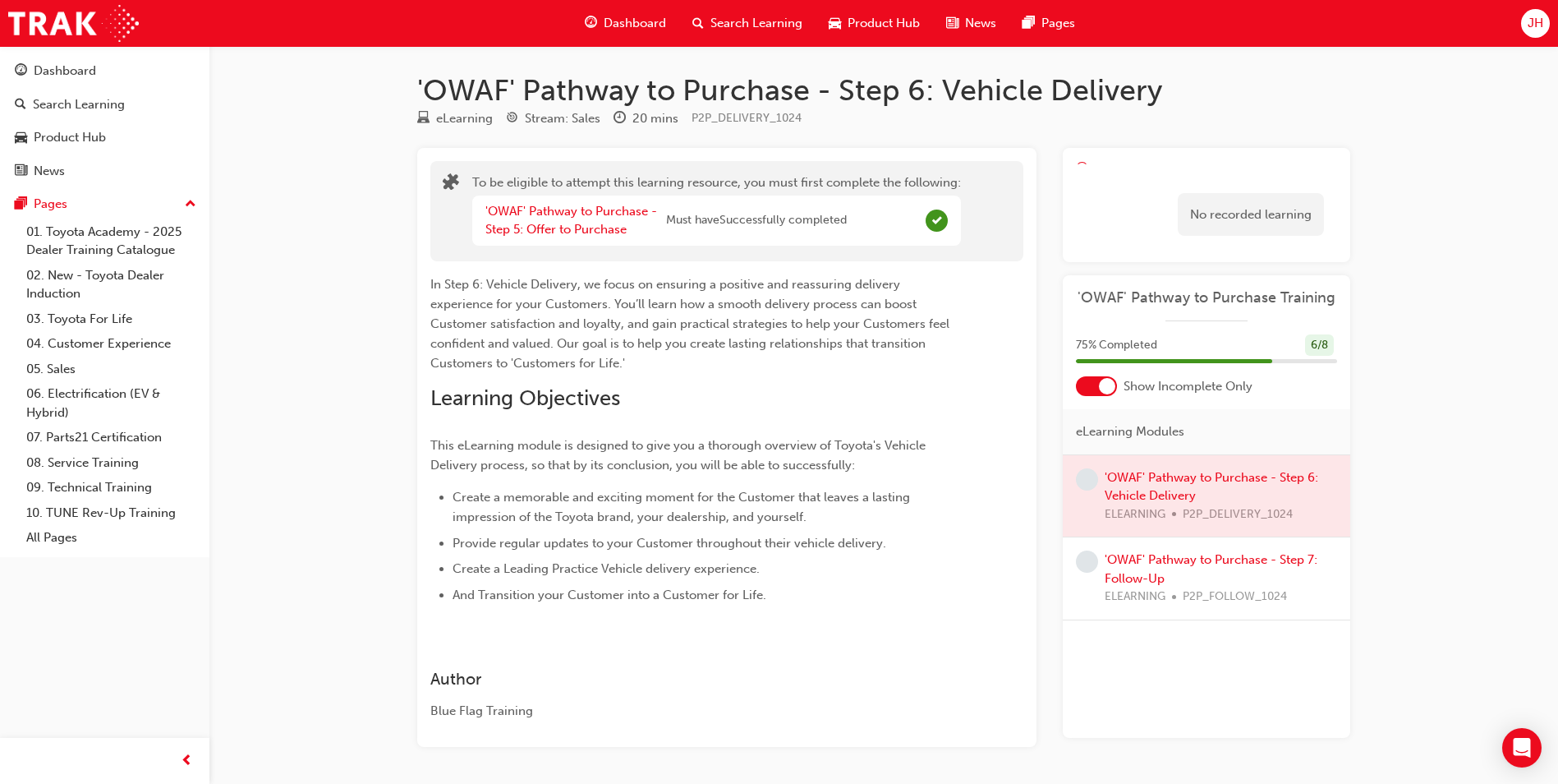
click at [1180, 483] on div at bounding box center [1207, 496] width 288 height 82
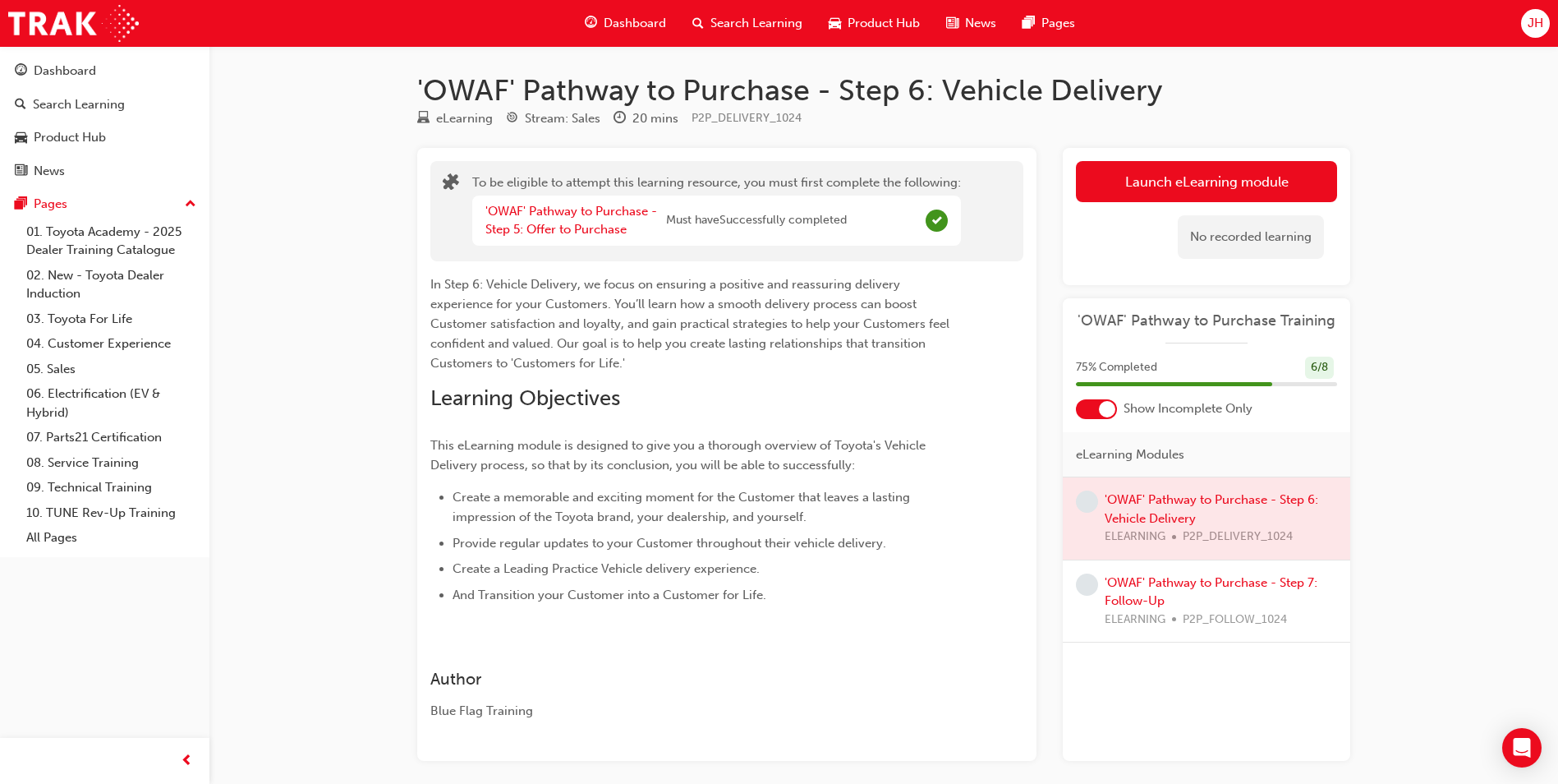
click at [1213, 545] on div at bounding box center [1207, 518] width 288 height 82
click at [1196, 521] on div at bounding box center [1207, 518] width 288 height 82
click at [1186, 318] on span "'OWAF' Pathway to Purchase Training" at bounding box center [1207, 321] width 261 height 19
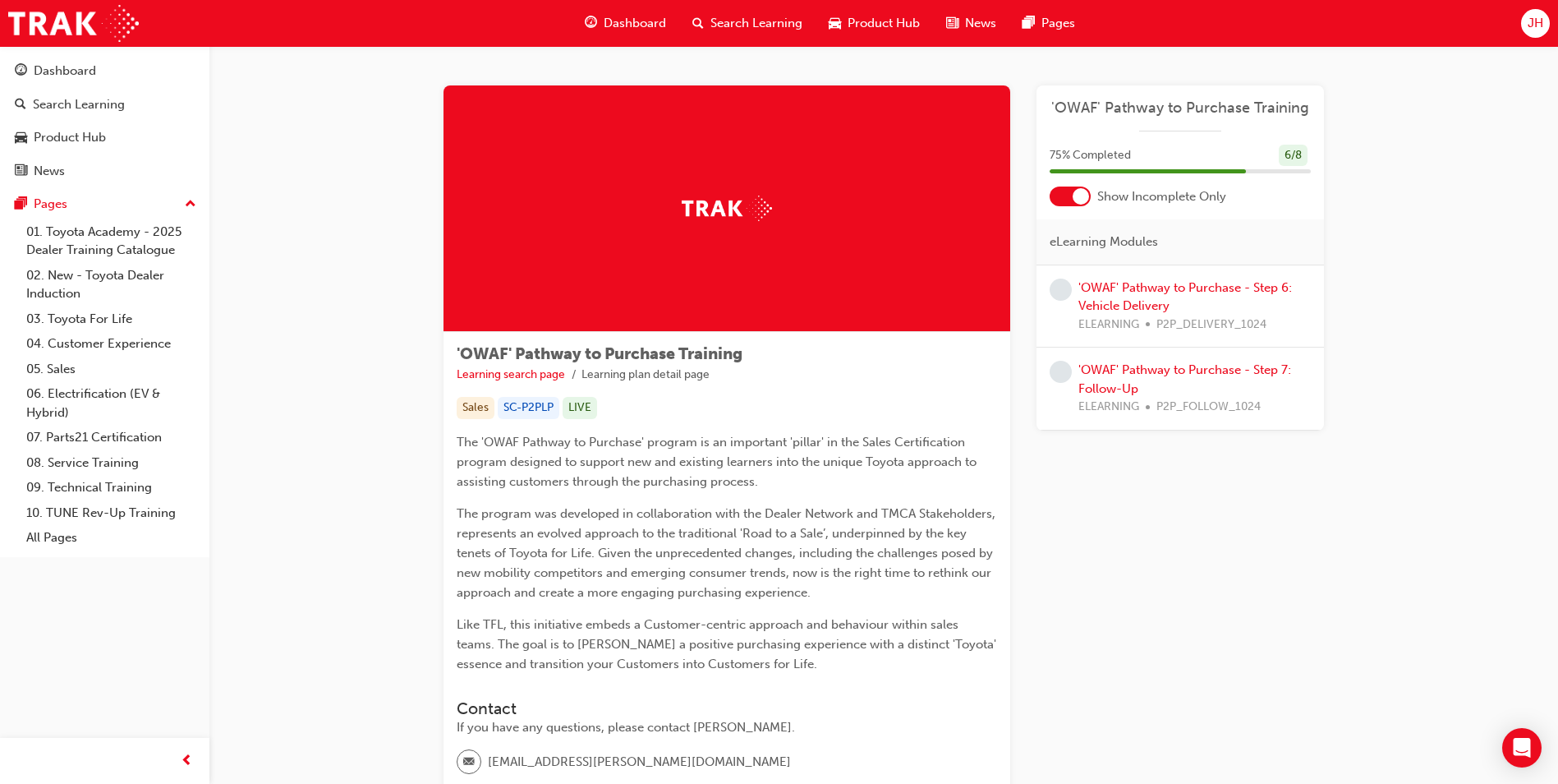
click at [1177, 301] on div "'OWAF' Pathway to Purchase - Step 6: Vehicle Delivery ELEARNING P2P_DELIVERY_10…" at bounding box center [1195, 306] width 232 height 56
click at [1170, 108] on span "'OWAF' Pathway to Purchase Training" at bounding box center [1180, 108] width 261 height 19
click at [1145, 301] on link "'OWAF' Pathway to Purchase - Step 6: Vehicle Delivery" at bounding box center [1186, 296] width 214 height 33
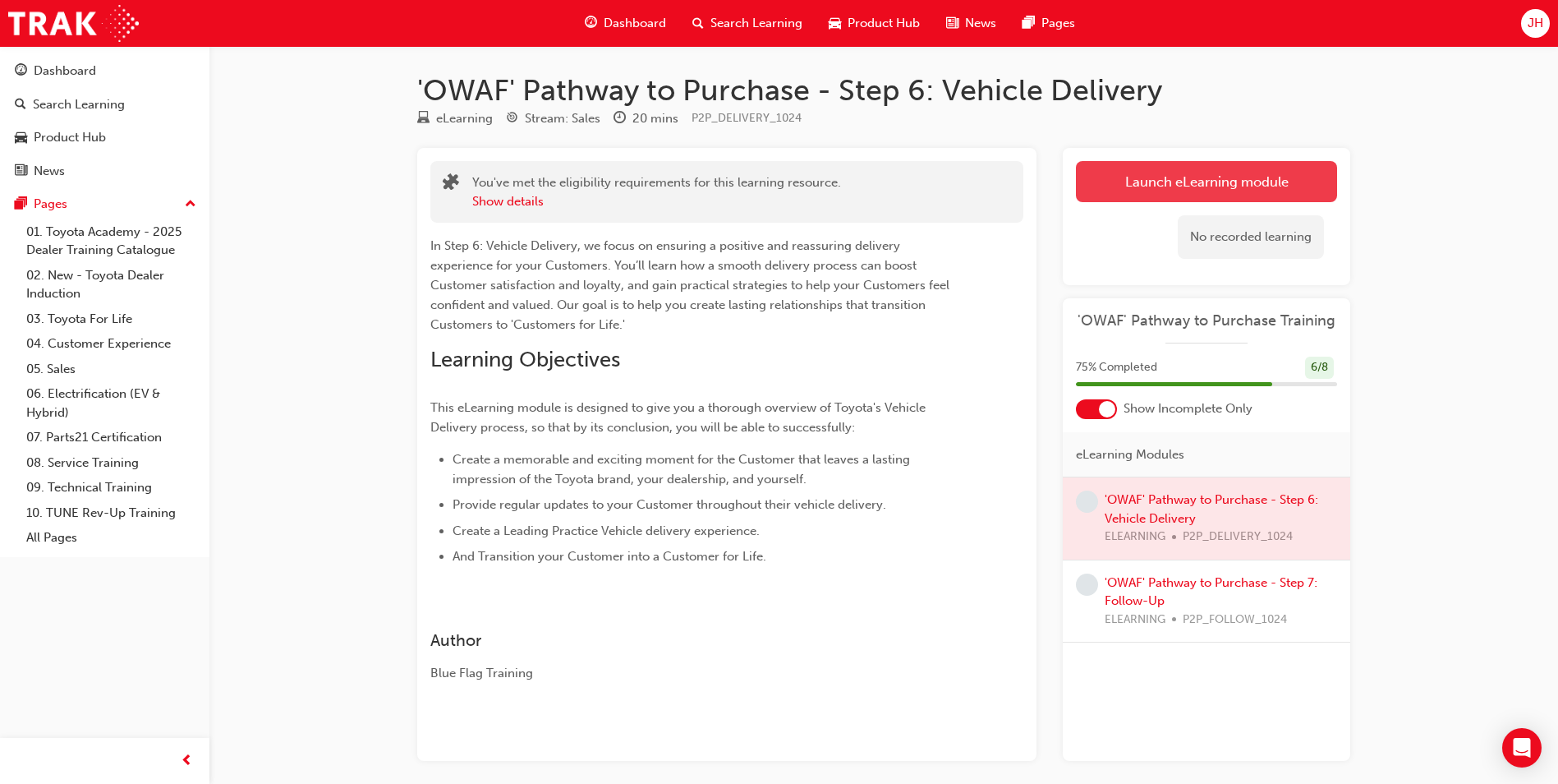
click at [1181, 184] on button "Launch eLearning module" at bounding box center [1207, 182] width 261 height 41
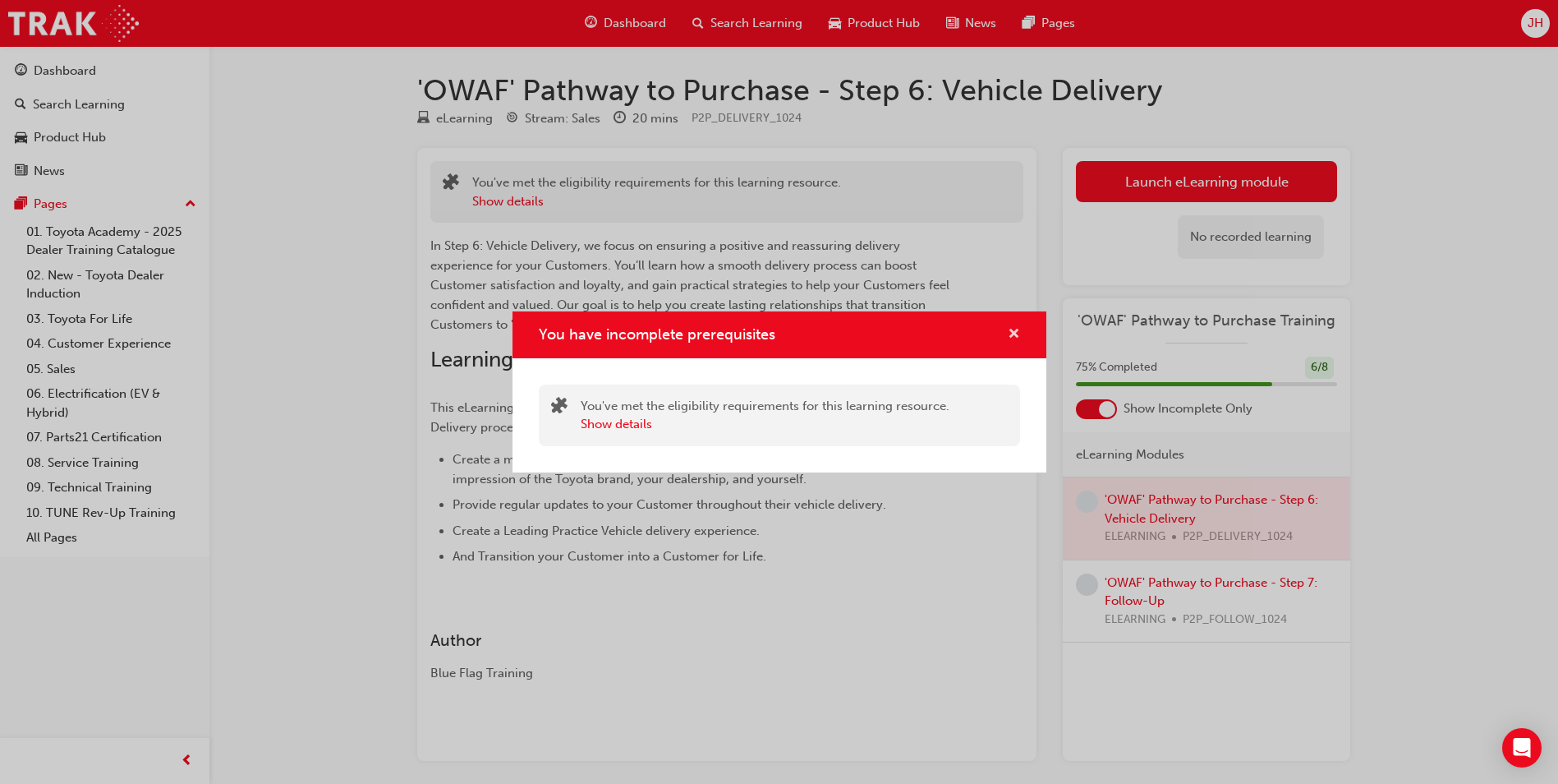
click at [1013, 331] on span "cross-icon" at bounding box center [1014, 335] width 12 height 15
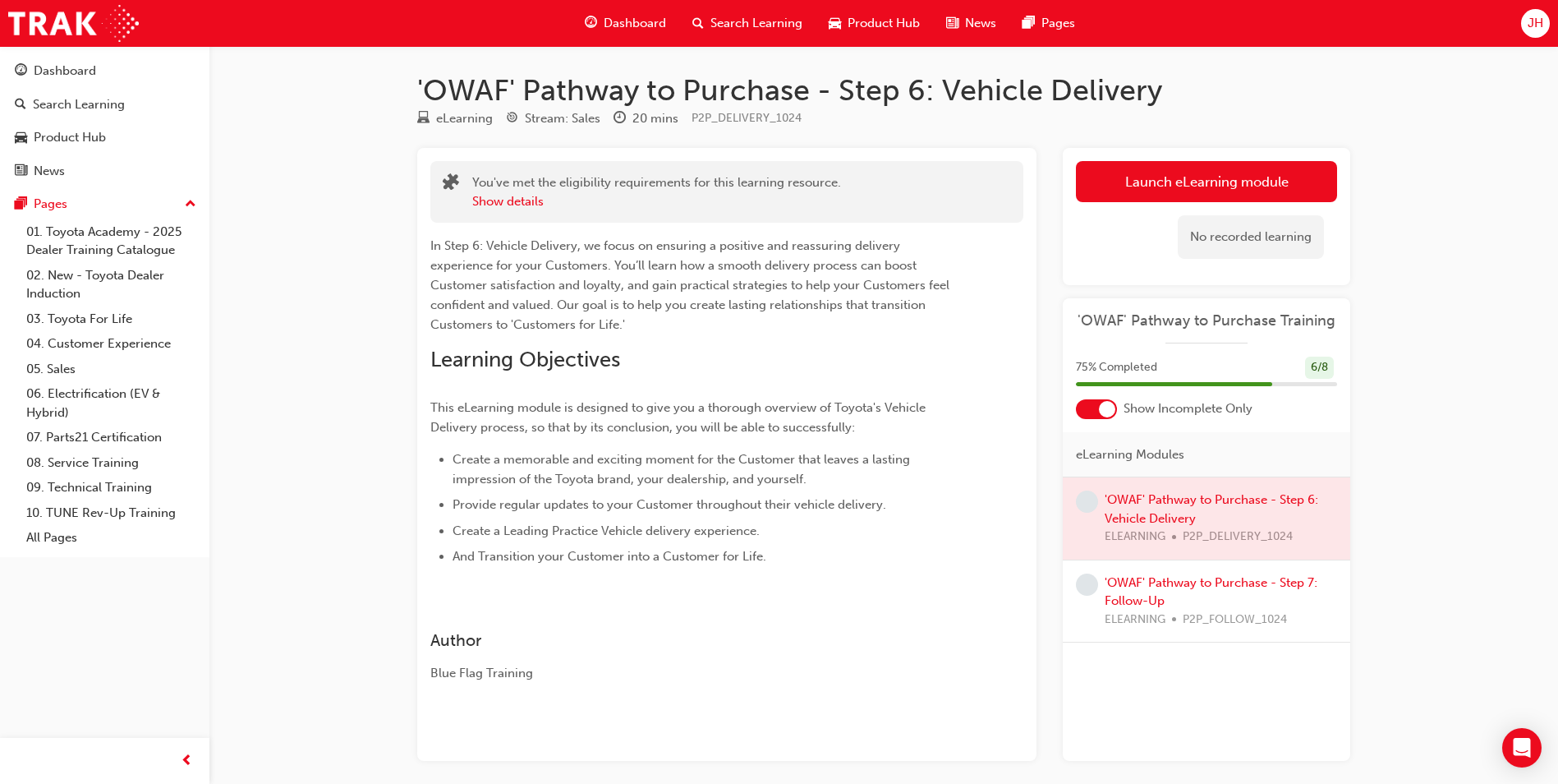
click at [1200, 316] on span "'OWAF' Pathway to Purchase Training" at bounding box center [1207, 321] width 261 height 19
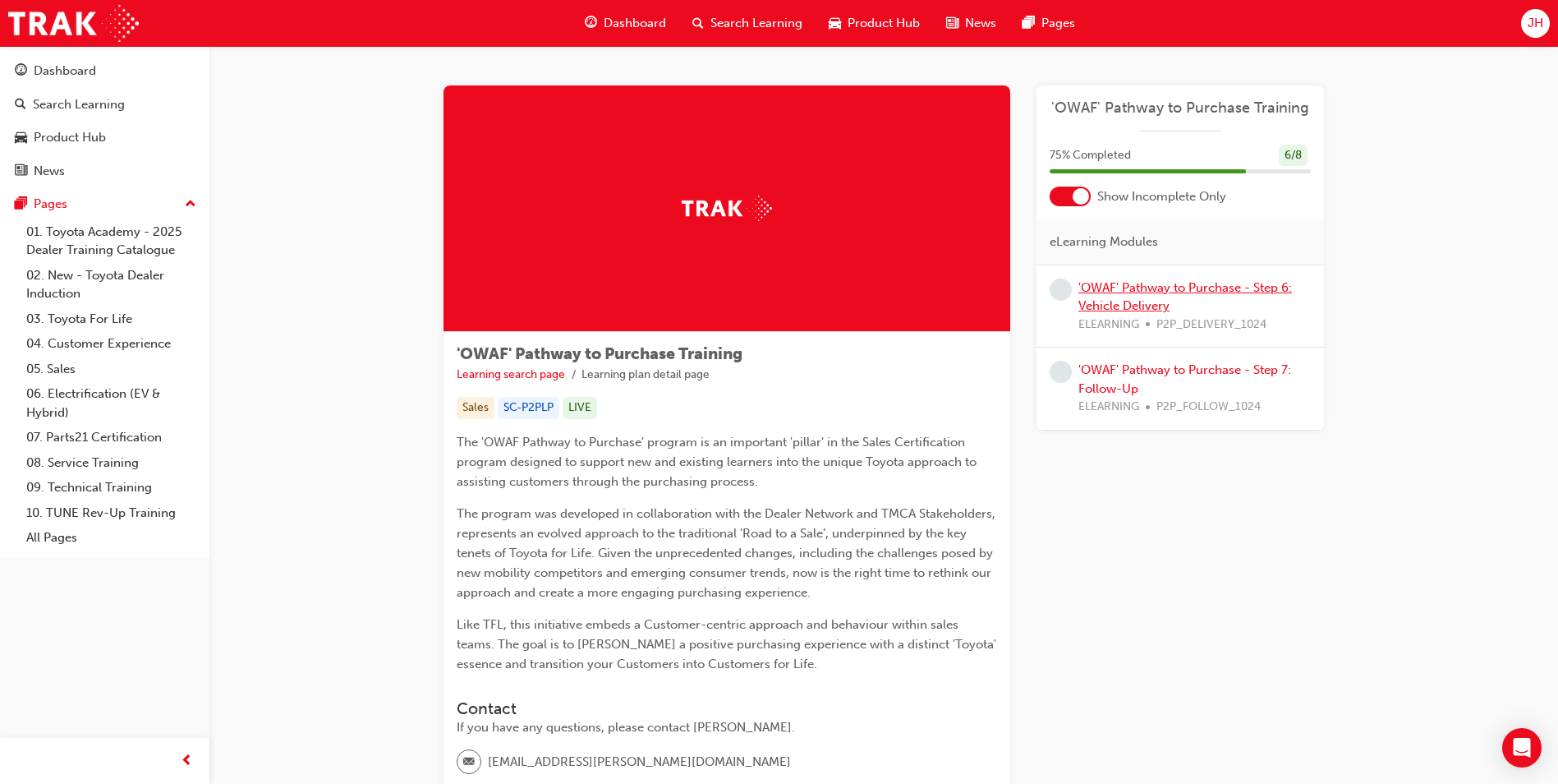
click at [1165, 307] on link "'OWAF' Pathway to Purchase - Step 6: Vehicle Delivery" at bounding box center [1186, 296] width 214 height 33
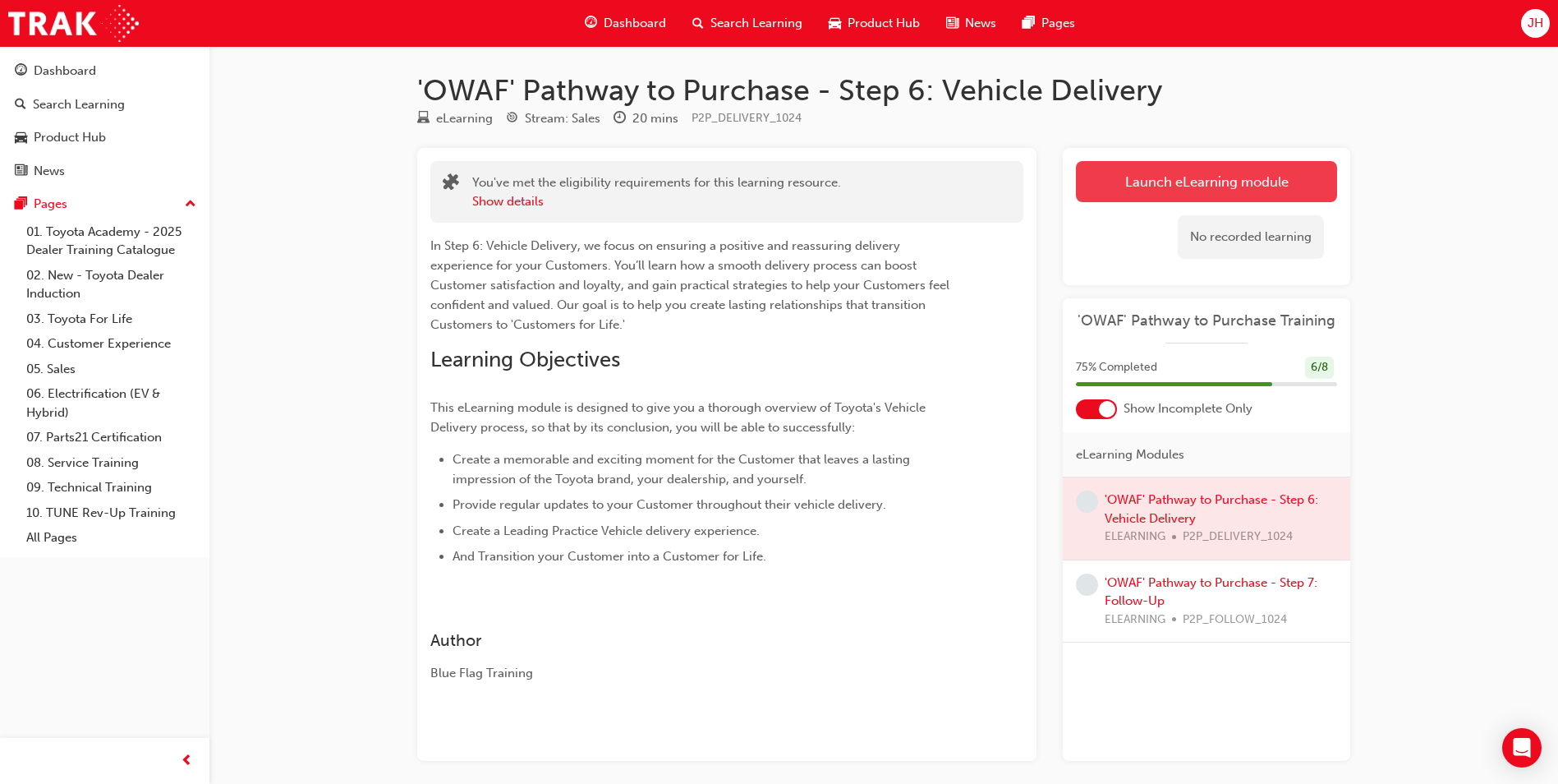
click at [1189, 183] on button "Launch eLearning module" at bounding box center [1207, 182] width 261 height 41
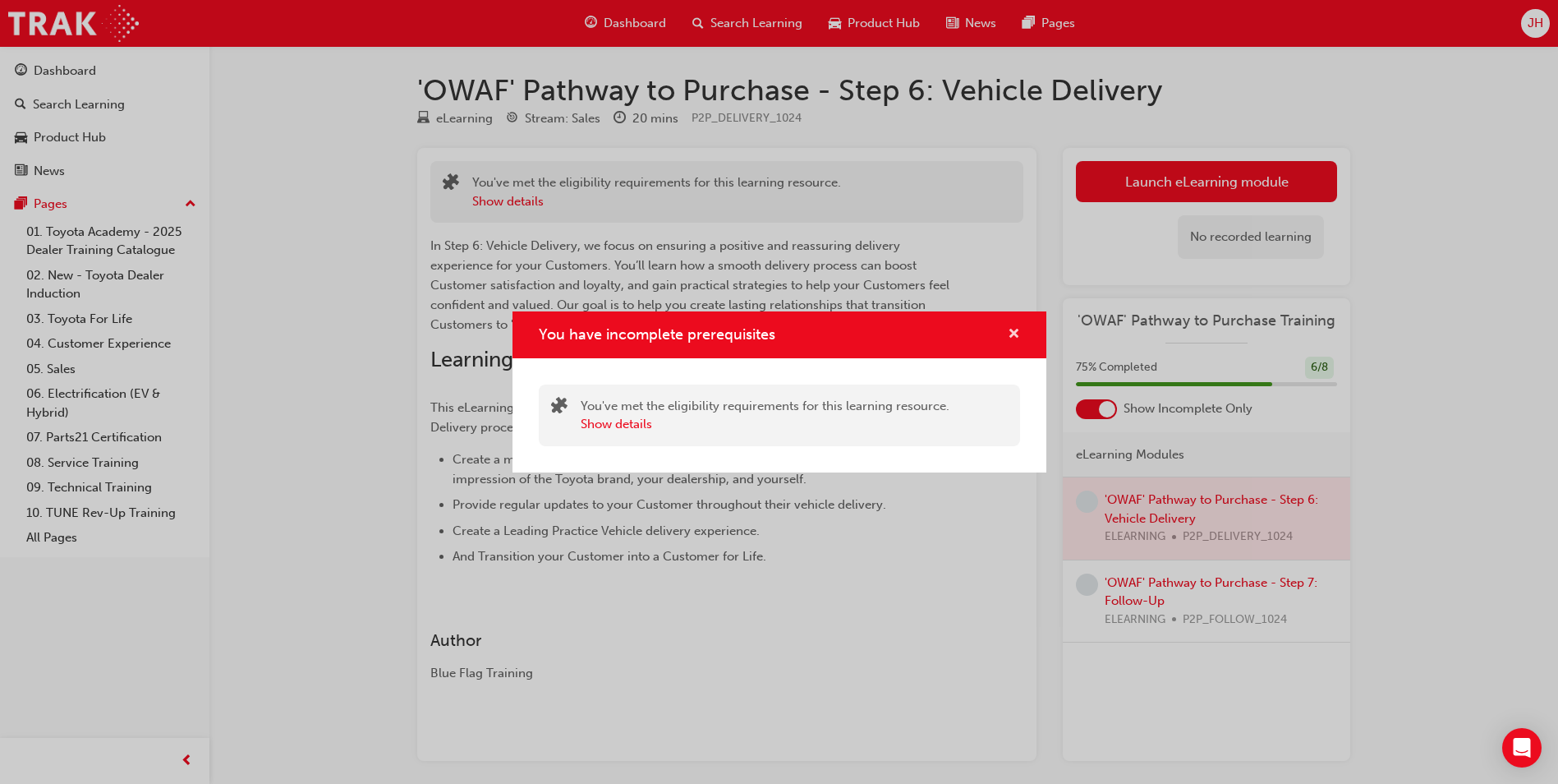
click at [1010, 328] on span "cross-icon" at bounding box center [1014, 335] width 12 height 15
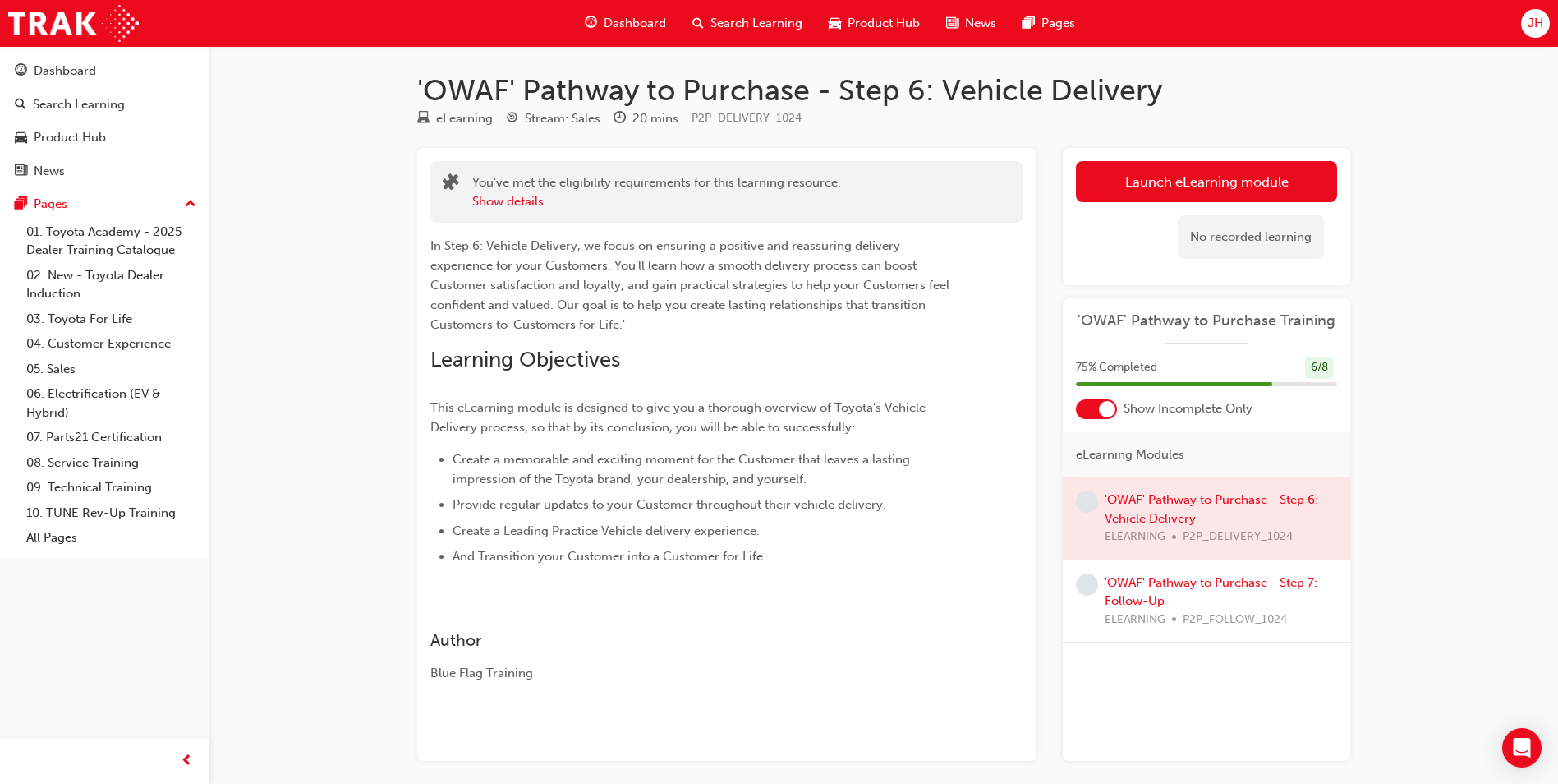
click at [1166, 412] on span "Show Incomplete Only" at bounding box center [1188, 408] width 129 height 19
click at [1174, 325] on span "'OWAF' Pathway to Purchase Training" at bounding box center [1207, 321] width 261 height 19
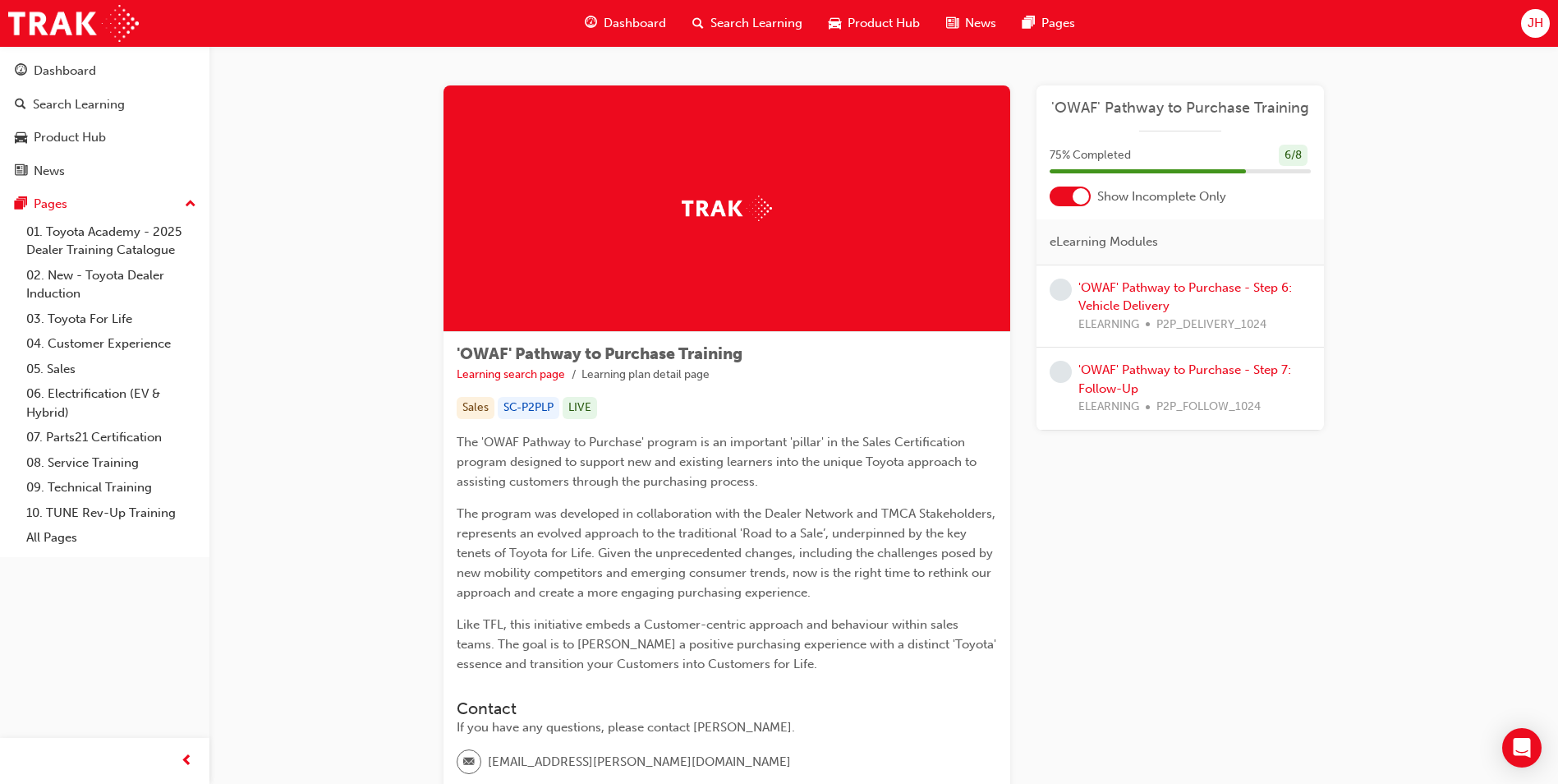
click at [1162, 106] on span "'OWAF' Pathway to Purchase Training" at bounding box center [1180, 108] width 261 height 19
click at [1156, 307] on link "'OWAF' Pathway to Purchase - Step 6: Vehicle Delivery" at bounding box center [1186, 296] width 214 height 33
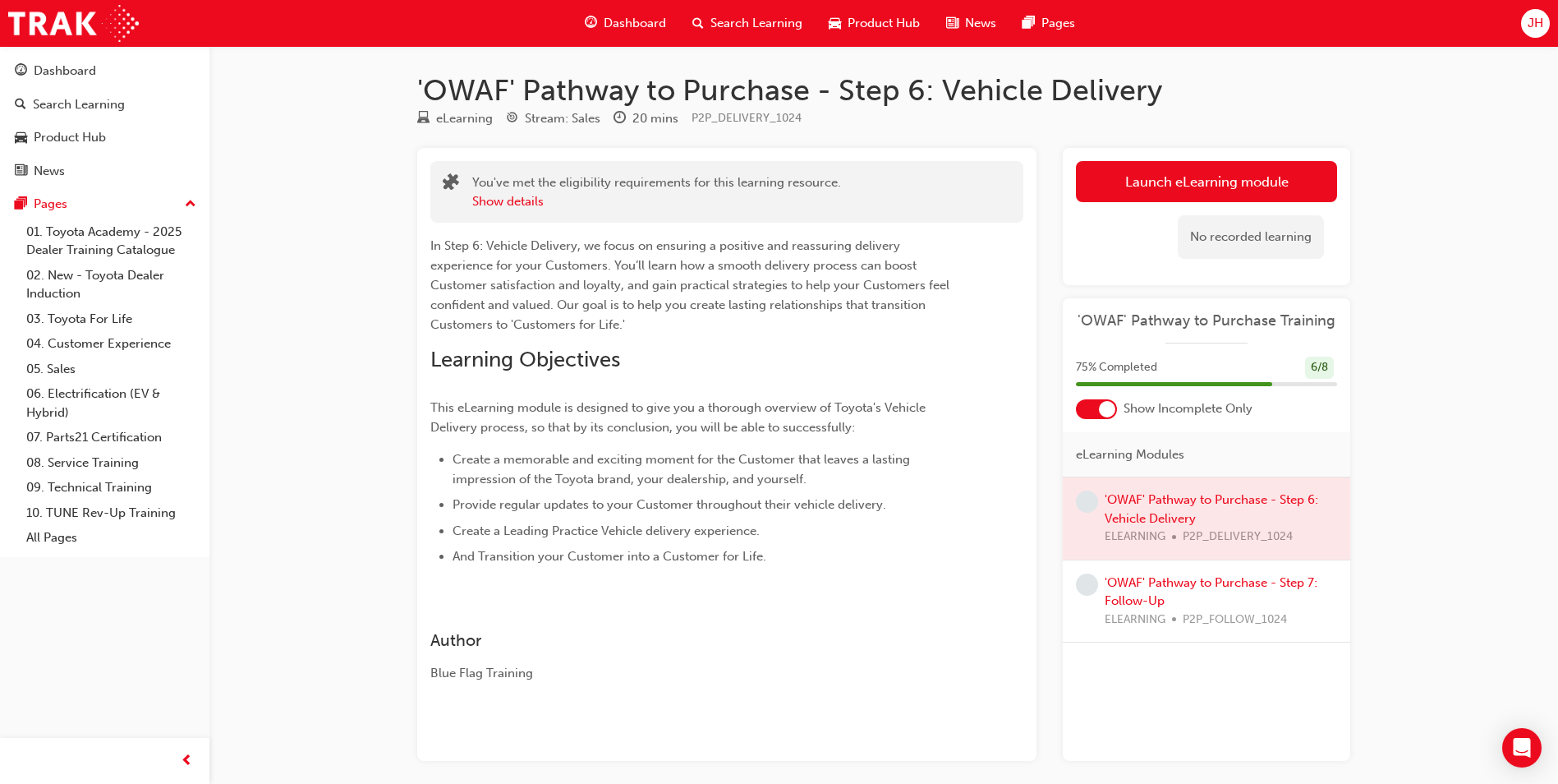
click at [1082, 496] on span "learningRecordVerb_NONE-icon" at bounding box center [1087, 501] width 22 height 22
click at [1169, 505] on div at bounding box center [1207, 518] width 288 height 82
click at [1192, 188] on link "Launch eLearning module" at bounding box center [1207, 182] width 261 height 41
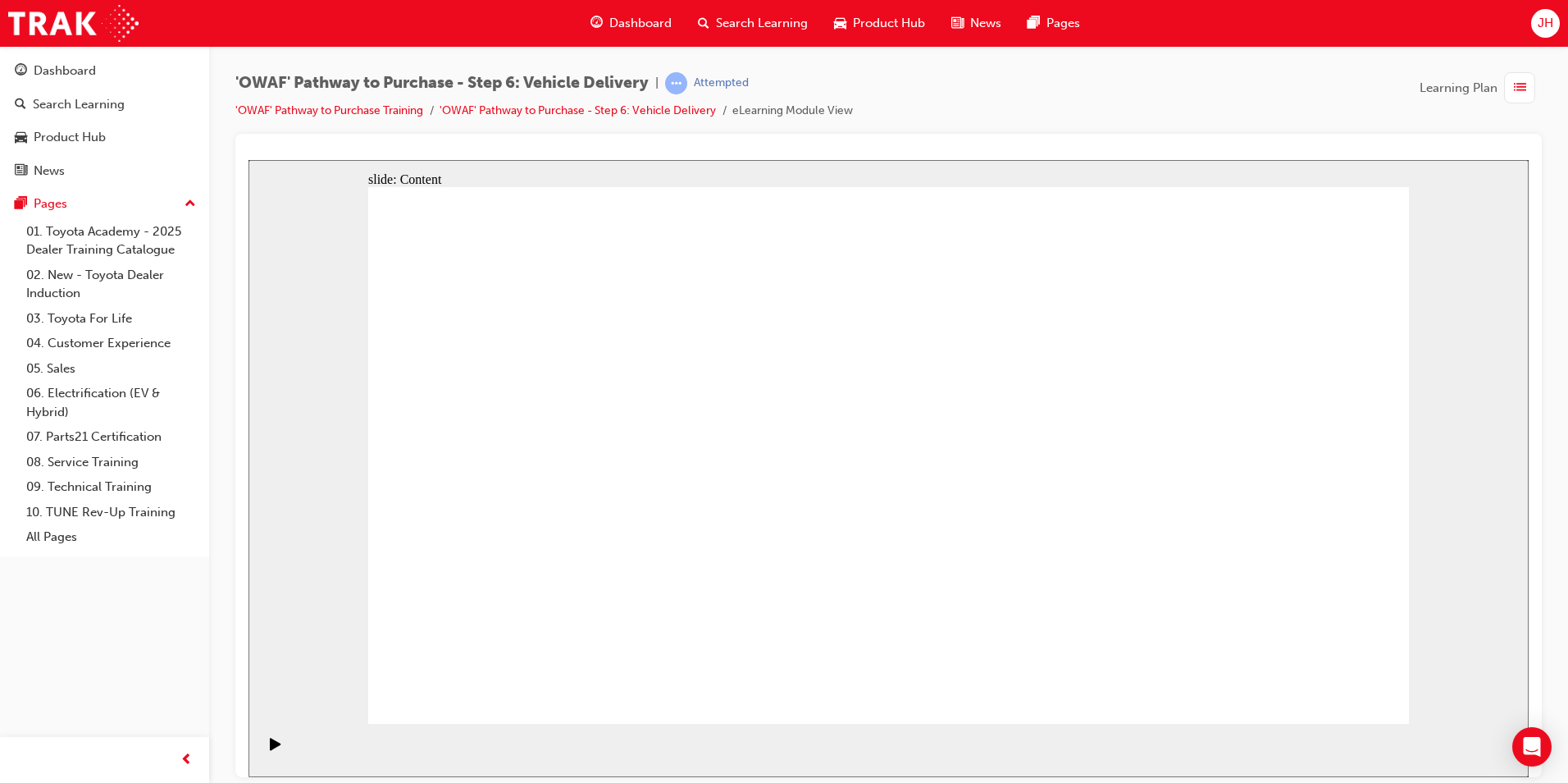
drag, startPoint x: 647, startPoint y: 334, endPoint x: 655, endPoint y: 335, distance: 8.1
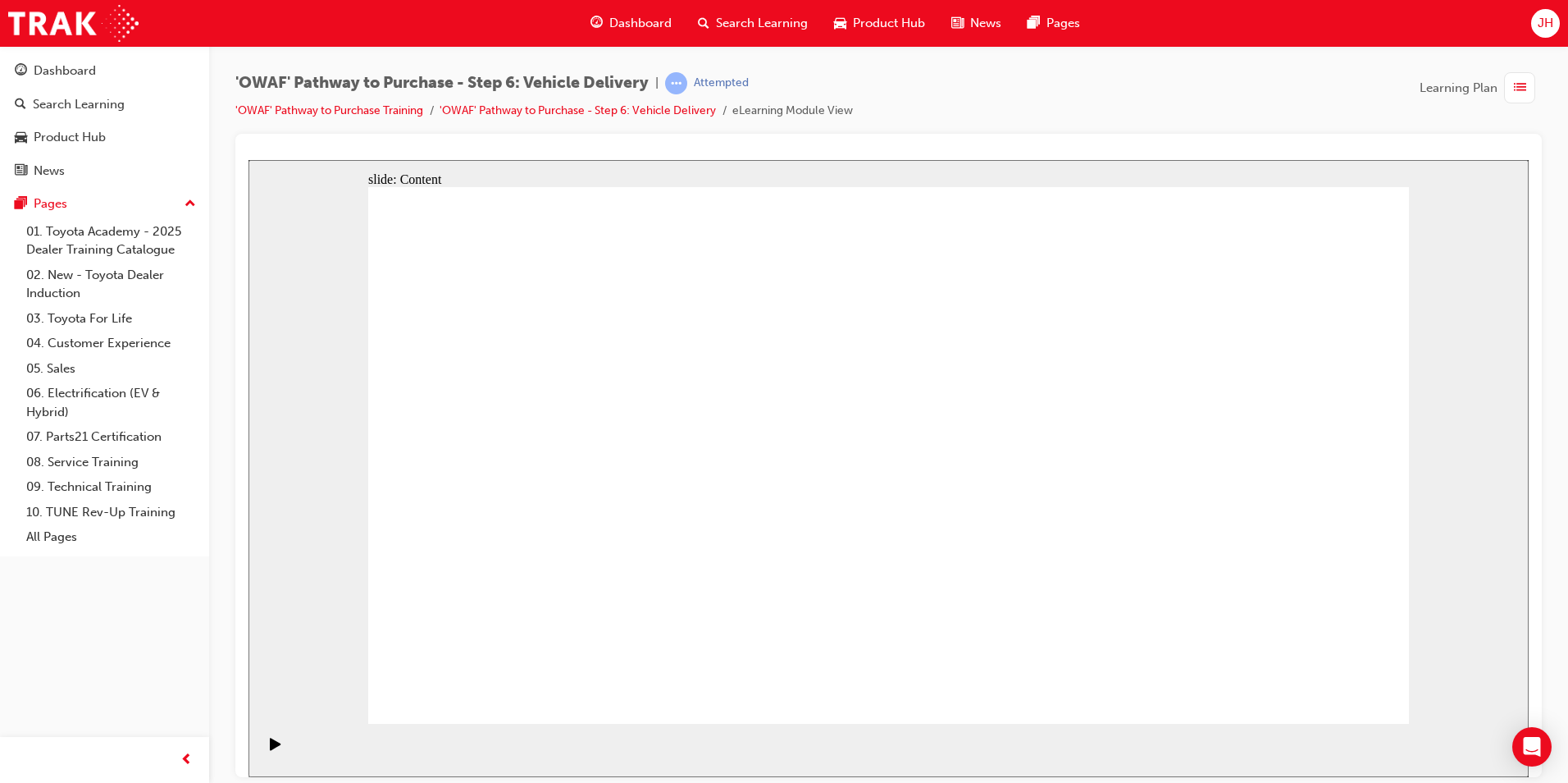
drag, startPoint x: 1060, startPoint y: 341, endPoint x: 1163, endPoint y: 343, distance: 103.0
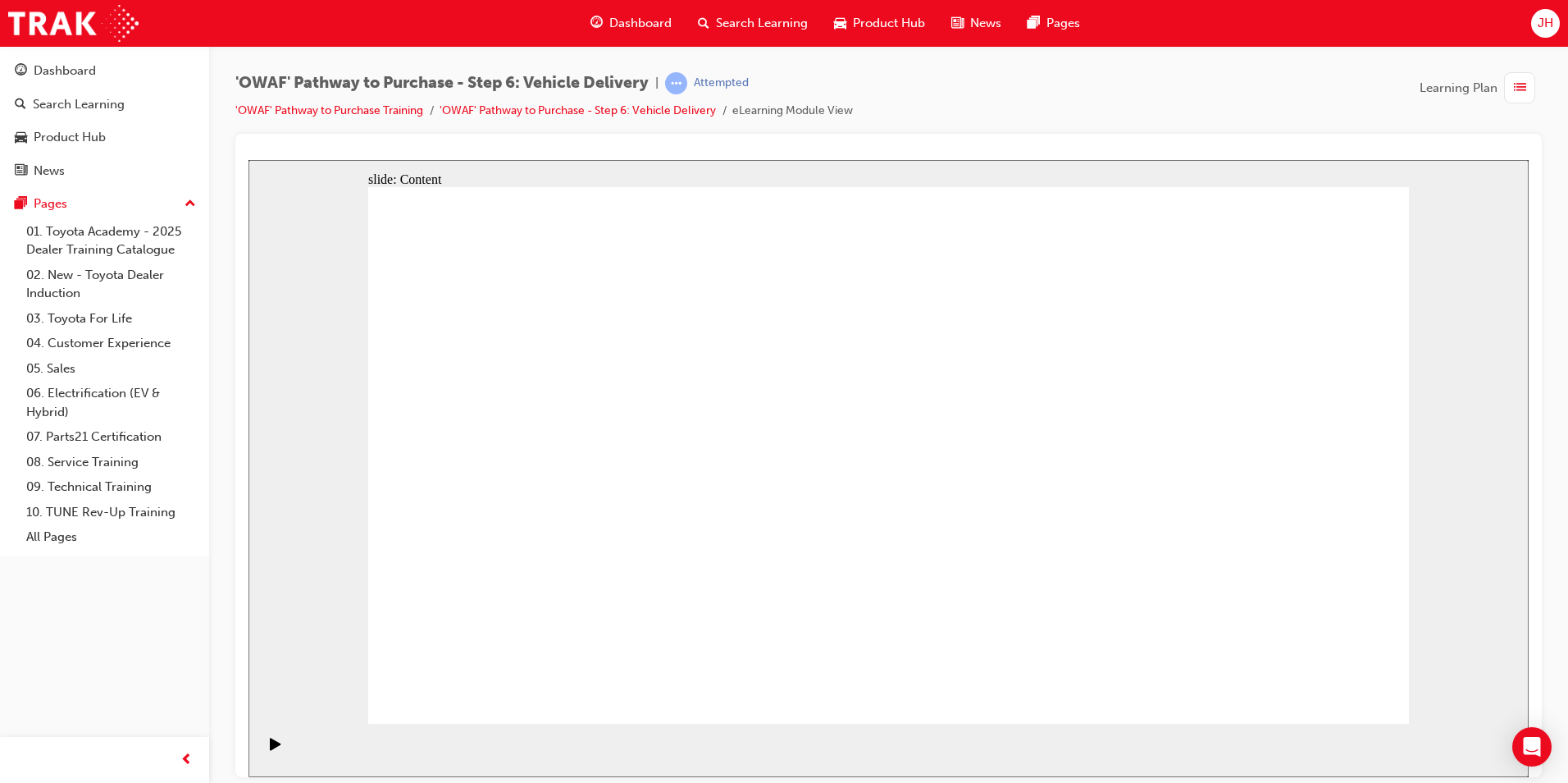
drag, startPoint x: 1308, startPoint y: 684, endPoint x: 1285, endPoint y: 682, distance: 23.1
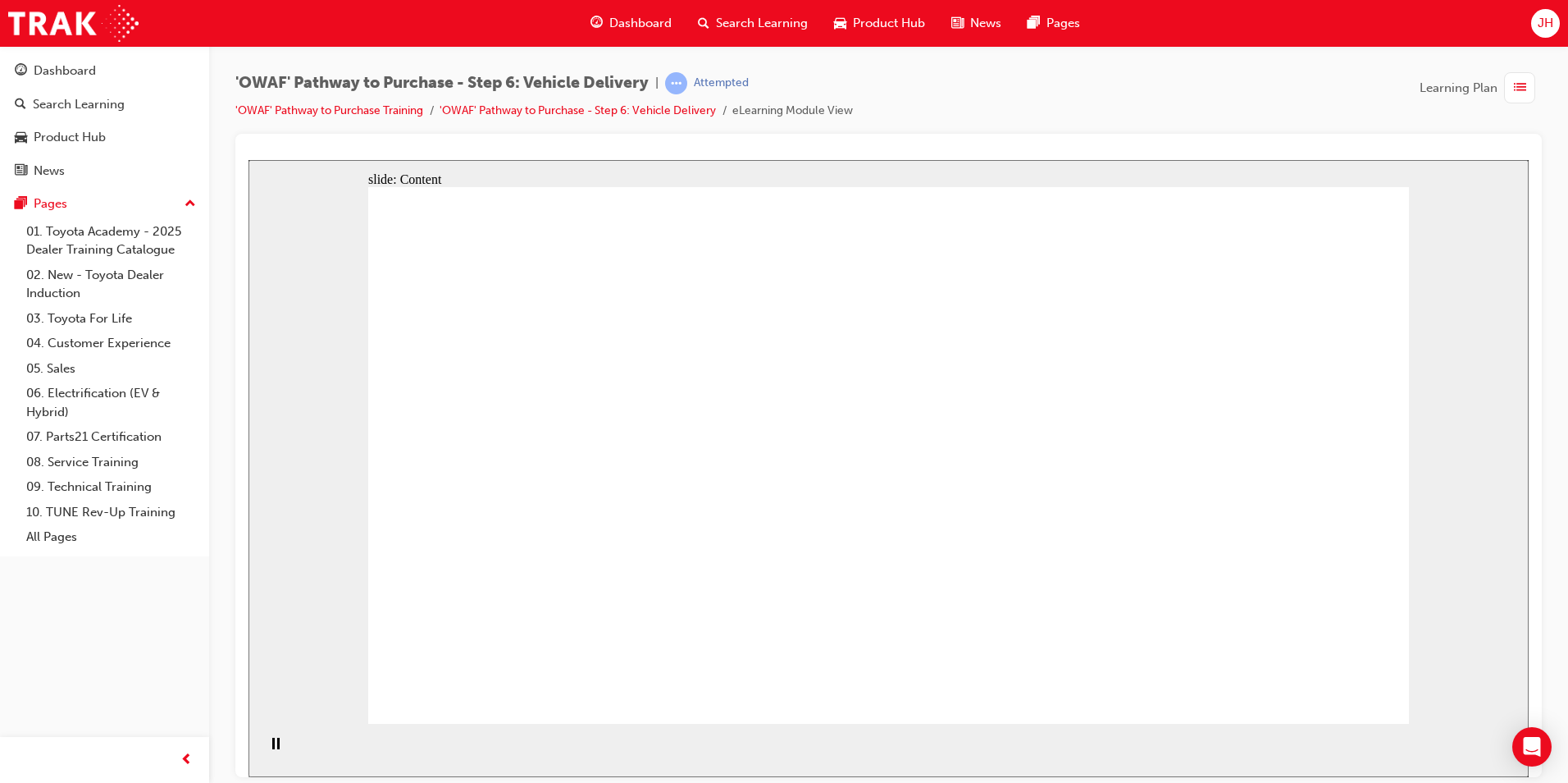
drag, startPoint x: 1333, startPoint y: 688, endPoint x: 1324, endPoint y: 685, distance: 9.5
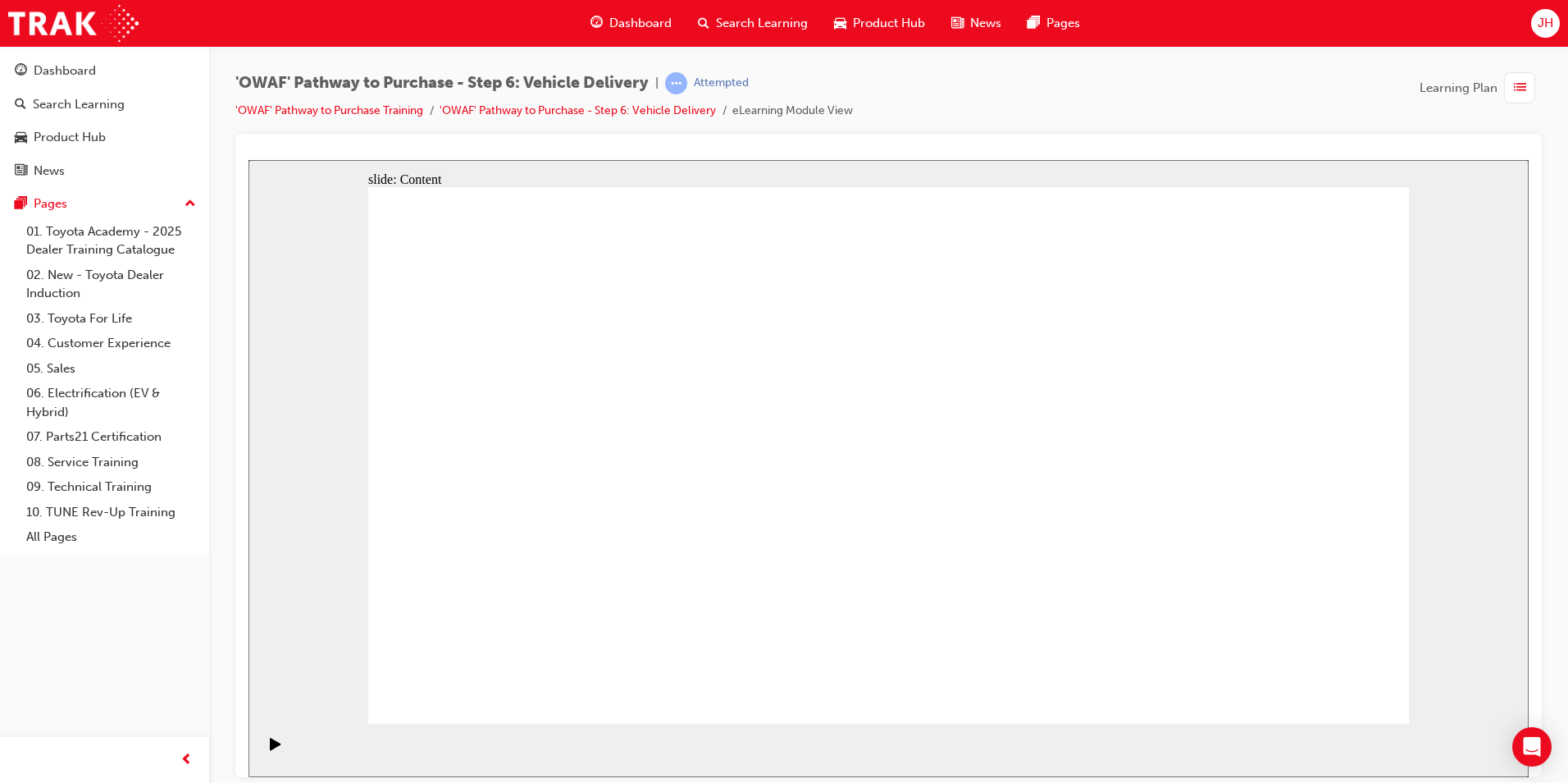
drag, startPoint x: 1027, startPoint y: 259, endPoint x: 1025, endPoint y: 250, distance: 9.2
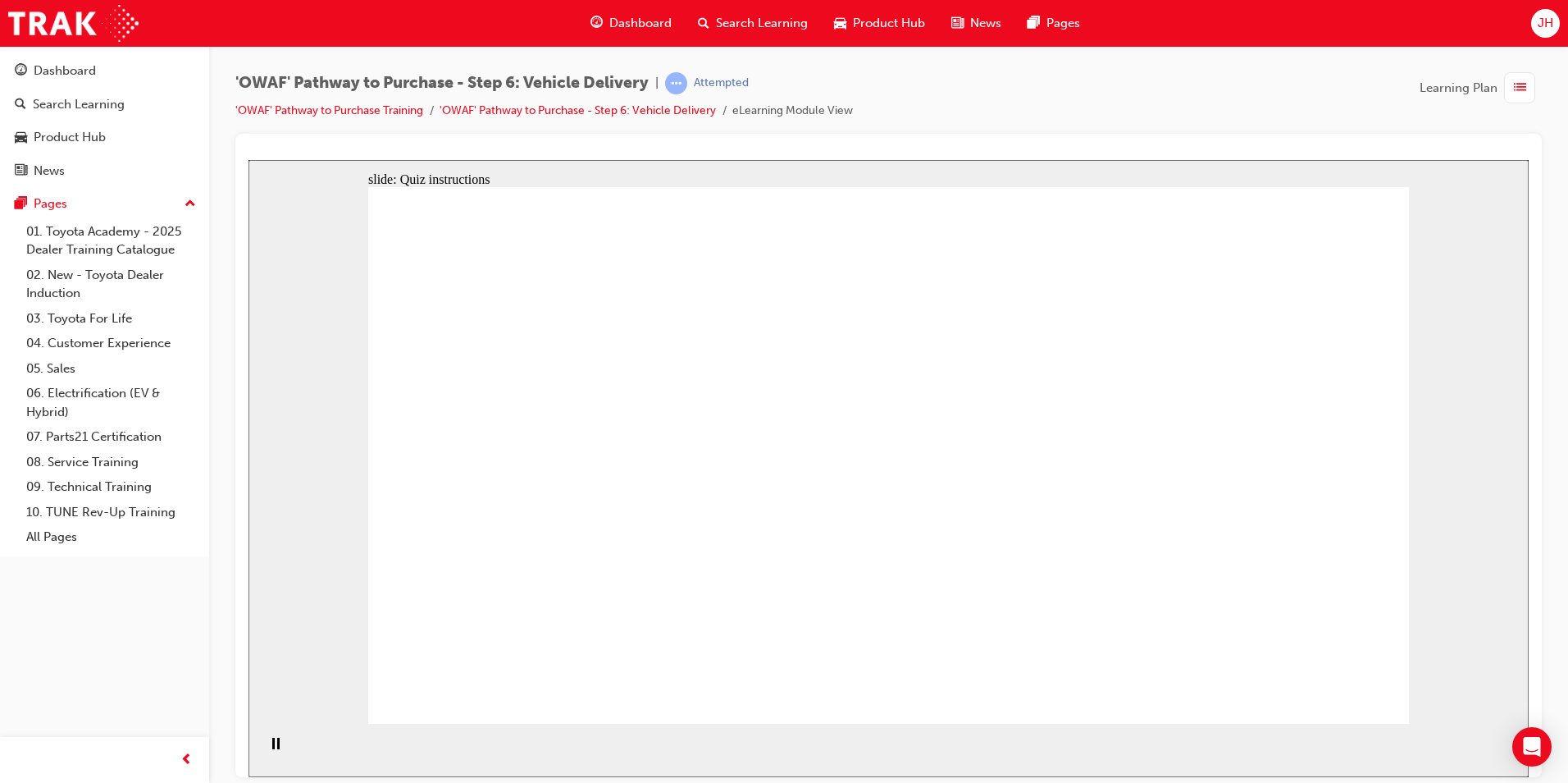
radio input "true"
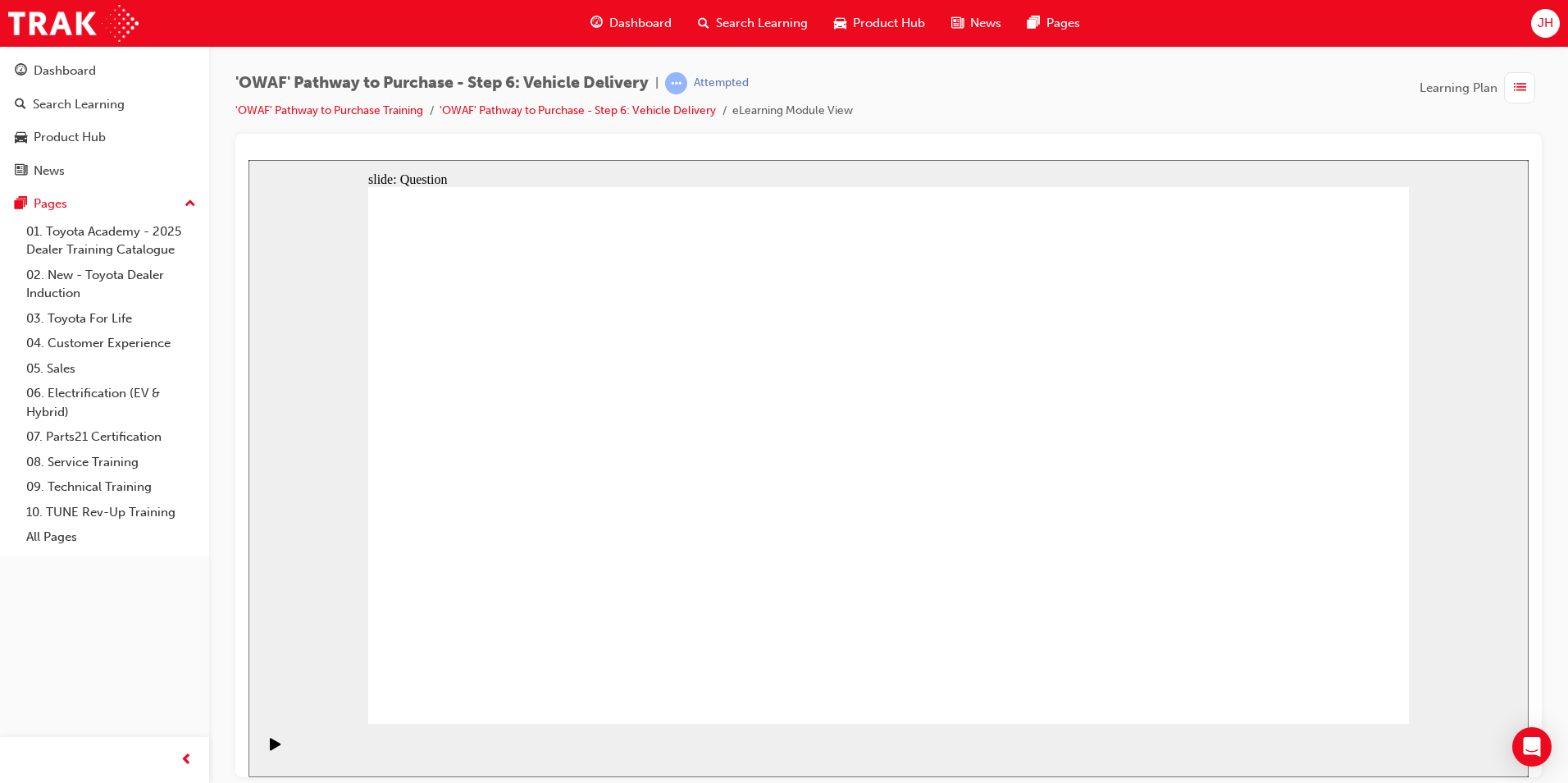
drag, startPoint x: 895, startPoint y: 571, endPoint x: 1083, endPoint y: 413, distance: 245.6
drag, startPoint x: 699, startPoint y: 573, endPoint x: 734, endPoint y: 410, distance: 166.7
drag, startPoint x: 1057, startPoint y: 568, endPoint x: 593, endPoint y: 472, distance: 473.8
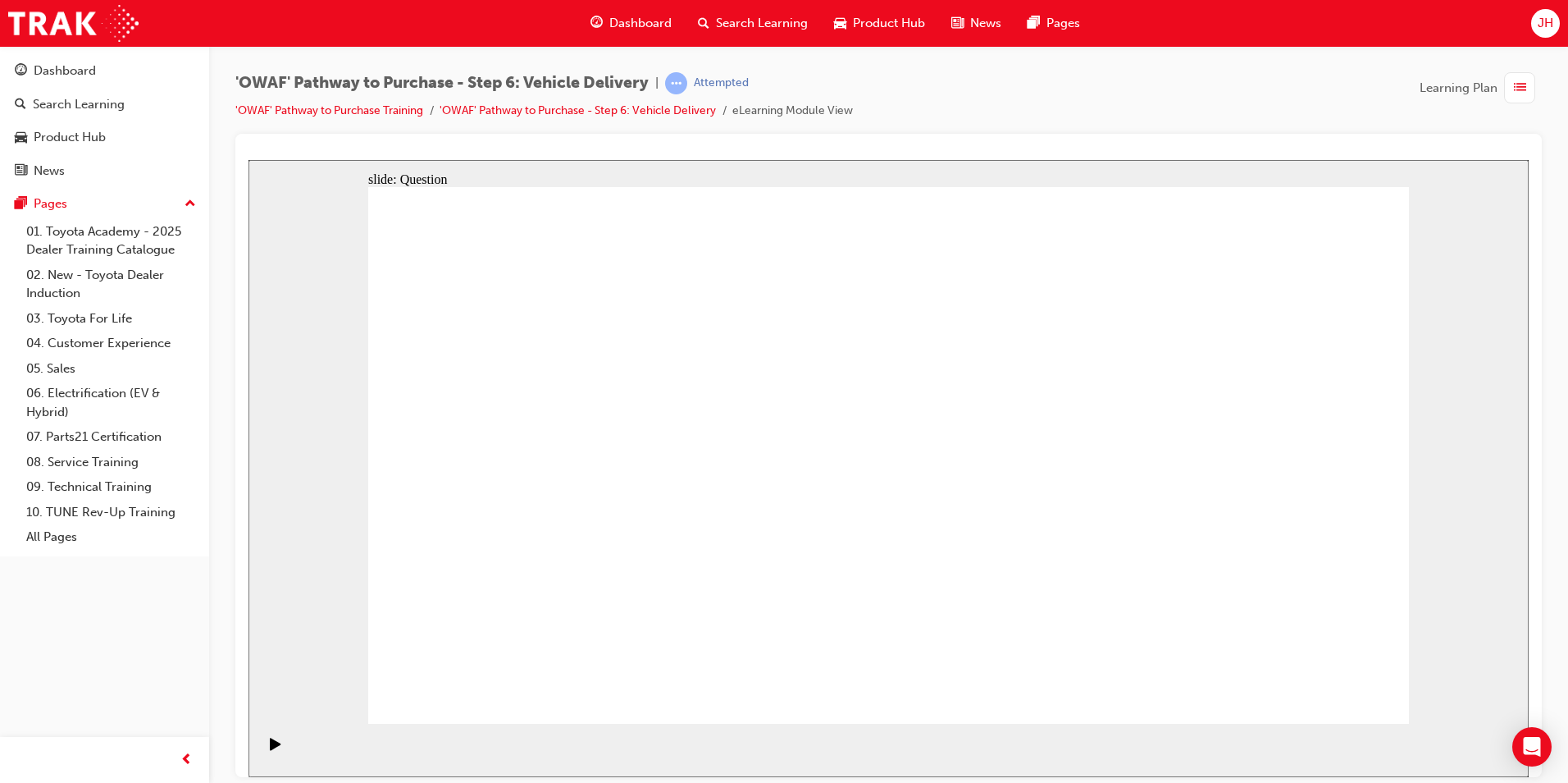
checkbox input "true"
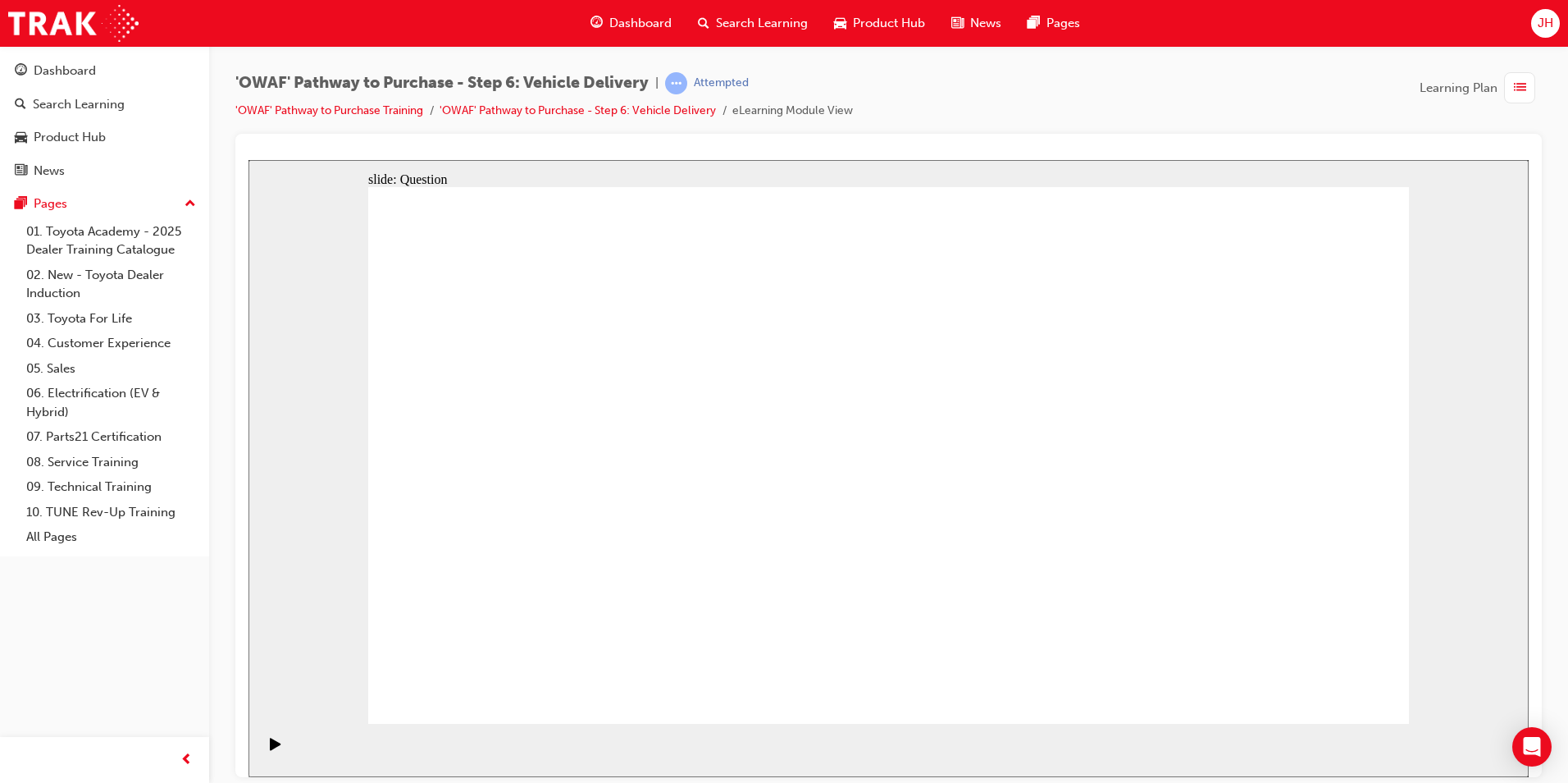
drag, startPoint x: 1235, startPoint y: 471, endPoint x: 571, endPoint y: 558, distance: 669.7
drag, startPoint x: 1241, startPoint y: 465, endPoint x: 568, endPoint y: 527, distance: 675.8
drag, startPoint x: 1270, startPoint y: 447, endPoint x: 934, endPoint y: 490, distance: 338.7
drag, startPoint x: 1254, startPoint y: 475, endPoint x: 624, endPoint y: 505, distance: 630.7
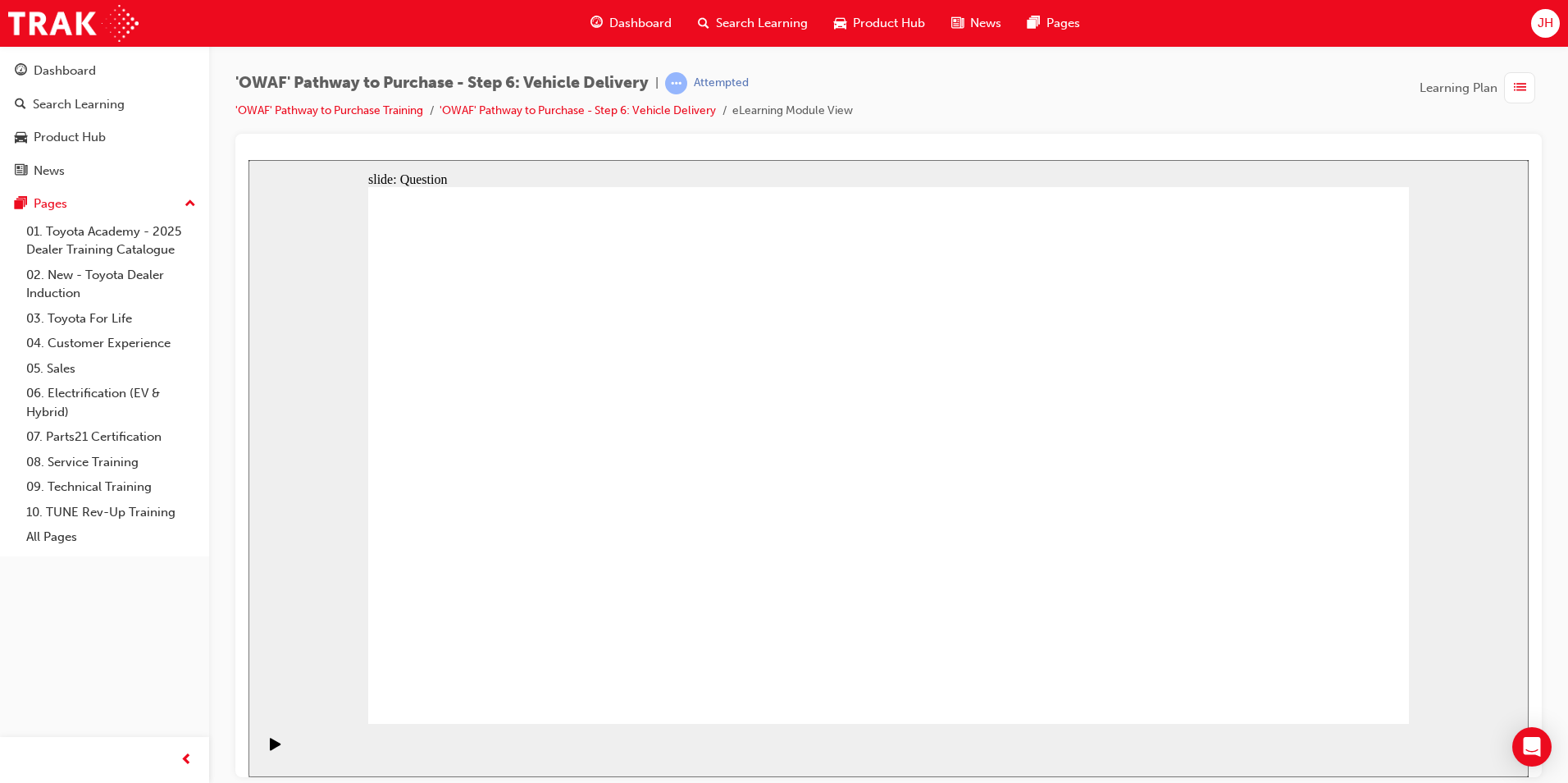
drag, startPoint x: 1236, startPoint y: 467, endPoint x: 553, endPoint y: 504, distance: 684.0
drag, startPoint x: 1262, startPoint y: 470, endPoint x: 961, endPoint y: 521, distance: 305.3
drag, startPoint x: 1254, startPoint y: 487, endPoint x: 607, endPoint y: 534, distance: 648.7
drag, startPoint x: 1097, startPoint y: 494, endPoint x: 574, endPoint y: 496, distance: 523.0
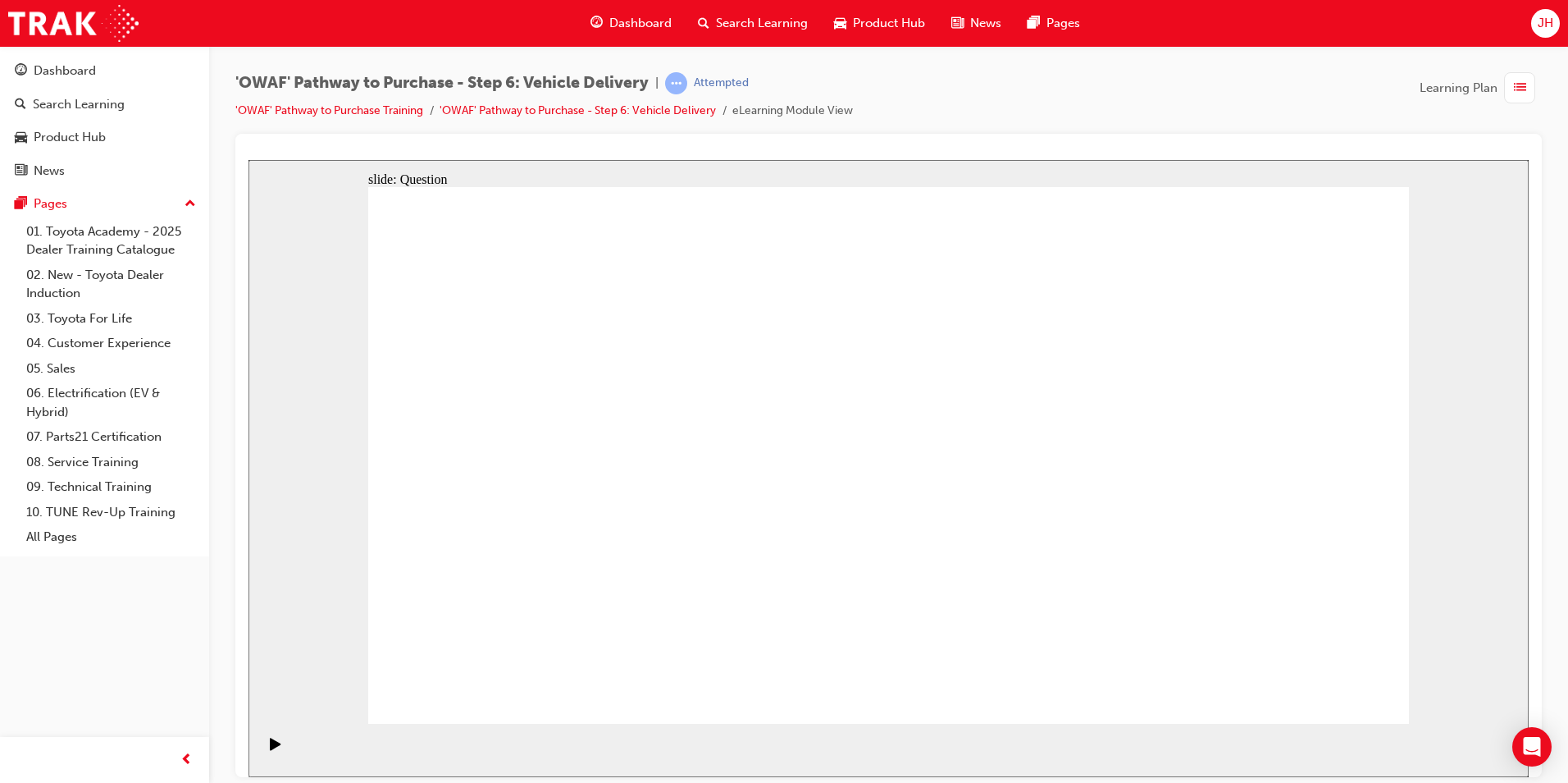
radio input "true"
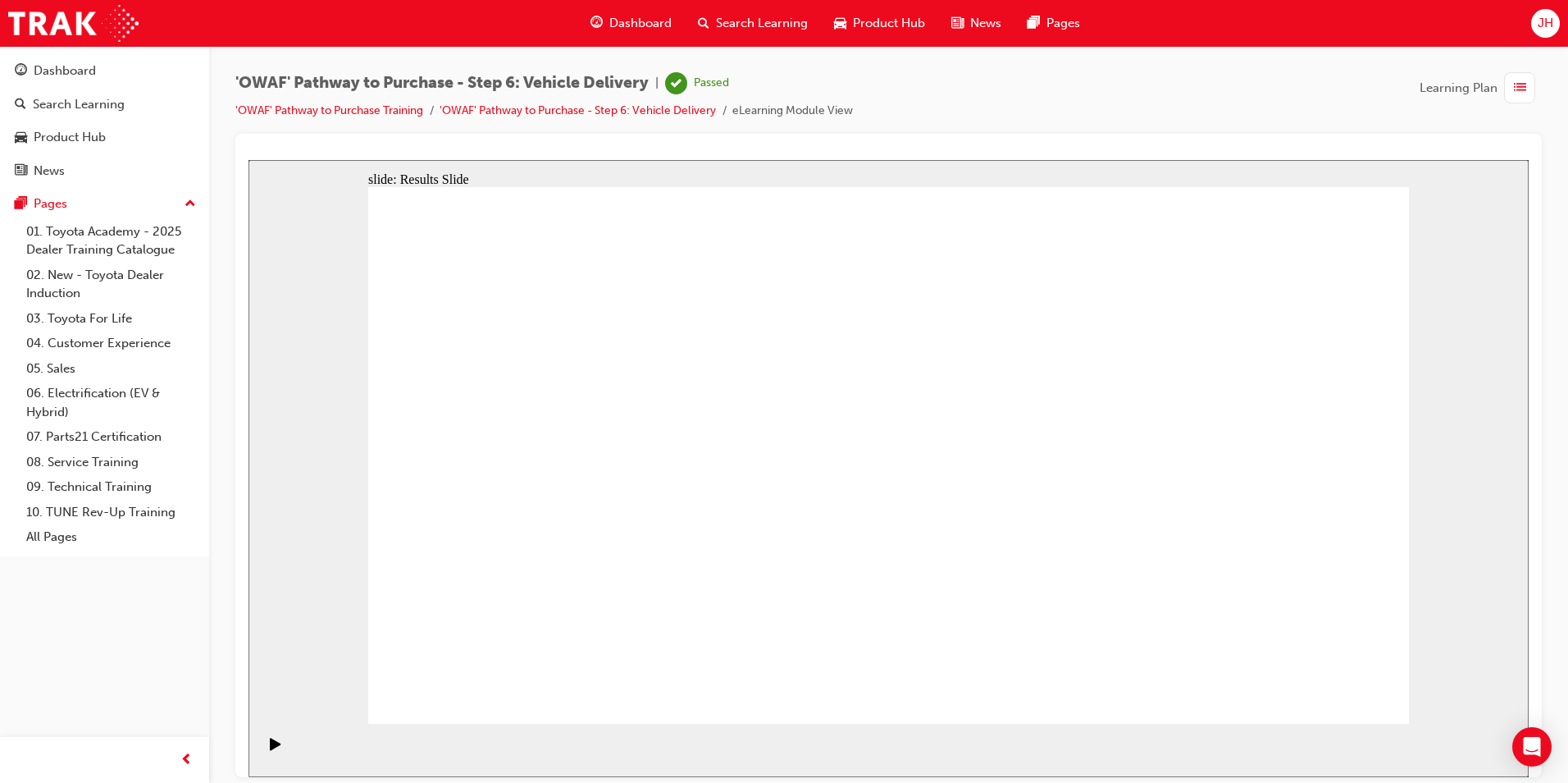
drag, startPoint x: 679, startPoint y: 594, endPoint x: 685, endPoint y: 615, distance: 21.8
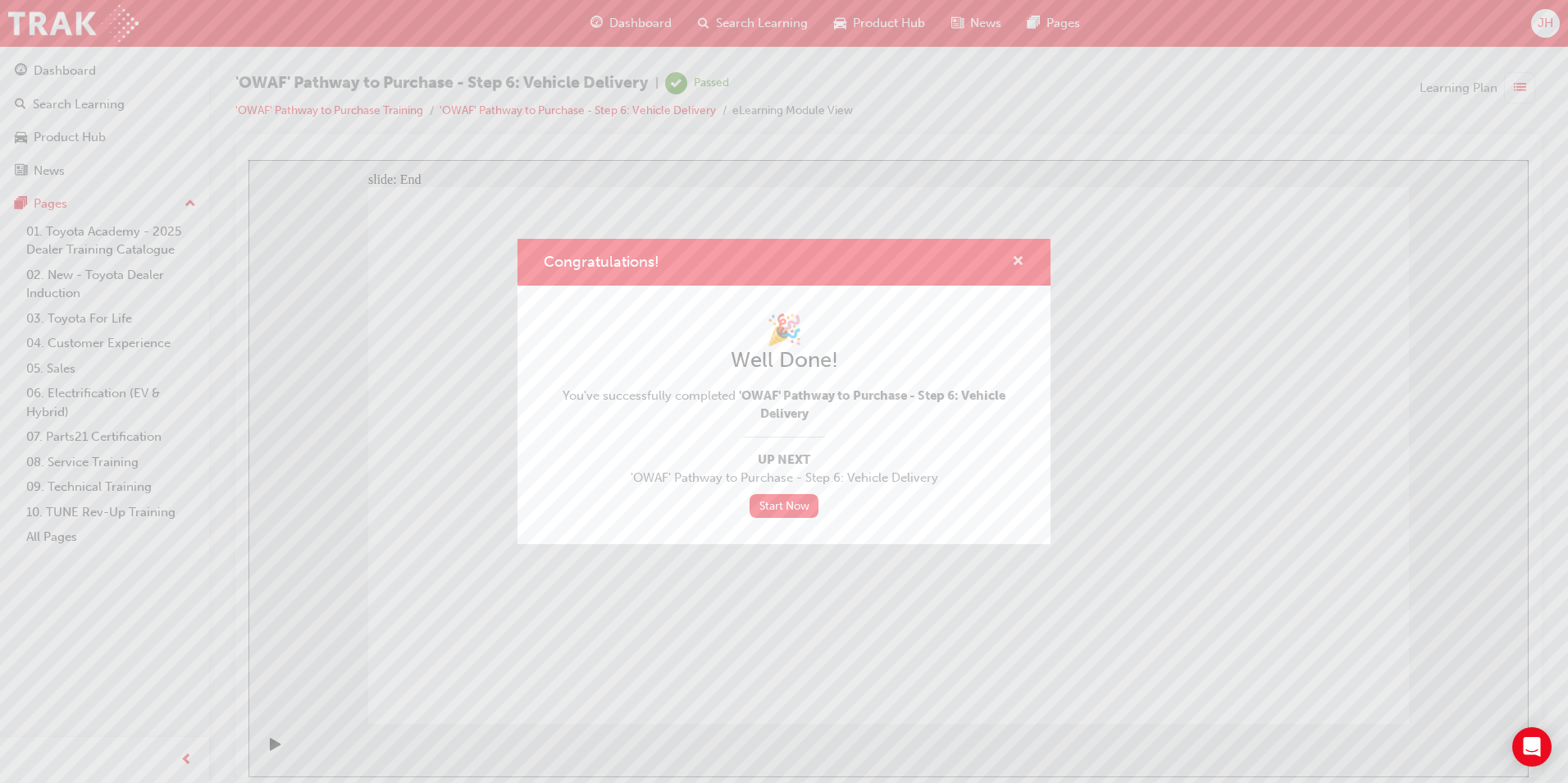
click at [1017, 261] on span "cross-icon" at bounding box center [1018, 262] width 12 height 14
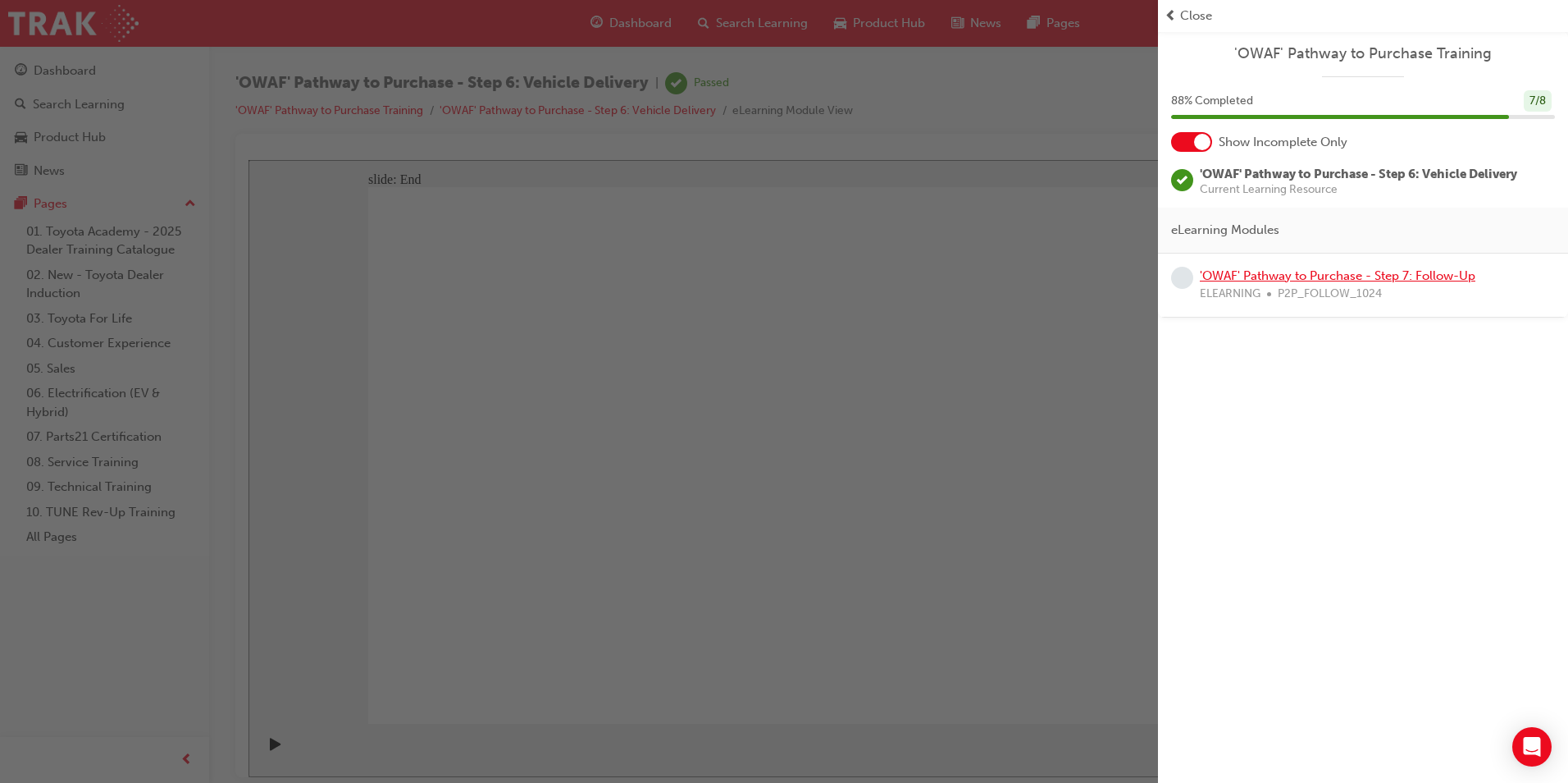
click at [1287, 274] on link "'OWAF' Pathway to Purchase - Step 7: Follow-Up" at bounding box center [1337, 275] width 275 height 14
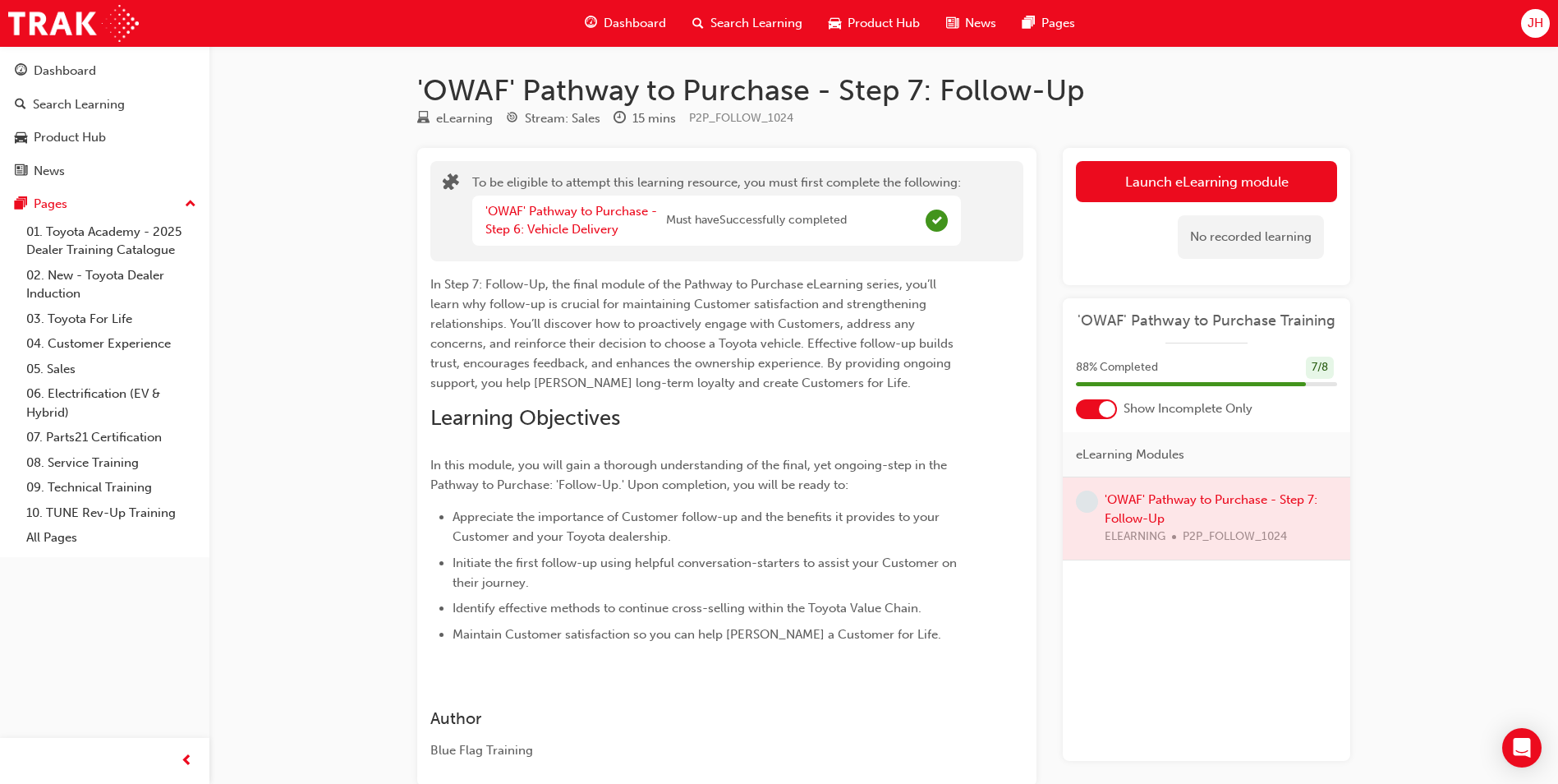
click at [1085, 508] on span "learningRecordVerb_NONE-icon" at bounding box center [1087, 501] width 22 height 22
click at [1158, 515] on div at bounding box center [1207, 518] width 288 height 82
click at [1203, 178] on button "Launch eLearning module" at bounding box center [1207, 182] width 261 height 41
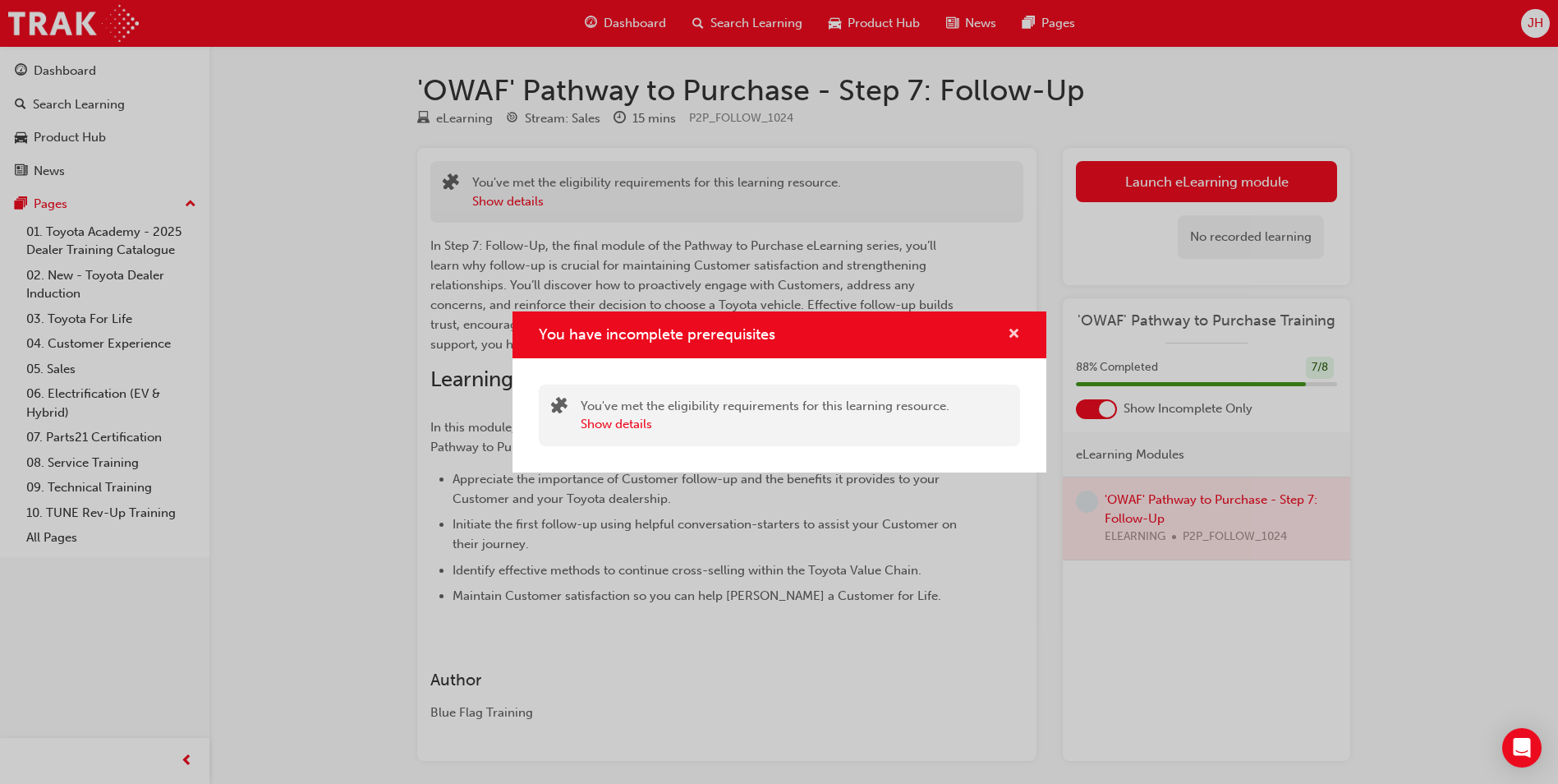
click at [1014, 334] on span "cross-icon" at bounding box center [1014, 335] width 12 height 15
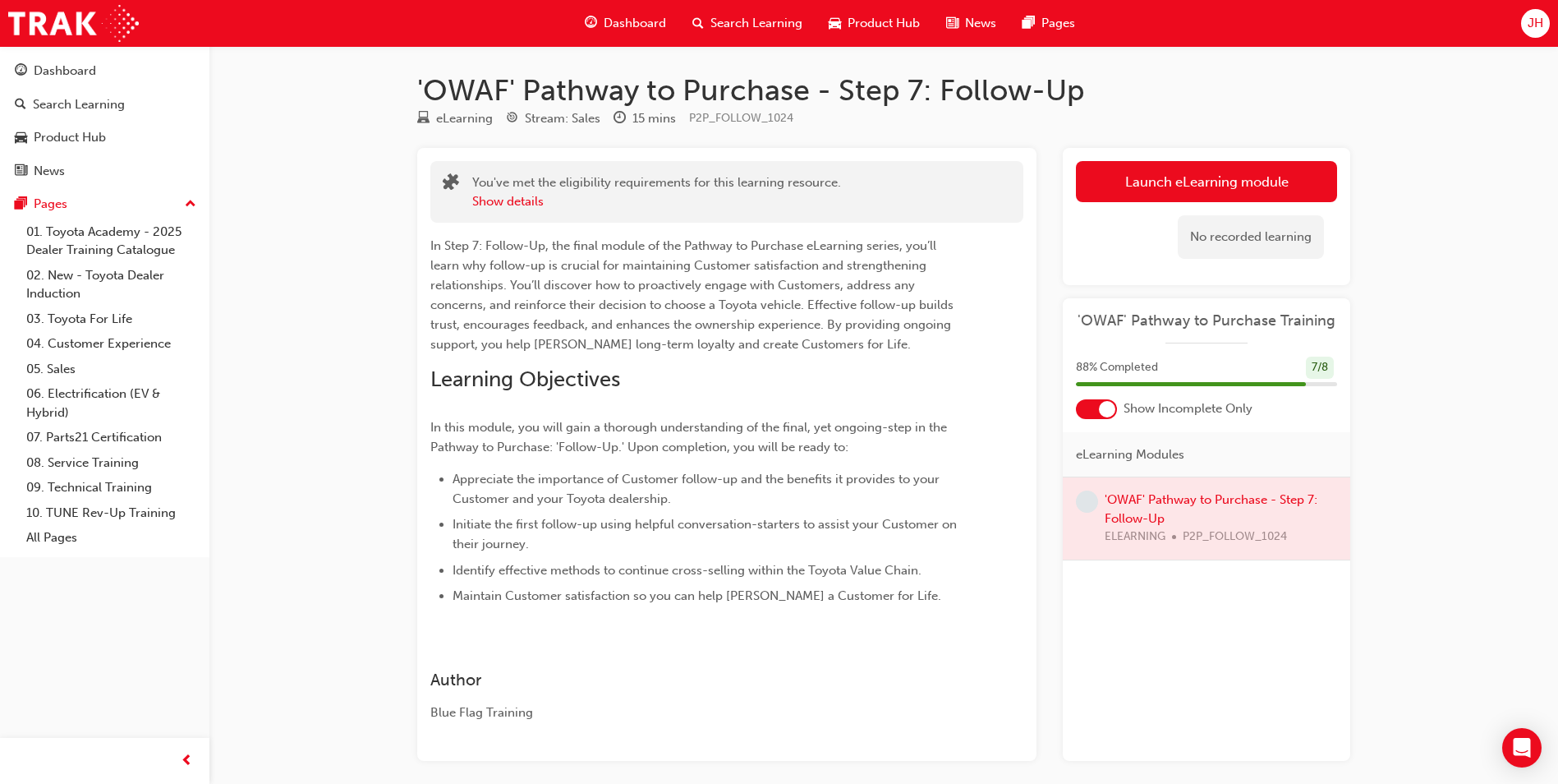
click at [1092, 500] on span "learningRecordVerb_NONE-icon" at bounding box center [1087, 501] width 22 height 22
click at [1204, 500] on div at bounding box center [1207, 518] width 288 height 82
click at [1204, 501] on div at bounding box center [1207, 518] width 288 height 82
click at [1204, 500] on div at bounding box center [1207, 518] width 288 height 82
click at [1204, 498] on div at bounding box center [1207, 518] width 288 height 82
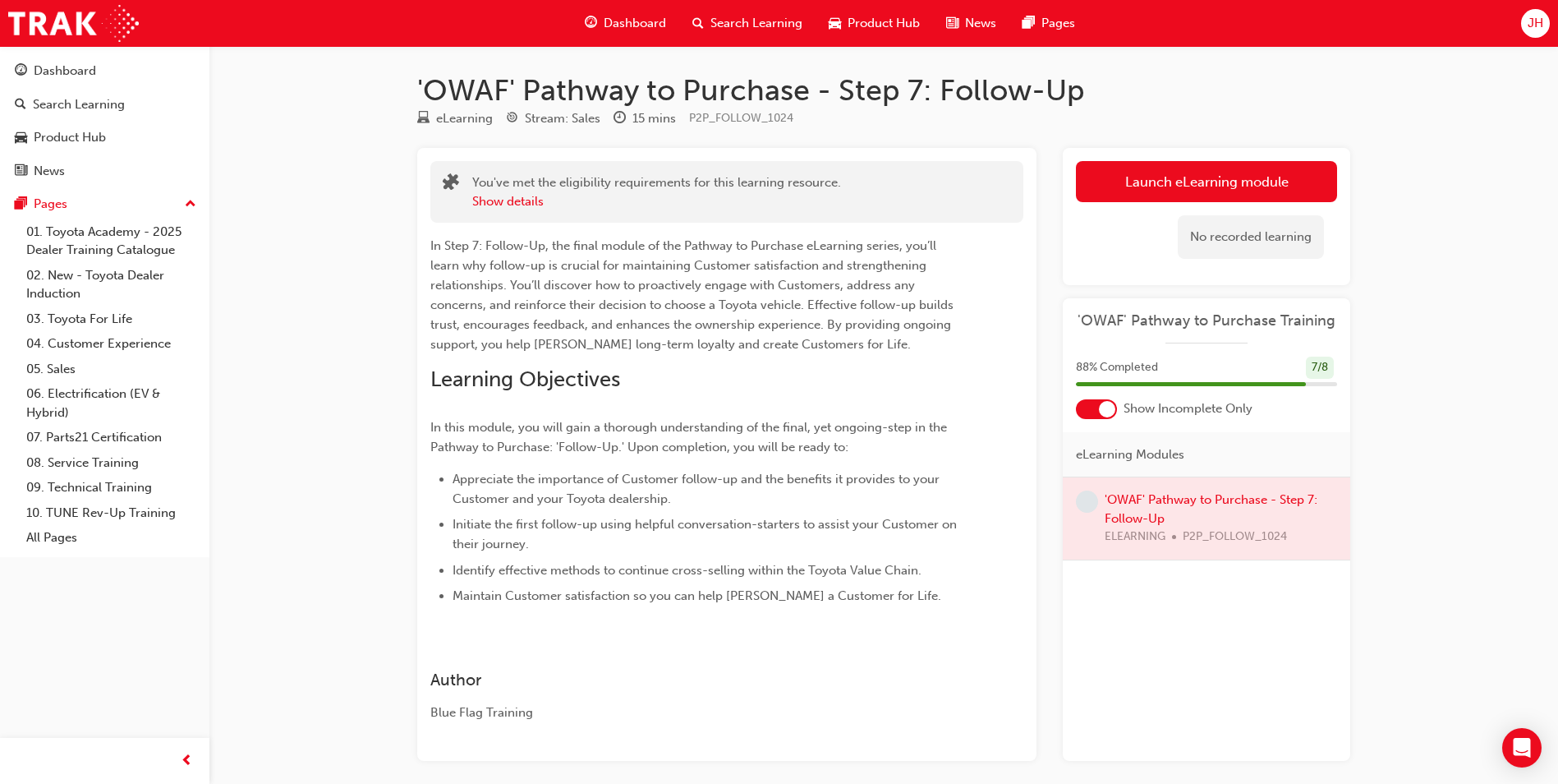
click at [1205, 491] on div at bounding box center [1207, 518] width 288 height 82
click at [1203, 486] on div at bounding box center [1207, 518] width 288 height 82
click at [1207, 505] on div at bounding box center [1207, 518] width 288 height 82
click at [1204, 177] on button "Launch eLearning module" at bounding box center [1207, 182] width 261 height 41
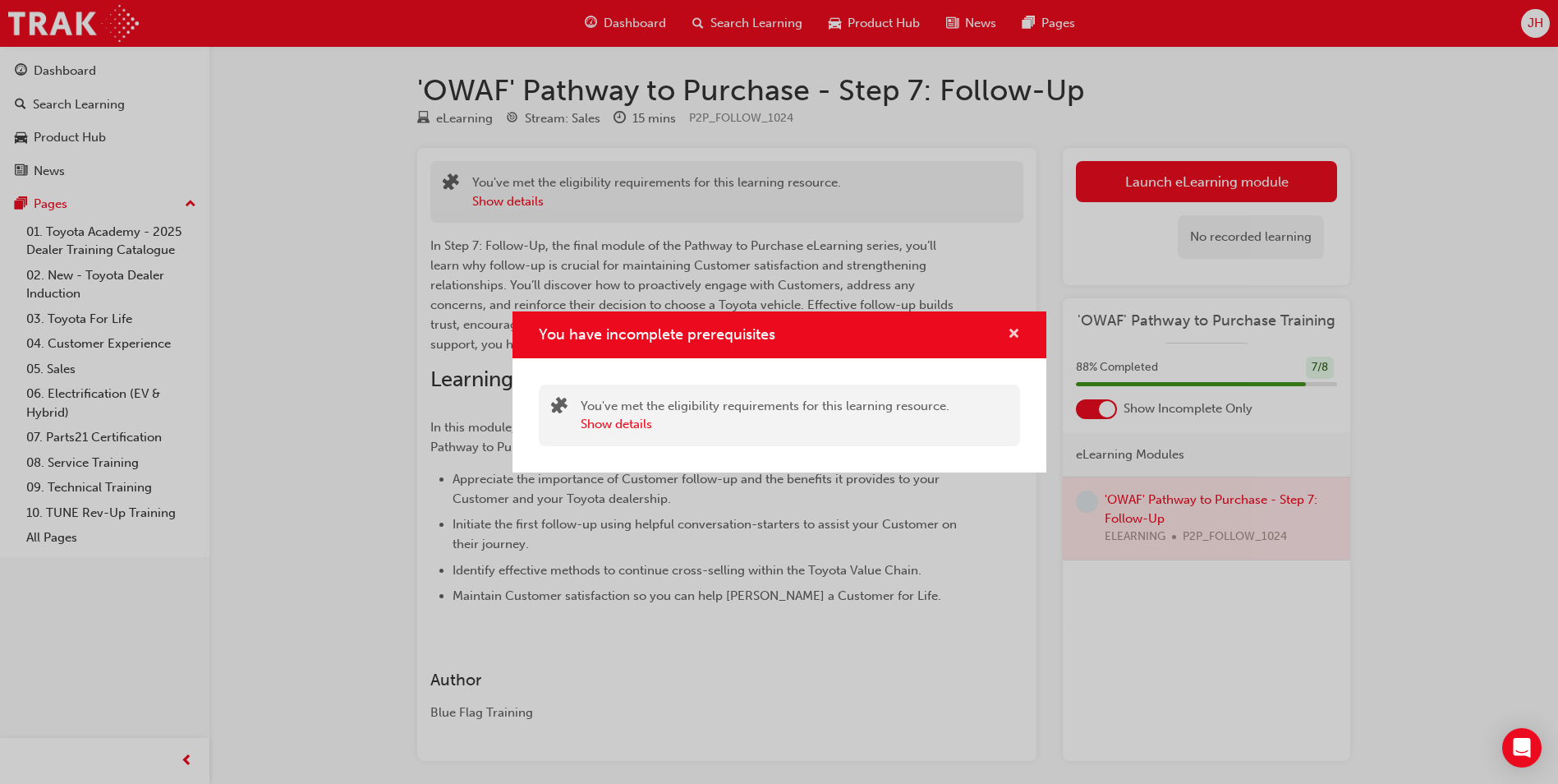
click at [1018, 333] on span "cross-icon" at bounding box center [1014, 335] width 12 height 15
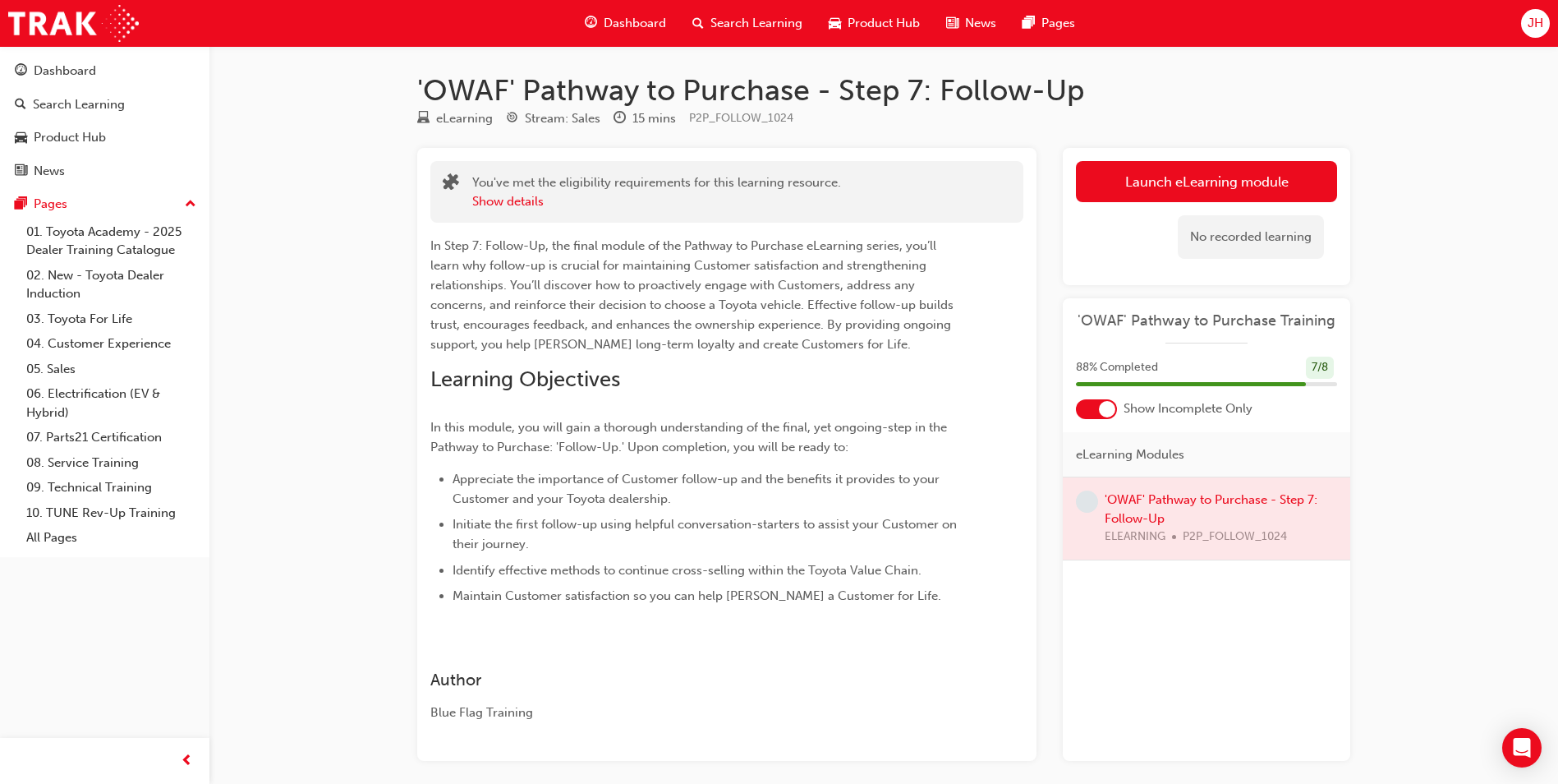
click at [1182, 324] on span "'OWAF' Pathway to Purchase Training" at bounding box center [1207, 321] width 261 height 19
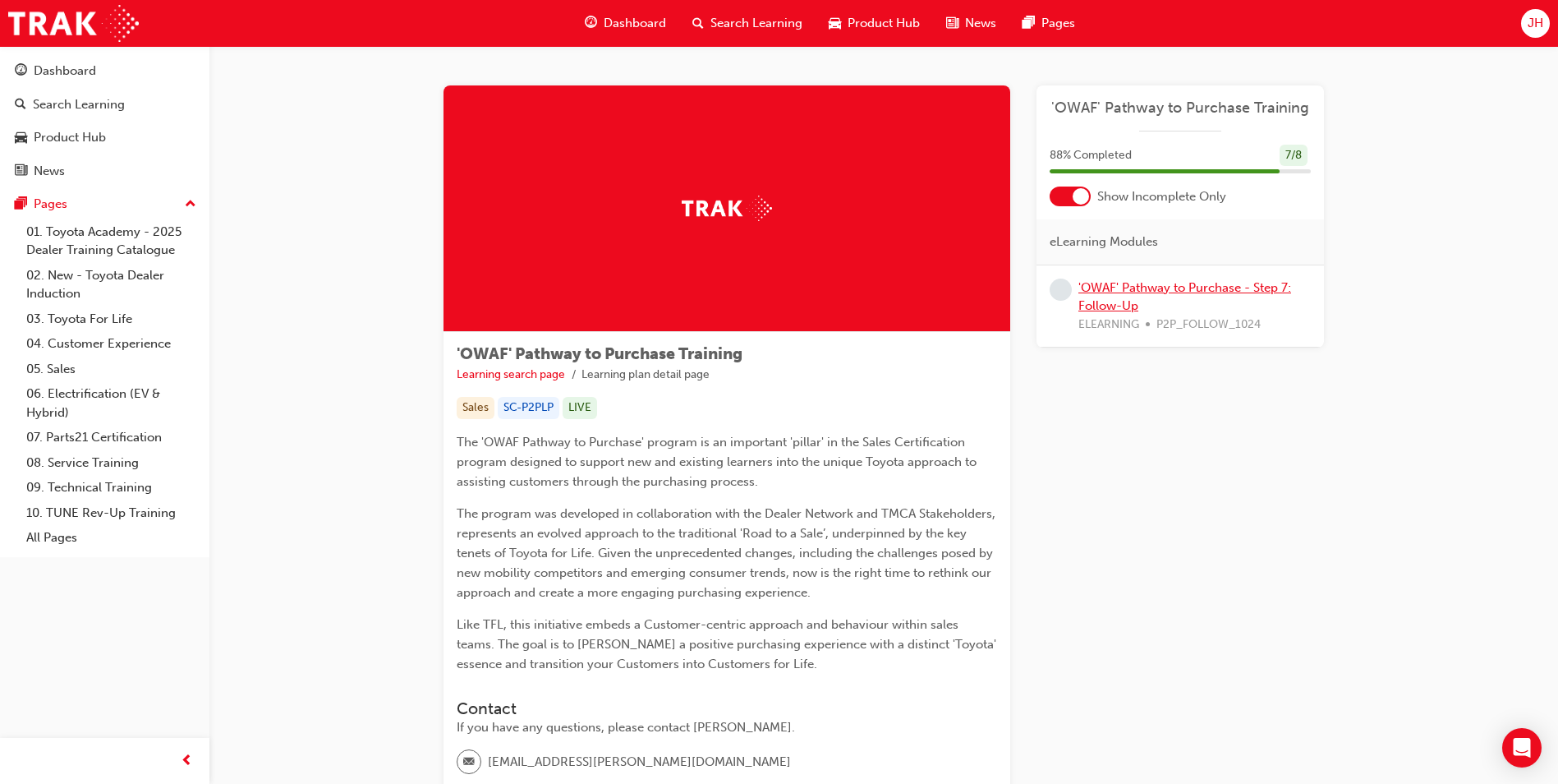
click at [1153, 292] on link "'OWAF' Pathway to Purchase - Step 7: Follow-Up" at bounding box center [1185, 296] width 213 height 33
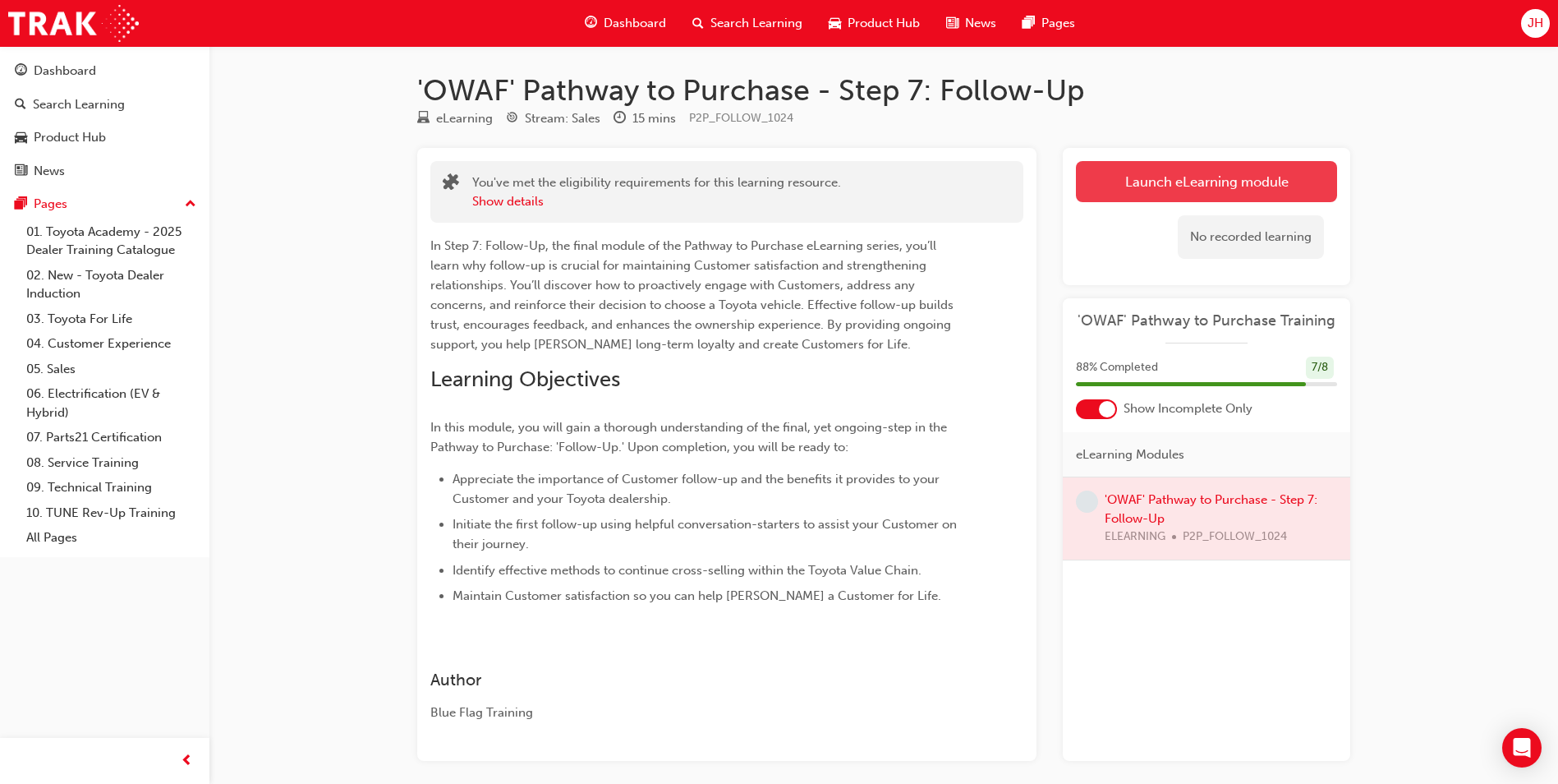
click at [1147, 183] on button "Launch eLearning module" at bounding box center [1207, 182] width 261 height 41
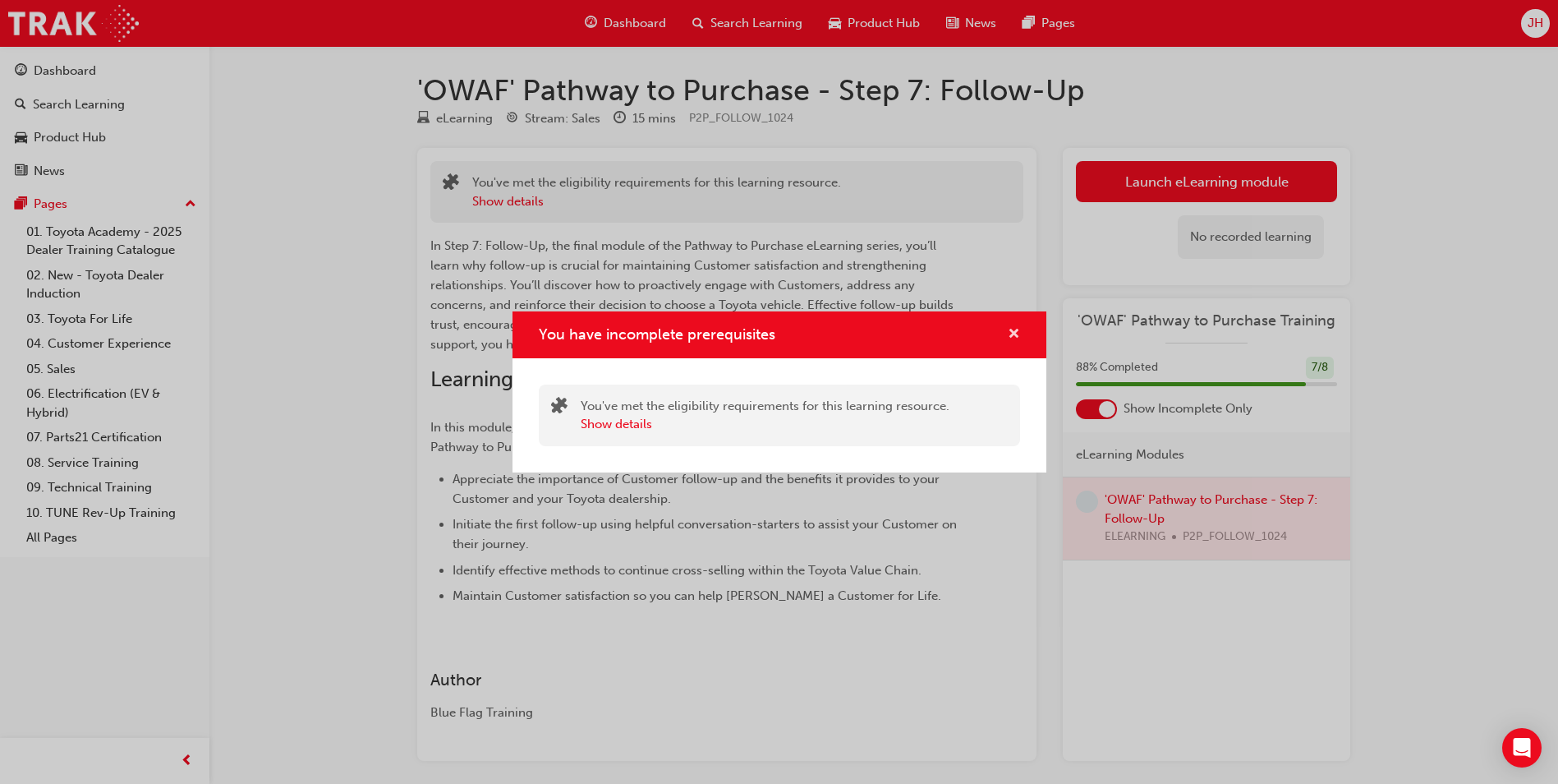
click at [1012, 334] on span "cross-icon" at bounding box center [1014, 335] width 12 height 15
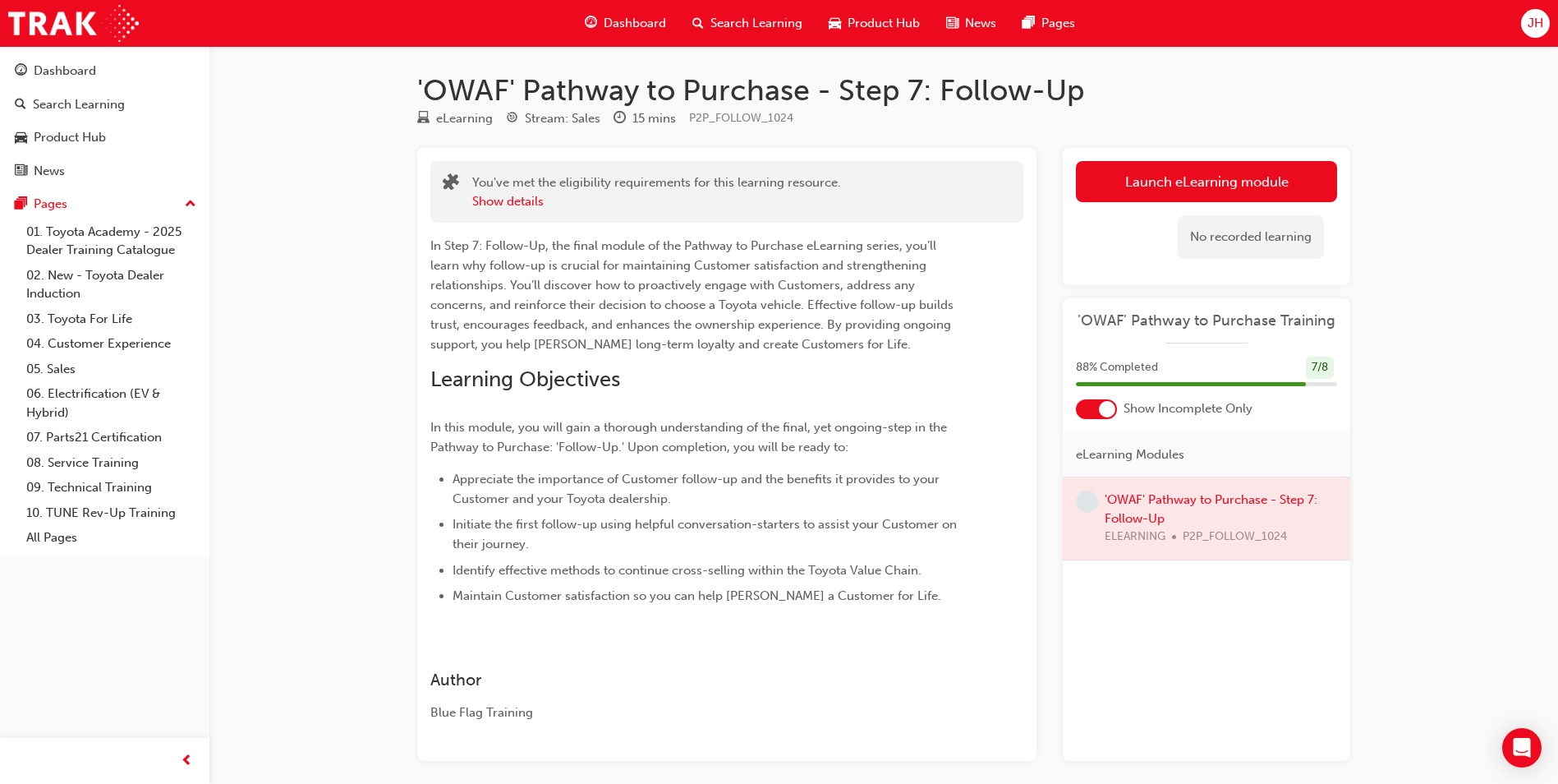
click at [1181, 518] on div at bounding box center [1207, 518] width 288 height 82
click at [1163, 505] on div at bounding box center [1207, 518] width 288 height 82
click at [1214, 176] on button "Launch eLearning module" at bounding box center [1207, 182] width 261 height 41
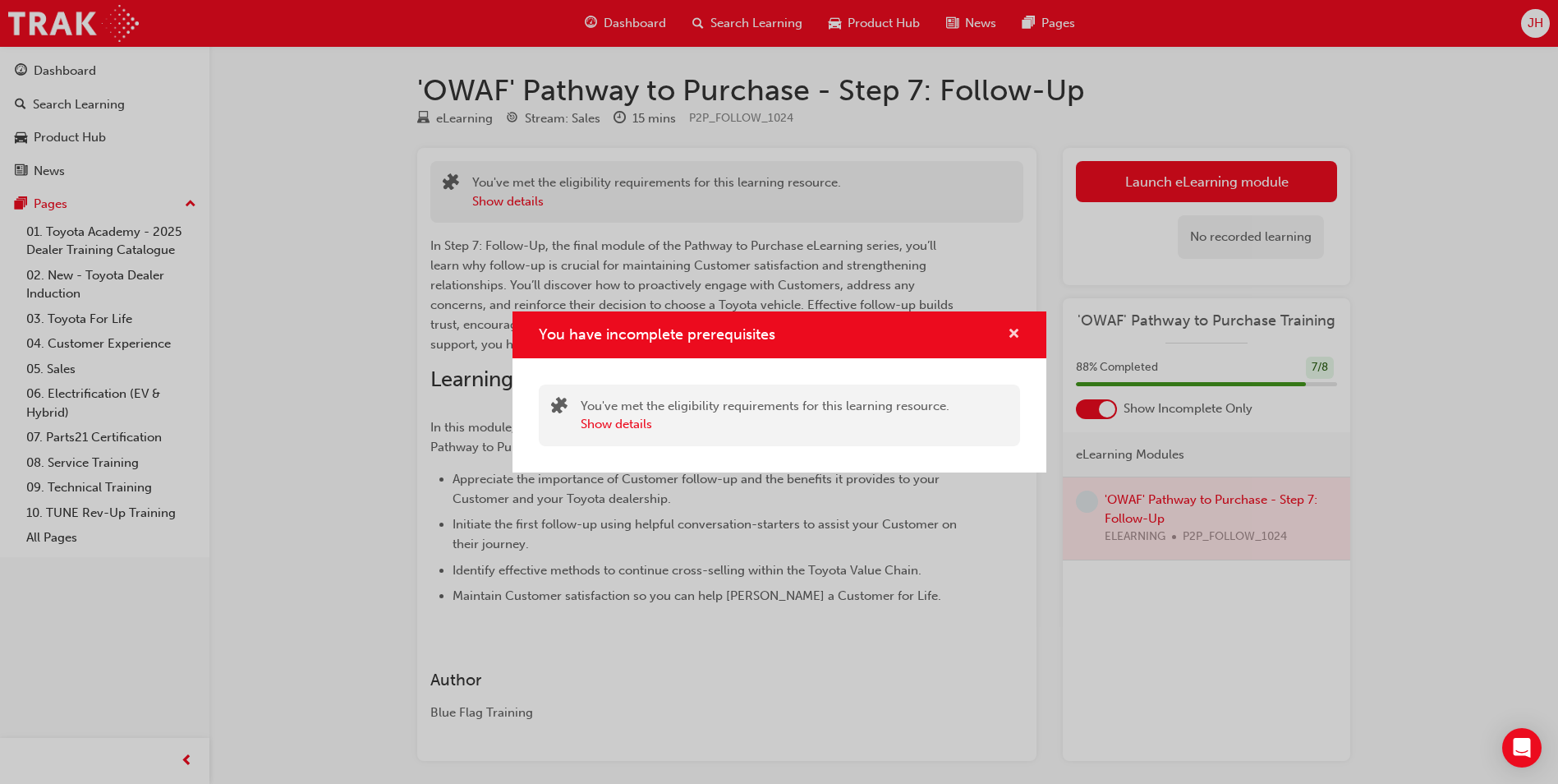
click at [1008, 331] on span "cross-icon" at bounding box center [1014, 335] width 12 height 15
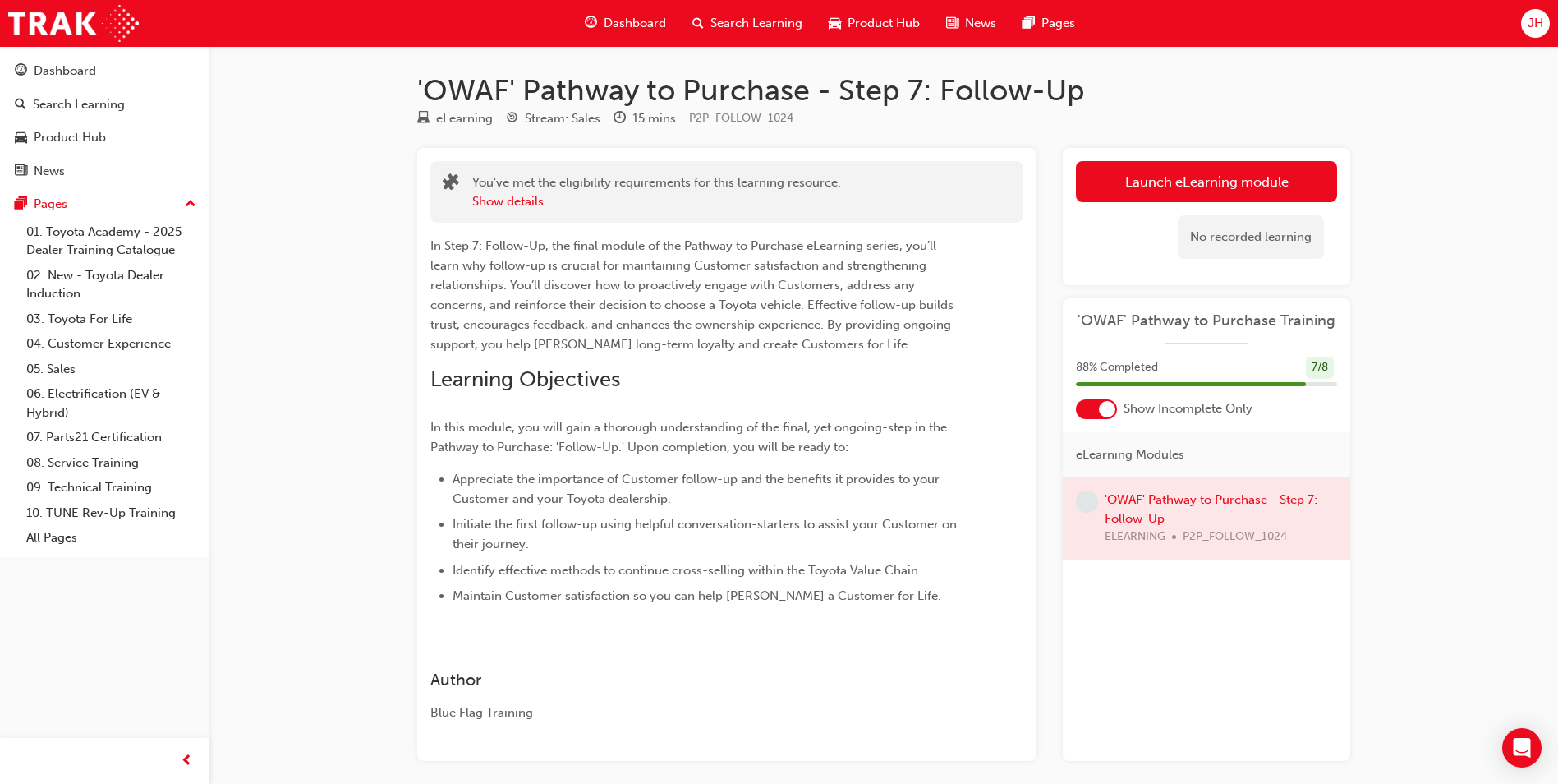
click at [1181, 522] on div at bounding box center [1207, 518] width 288 height 82
click at [1174, 514] on div at bounding box center [1207, 518] width 288 height 82
click at [1174, 516] on div at bounding box center [1207, 518] width 288 height 82
click at [1090, 503] on span "learningRecordVerb_NONE-icon" at bounding box center [1087, 501] width 22 height 22
click at [1086, 500] on span "learningRecordVerb_NONE-icon" at bounding box center [1087, 501] width 22 height 22
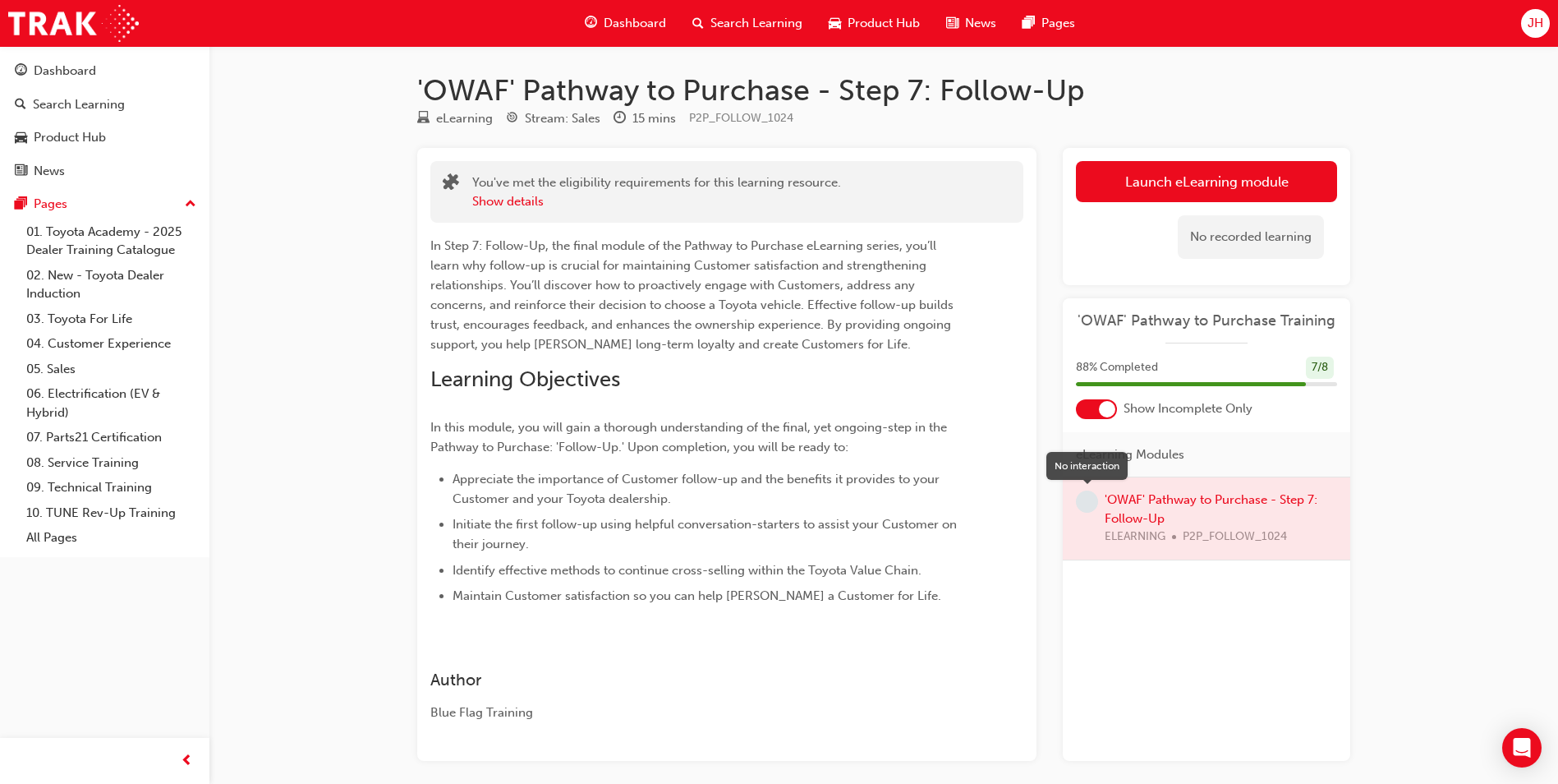
click at [1086, 500] on span "learningRecordVerb_NONE-icon" at bounding box center [1087, 501] width 22 height 22
click at [1142, 500] on div at bounding box center [1207, 518] width 288 height 82
click at [1142, 504] on div at bounding box center [1207, 518] width 288 height 82
click at [1141, 507] on div at bounding box center [1207, 518] width 288 height 82
click at [1141, 510] on div at bounding box center [1207, 518] width 288 height 82
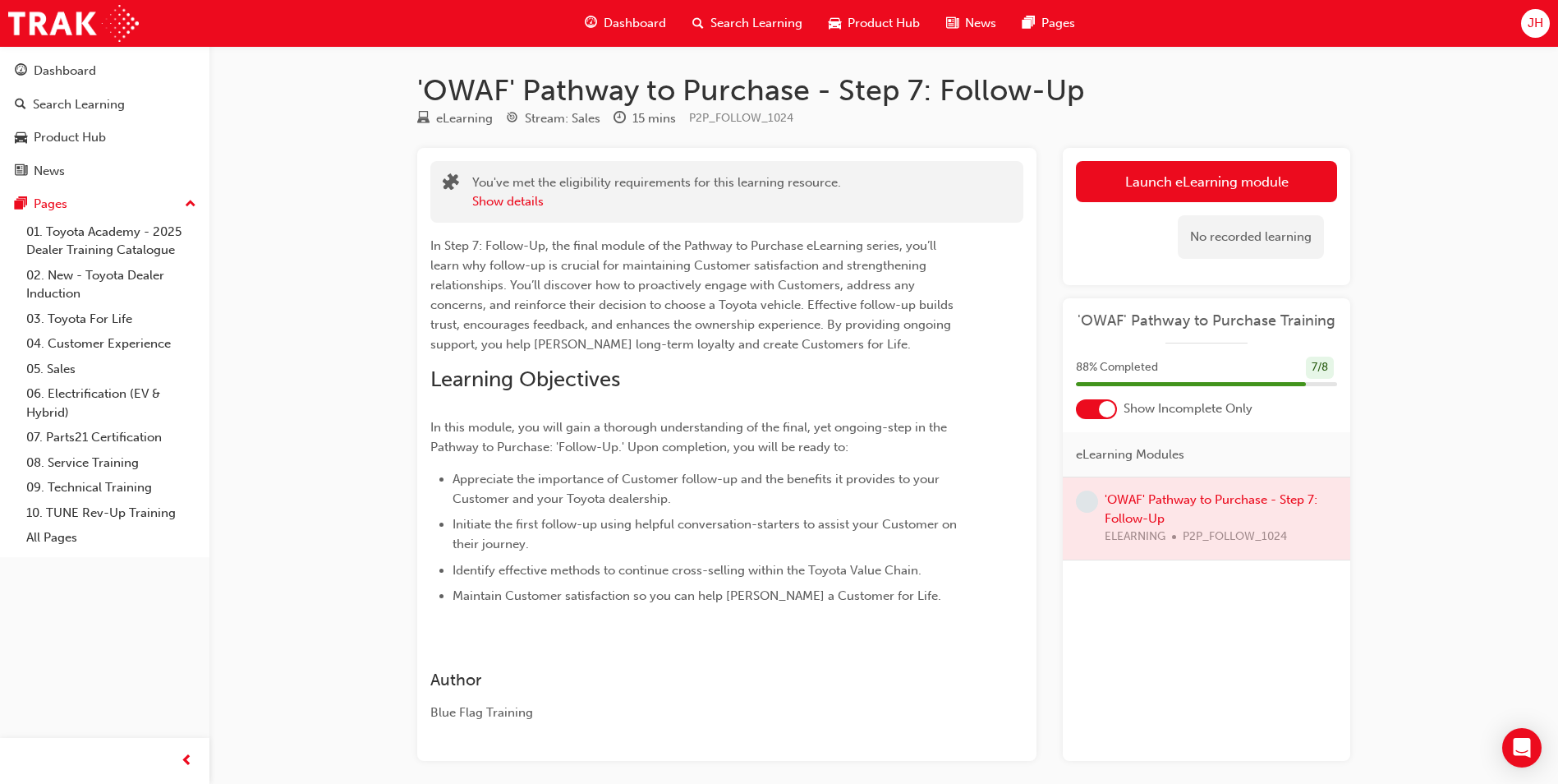
click at [1141, 510] on div at bounding box center [1207, 518] width 288 height 82
click at [1141, 512] on div at bounding box center [1207, 518] width 288 height 82
click at [1196, 181] on button "Launch eLearning module" at bounding box center [1207, 182] width 261 height 41
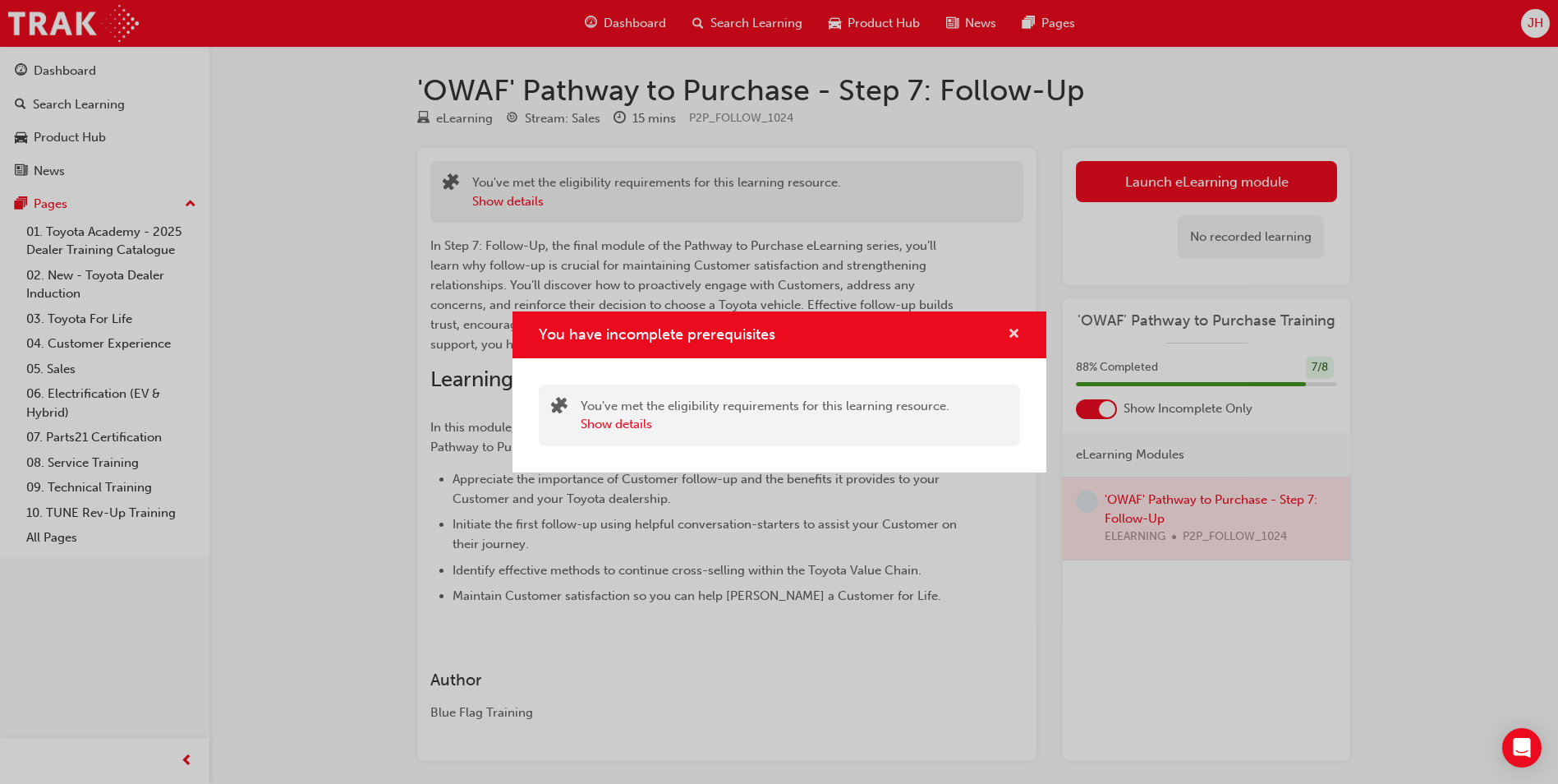
click at [1014, 334] on span "cross-icon" at bounding box center [1014, 335] width 12 height 15
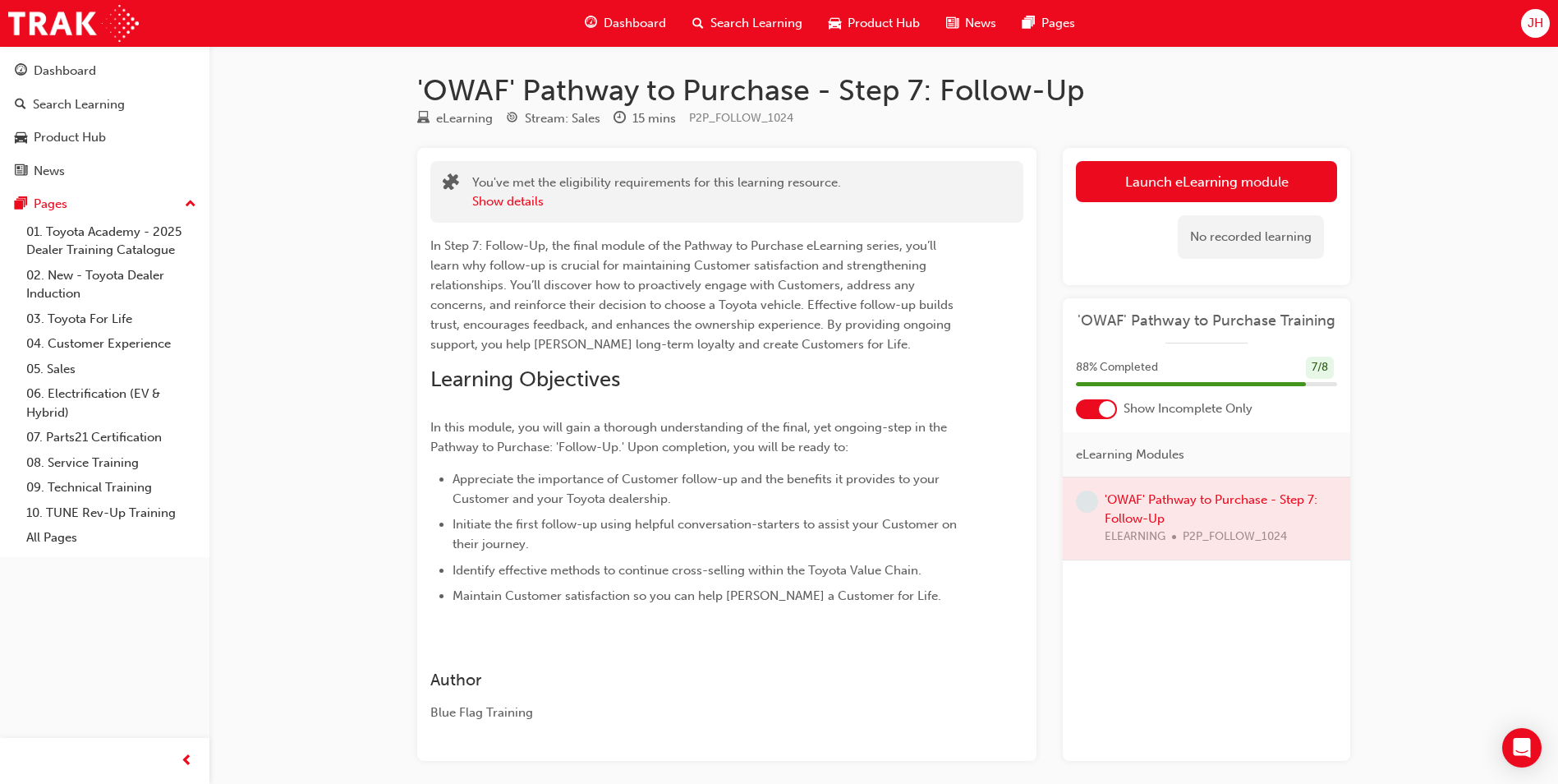
click at [747, 25] on span "Search Learning" at bounding box center [757, 23] width 92 height 19
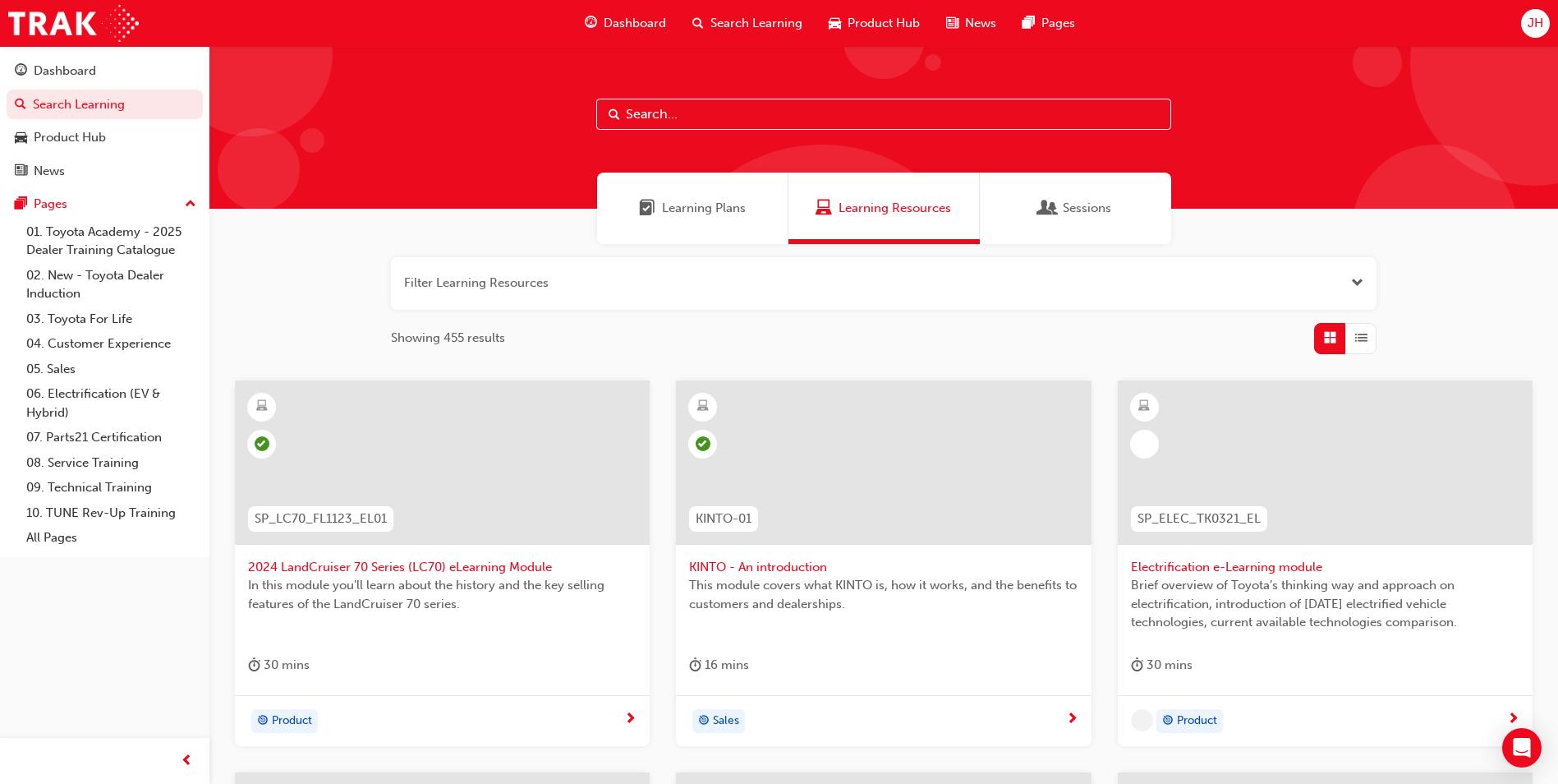
click at [884, 29] on span "Product Hub" at bounding box center [884, 23] width 73 height 19
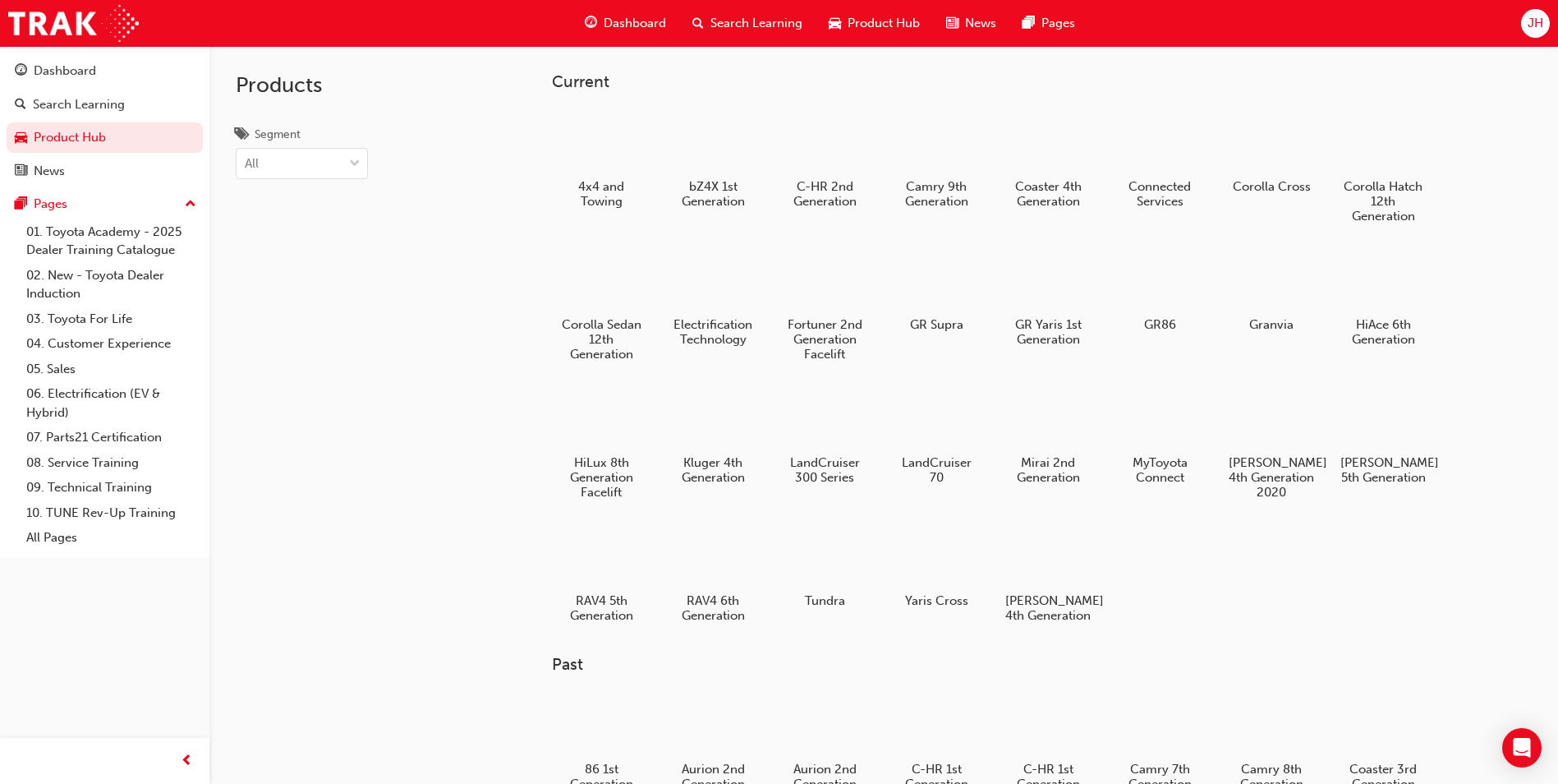
click at [641, 24] on span "Dashboard" at bounding box center [635, 23] width 62 height 19
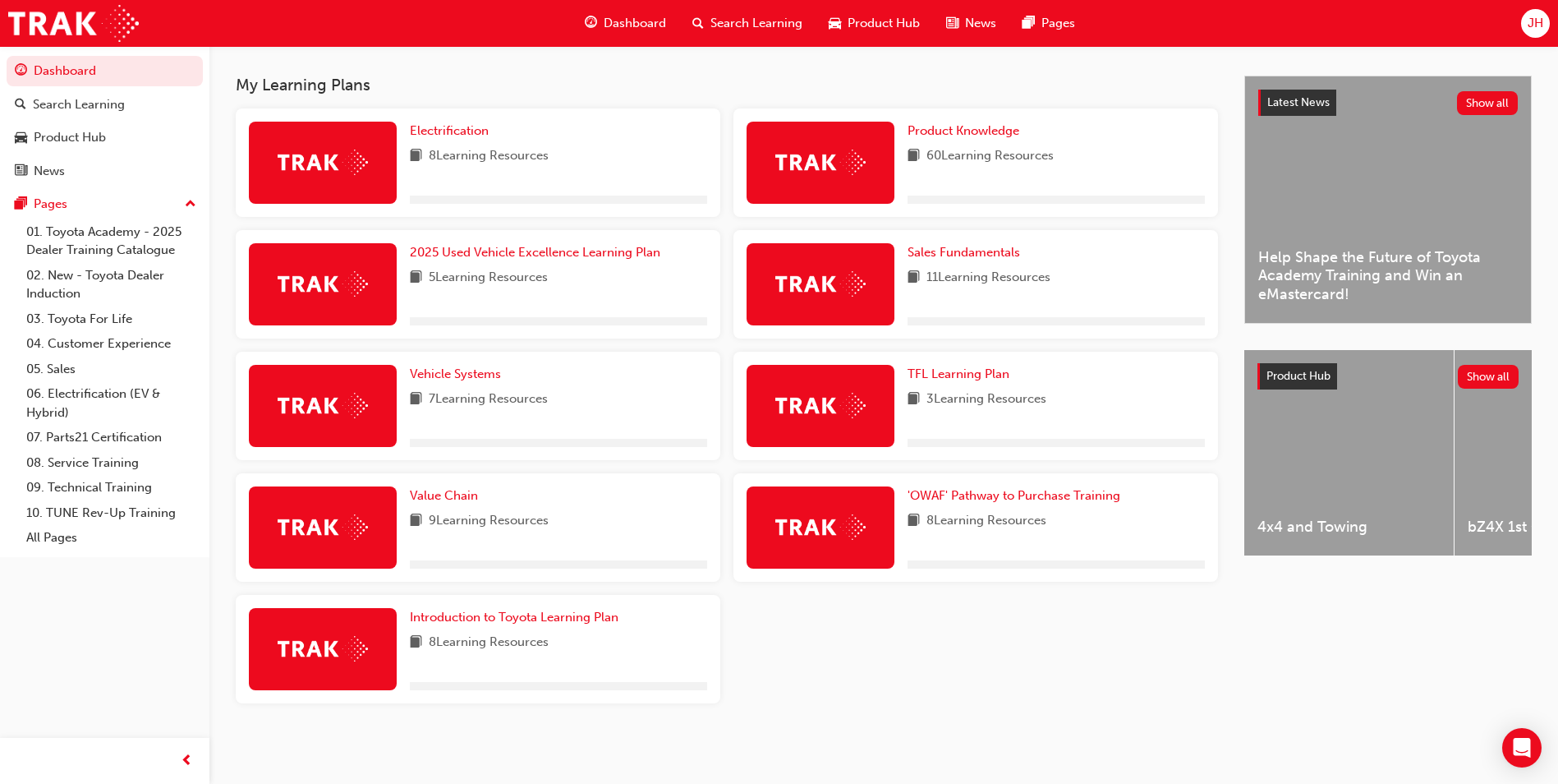
scroll to position [349, 0]
click at [956, 497] on span "'OWAF' Pathway to Purchase Training" at bounding box center [1014, 494] width 213 height 15
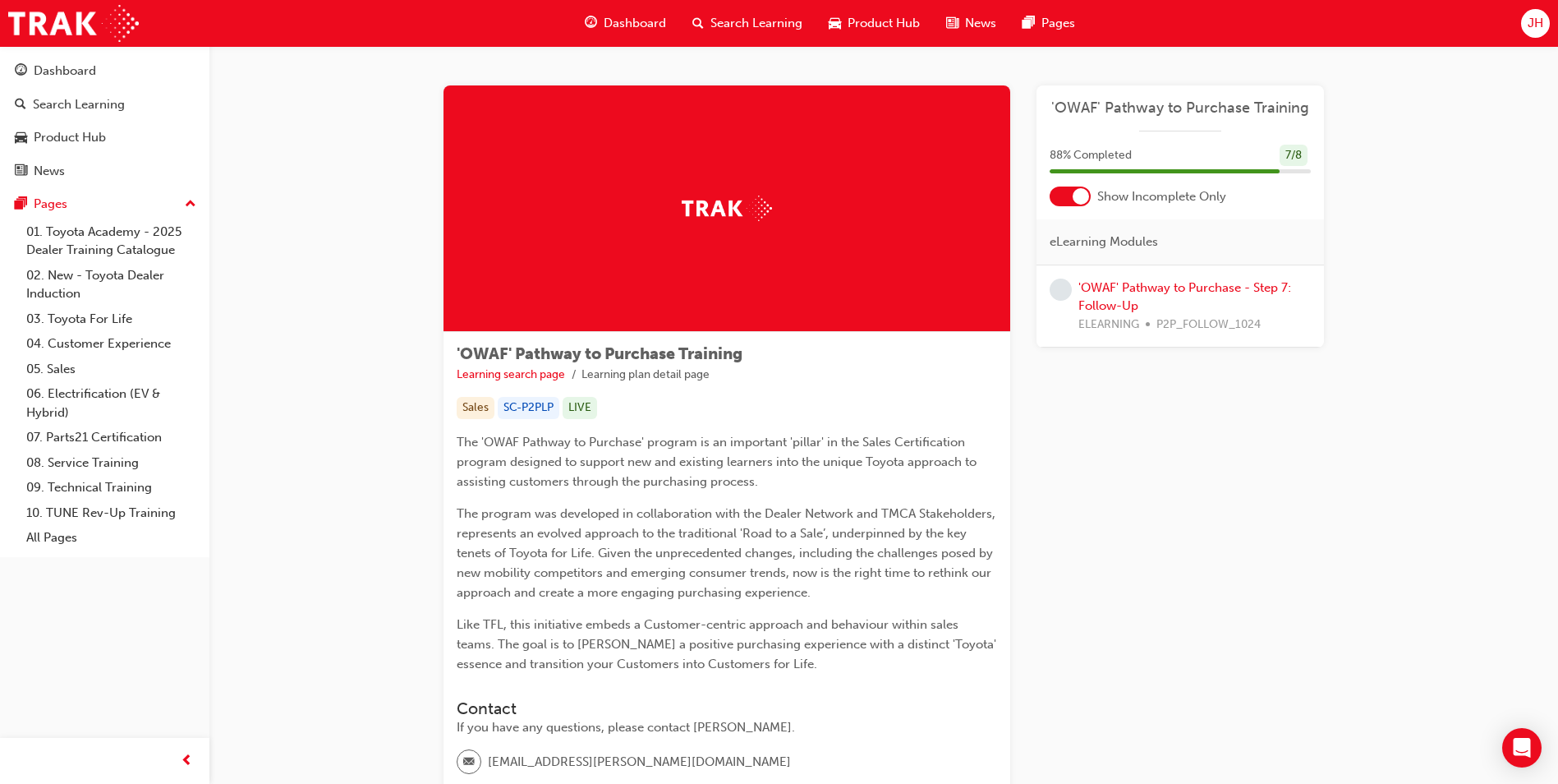
click at [1118, 297] on div "'OWAF' Pathway to Purchase - Step 7: Follow-Up ELEARNING P2P_FOLLOW_1024" at bounding box center [1195, 306] width 232 height 56
click at [1057, 290] on span "learningRecordVerb_NONE-icon" at bounding box center [1061, 290] width 22 height 22
click at [1135, 289] on link "'OWAF' Pathway to Purchase - Step 7: Follow-Up" at bounding box center [1185, 296] width 213 height 33
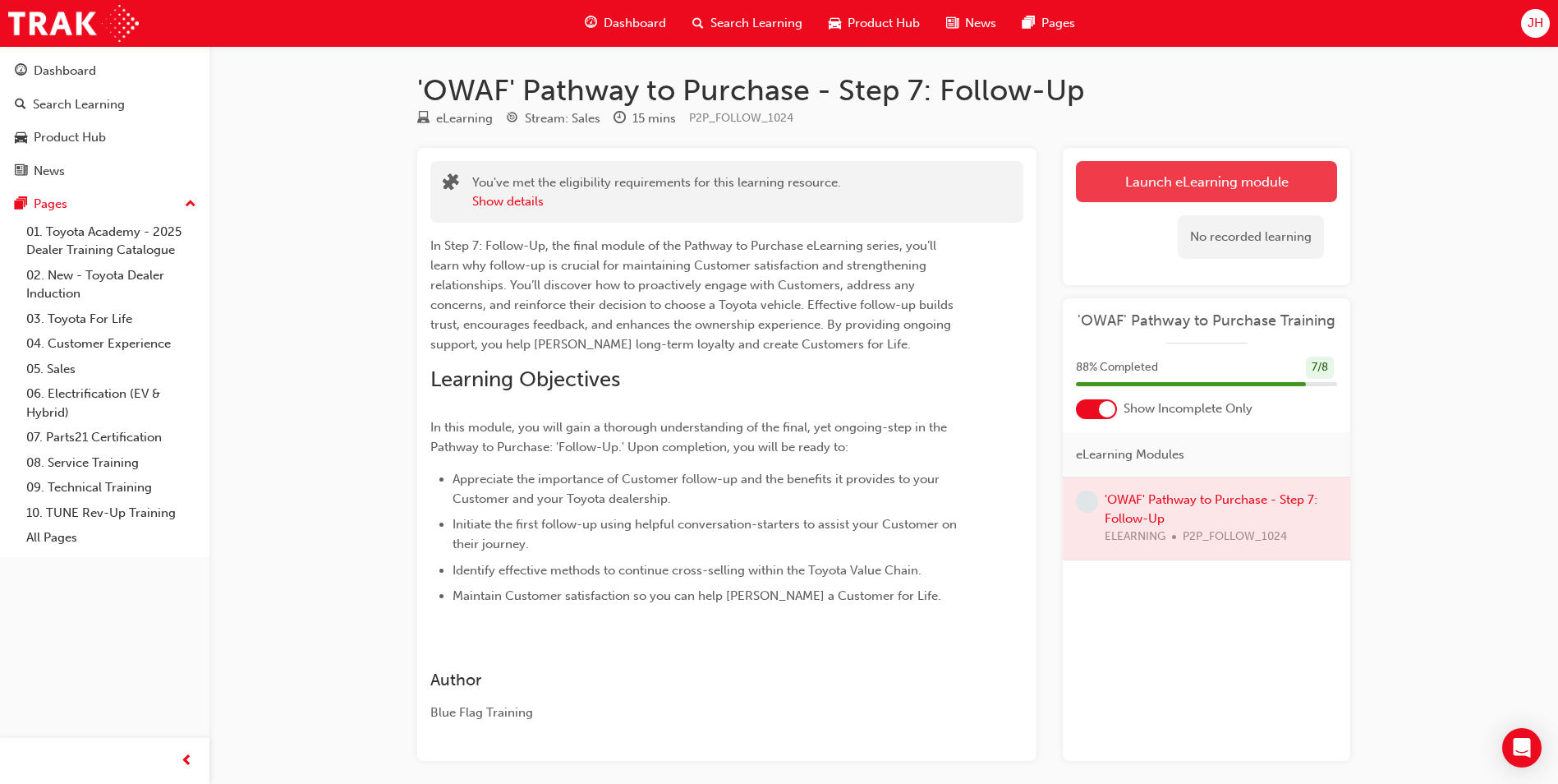
click at [1189, 178] on link "Launch eLearning module" at bounding box center [1207, 182] width 261 height 41
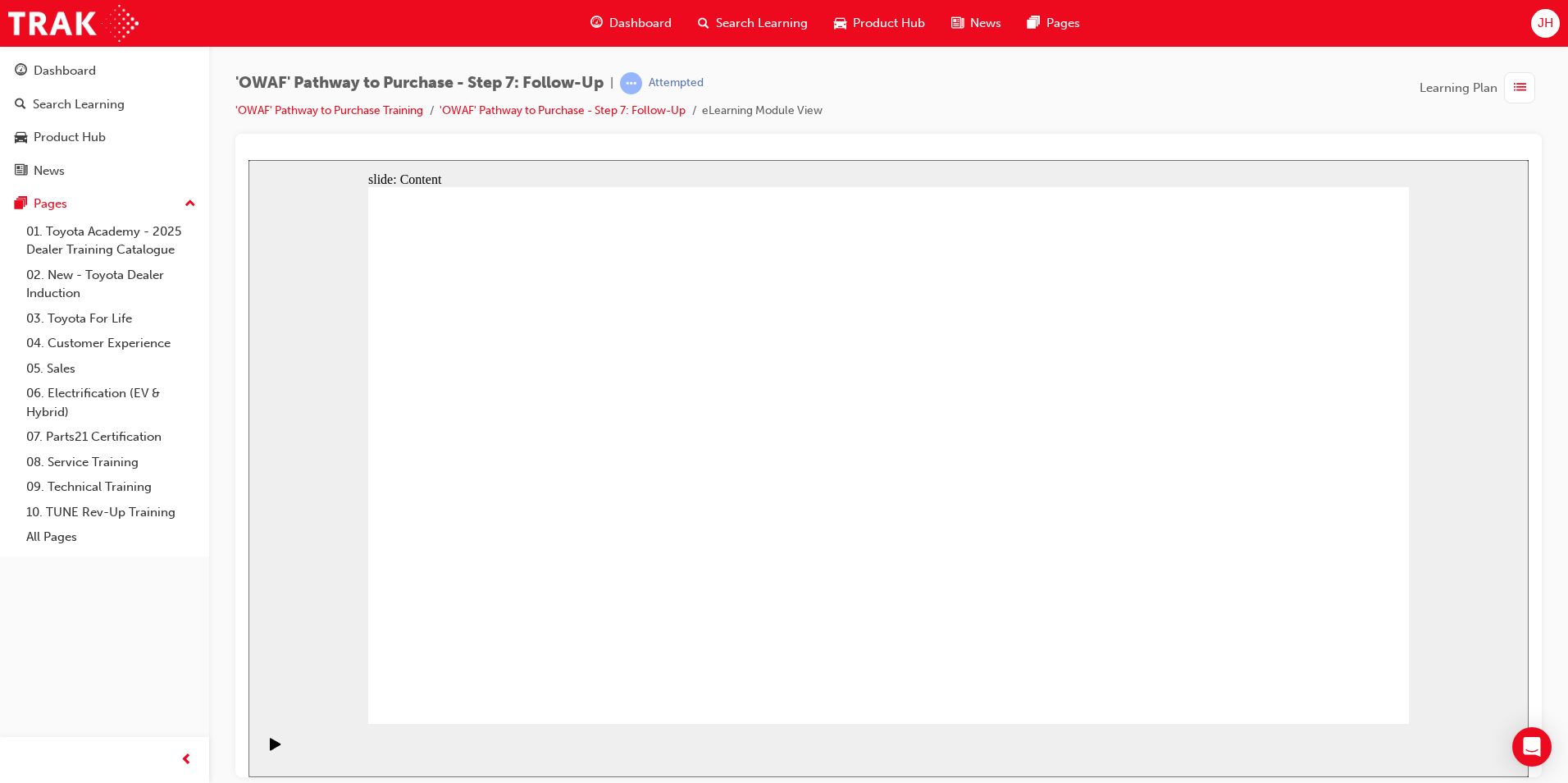
drag, startPoint x: 691, startPoint y: 532, endPoint x: 675, endPoint y: 531, distance: 16.0
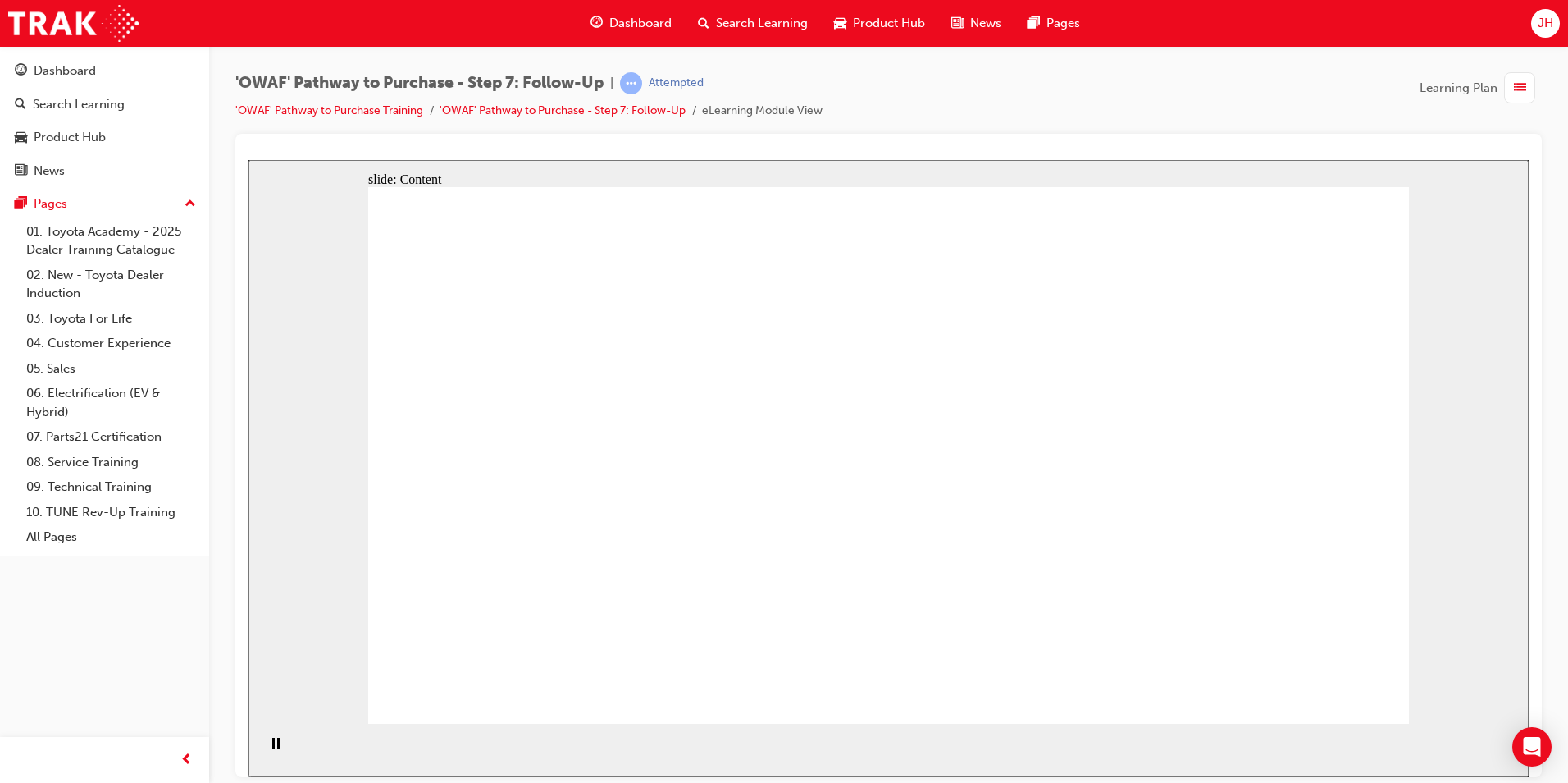
drag, startPoint x: 651, startPoint y: 533, endPoint x: 847, endPoint y: 532, distance: 196.0
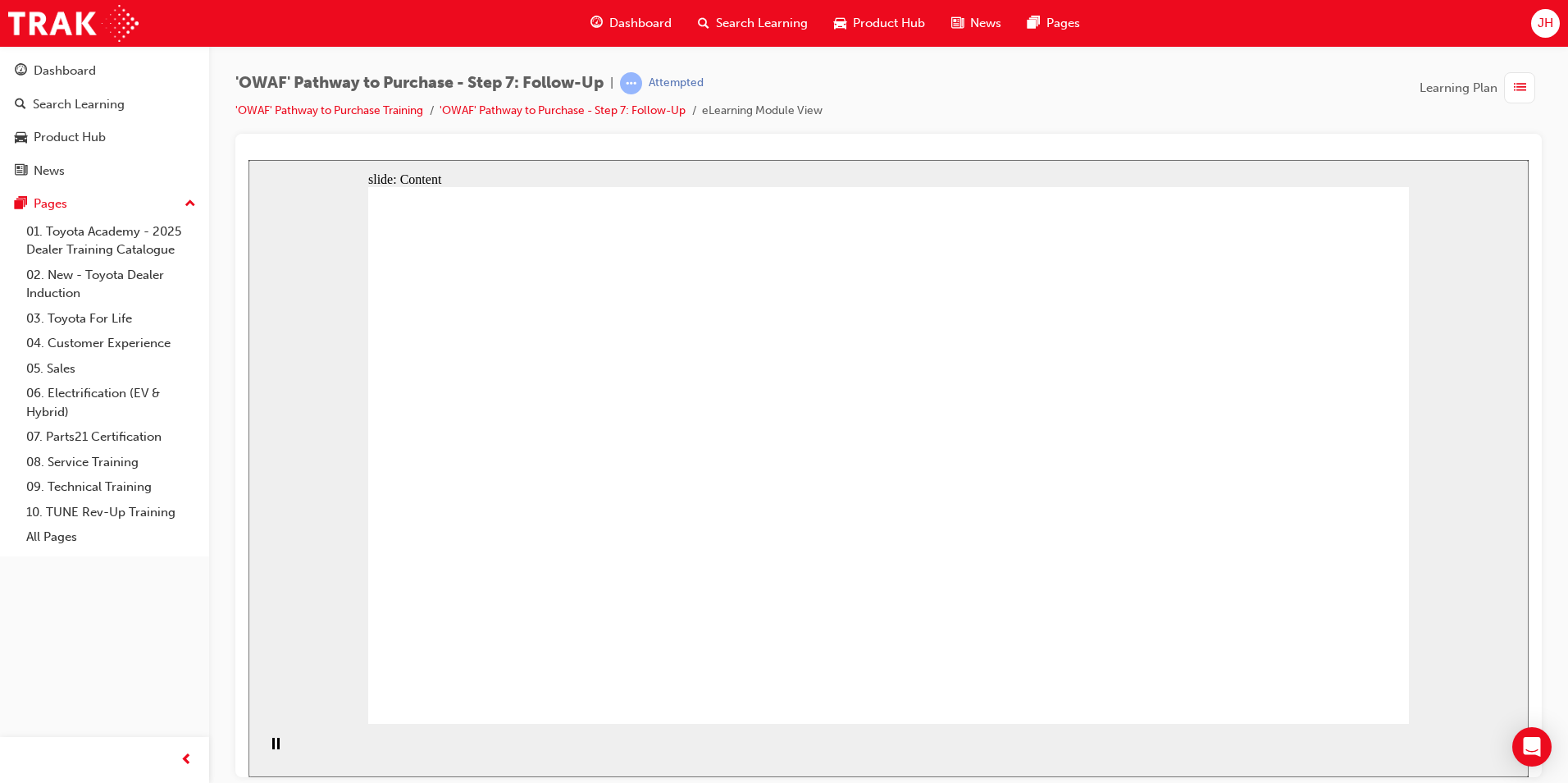
drag, startPoint x: 1311, startPoint y: 688, endPoint x: 1324, endPoint y: 688, distance: 13.0
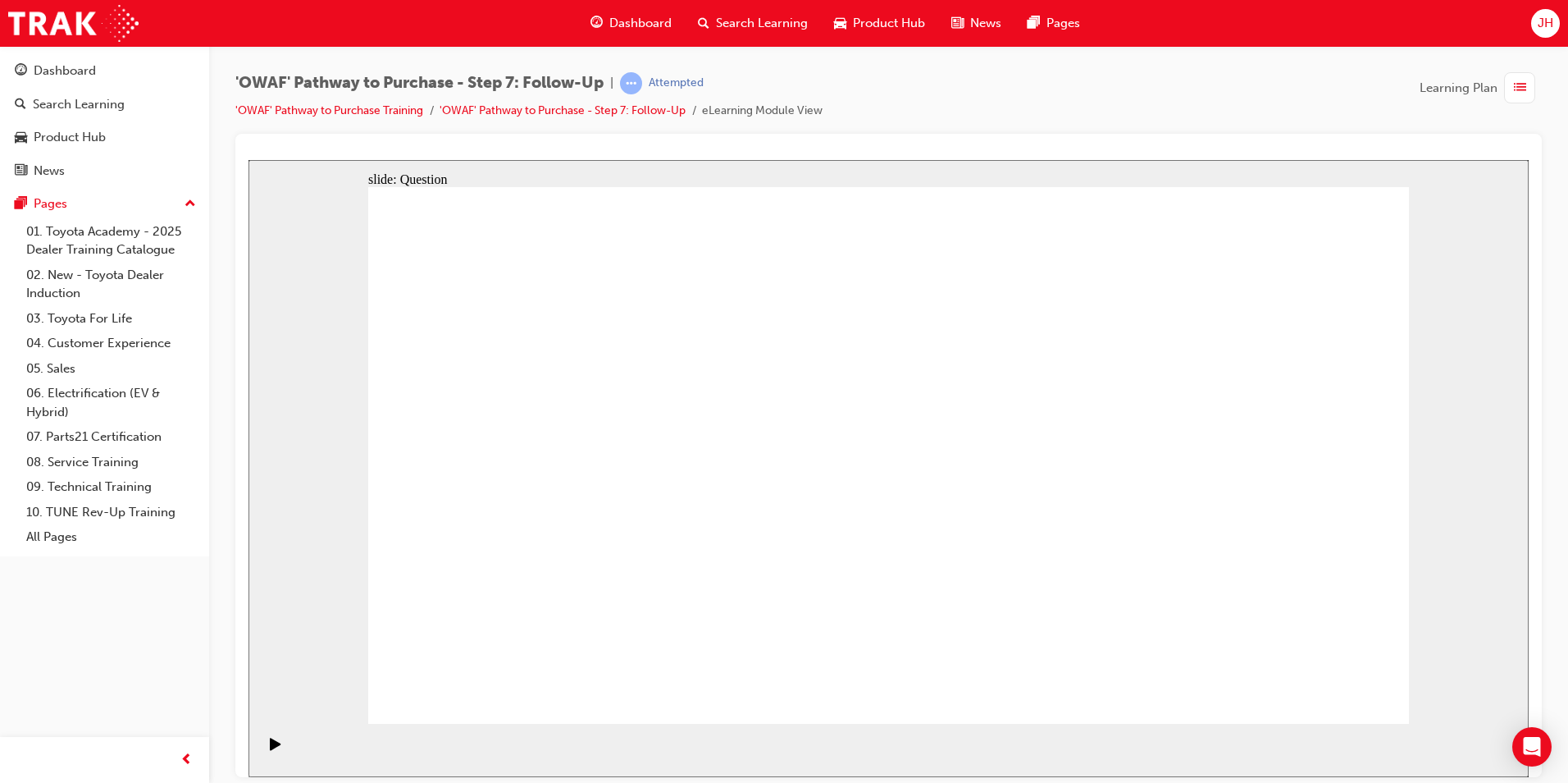
radio input "true"
drag, startPoint x: 726, startPoint y: 600, endPoint x: 900, endPoint y: 400, distance: 265.1
drag, startPoint x: 903, startPoint y: 652, endPoint x: 658, endPoint y: 448, distance: 318.8
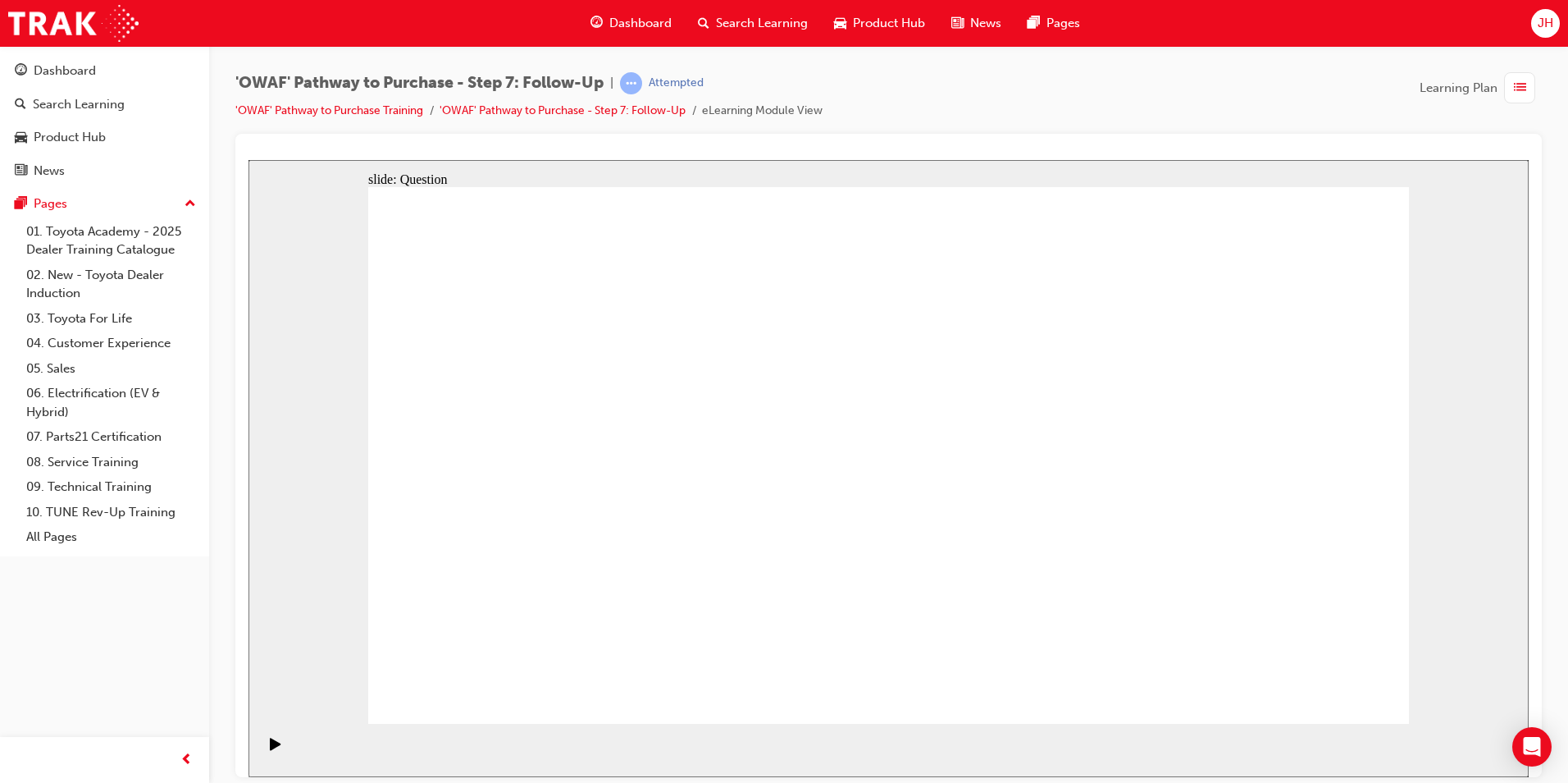
drag, startPoint x: 1056, startPoint y: 604, endPoint x: 707, endPoint y: 497, distance: 365.0
radio input "true"
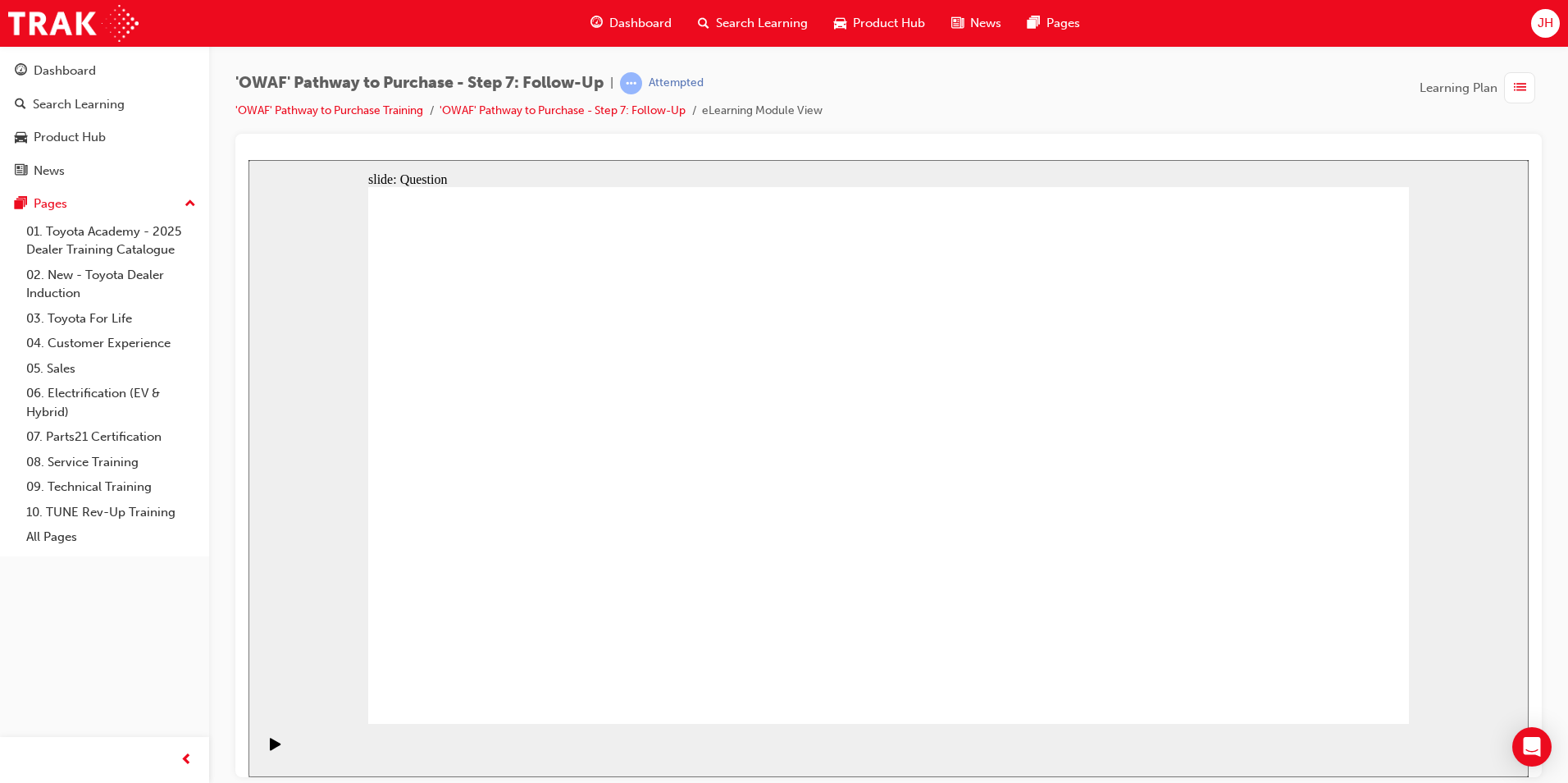
radio input "true"
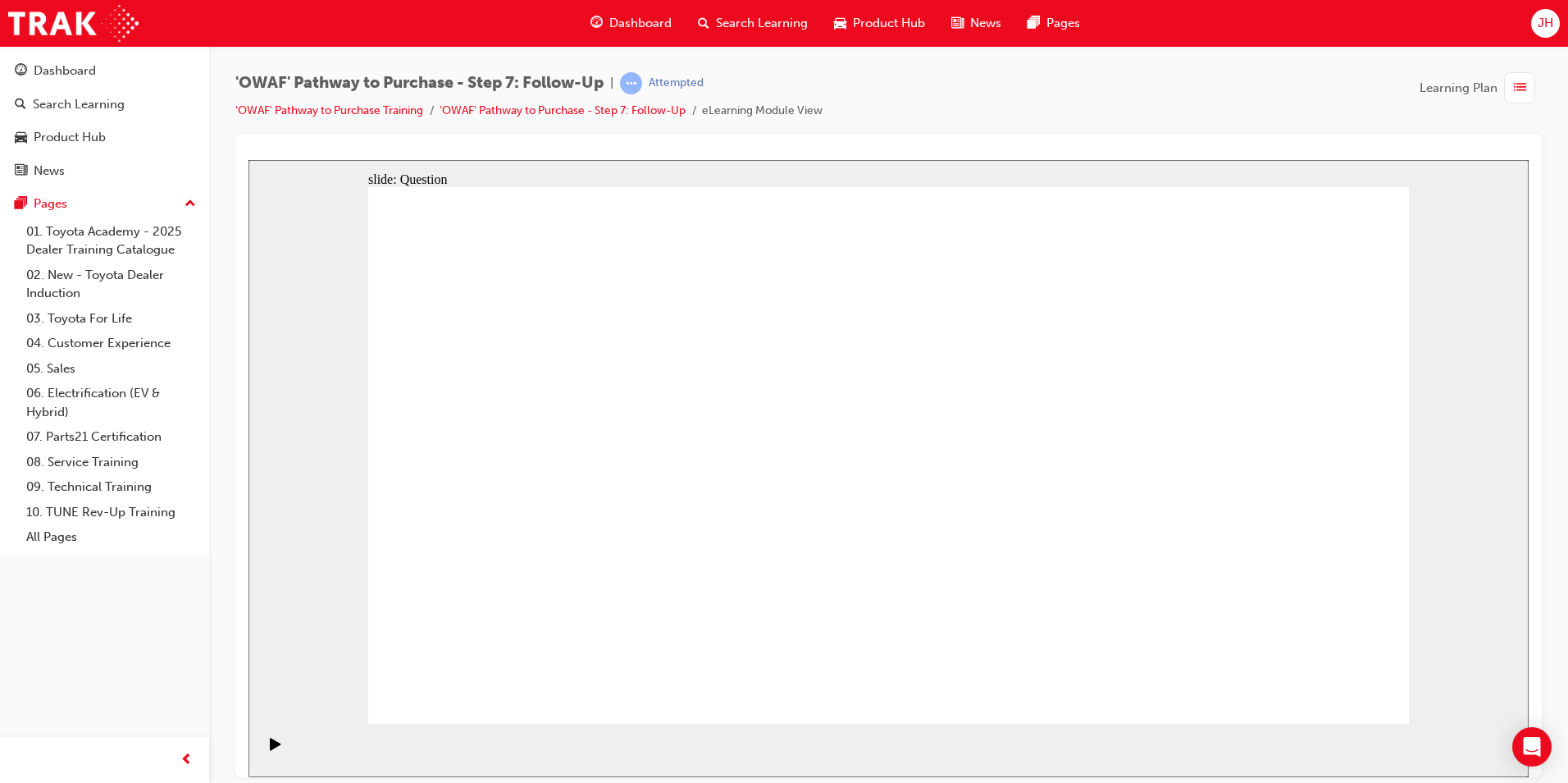
radio input "true"
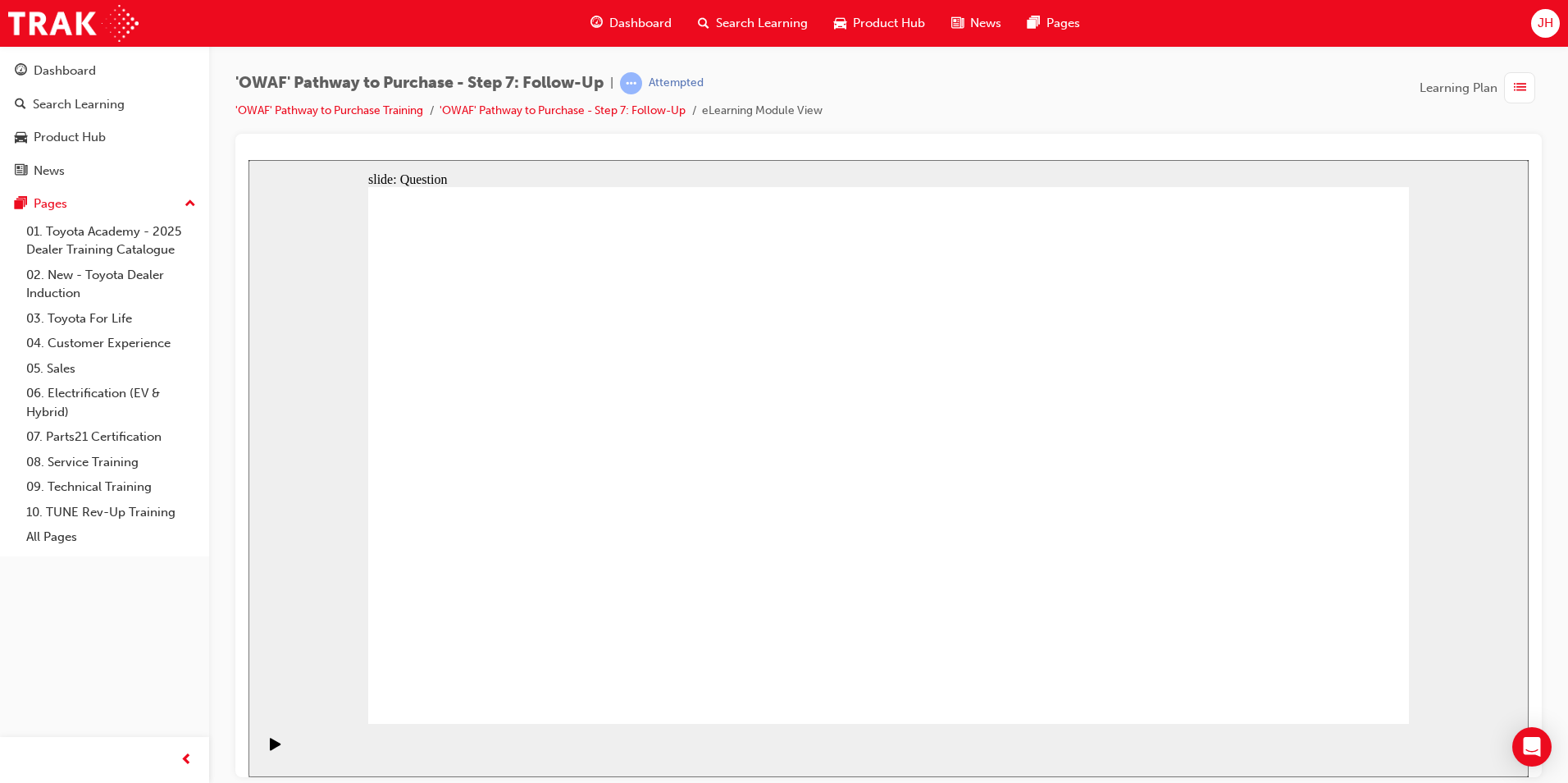
radio input "true"
